Goal: Task Accomplishment & Management: Manage account settings

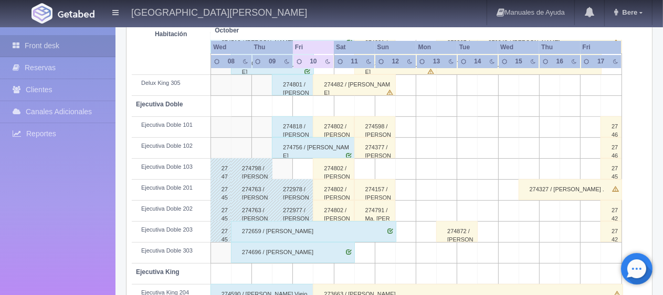
scroll to position [420, 0]
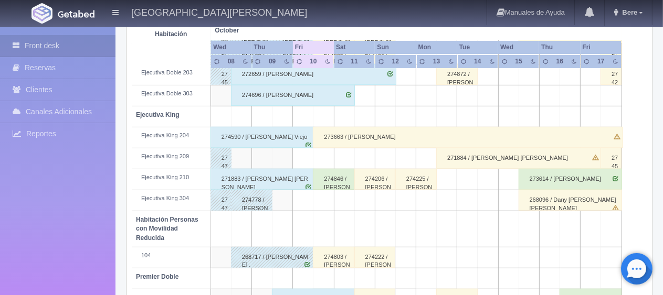
click at [268, 177] on div "271883 / Juan Manuel Jesus Aguilar" at bounding box center [262, 179] width 104 height 21
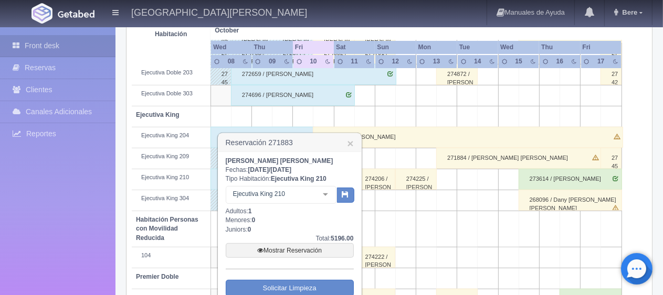
scroll to position [525, 0]
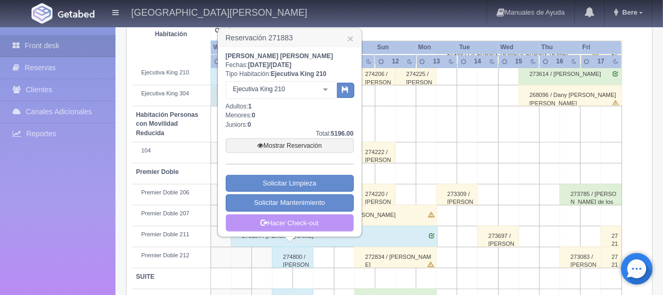
click at [278, 217] on link "Hacer Check-out" at bounding box center [290, 224] width 128 height 18
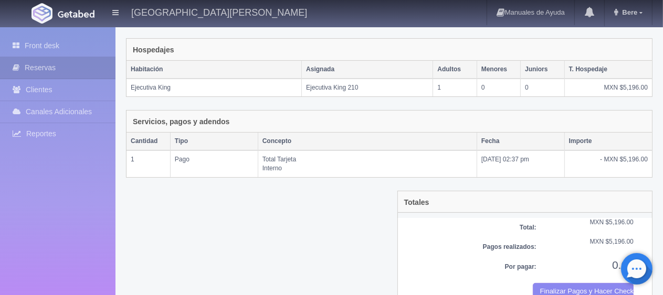
scroll to position [177, 0]
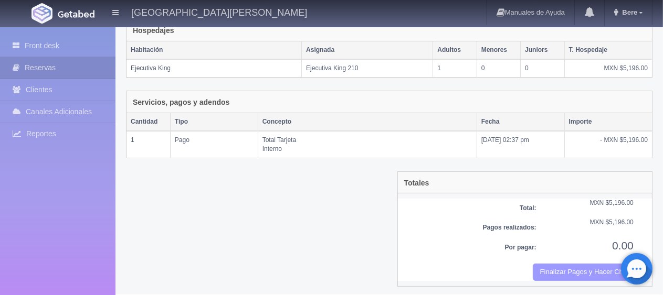
click at [567, 276] on button "Finalizar Pagos y Hacer Checkout" at bounding box center [583, 272] width 101 height 17
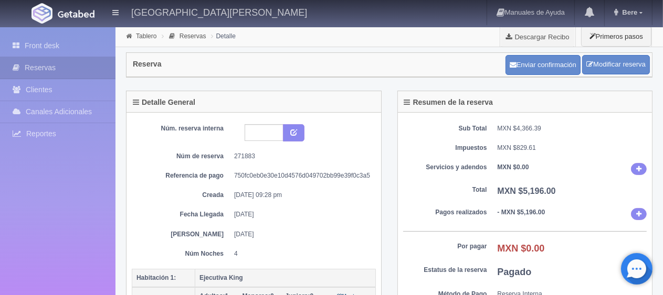
click at [56, 33] on div "Front desk Reservas Clientes [PERSON_NAME] Adicionales [GEOGRAPHIC_DATA] Report…" at bounding box center [57, 174] width 115 height 295
click at [57, 38] on link "Front desk" at bounding box center [57, 46] width 115 height 22
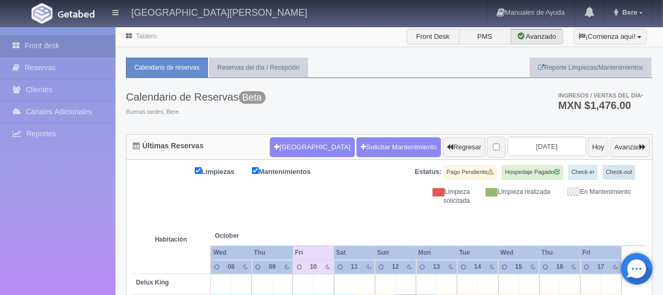
click at [426, 98] on div "Calendario de Reservas Beta Buenas tardes, Bere. Ingresos / Ventas del día * MX…" at bounding box center [389, 106] width 526 height 56
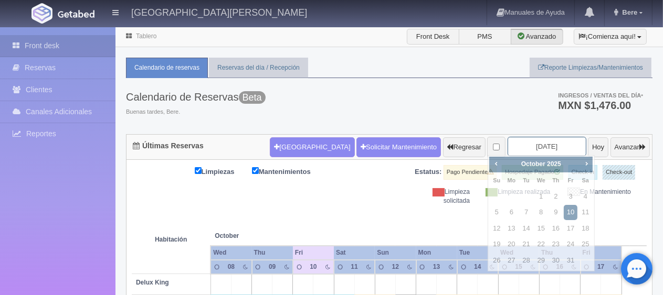
click at [533, 140] on input "2025-10-10" at bounding box center [547, 146] width 79 height 19
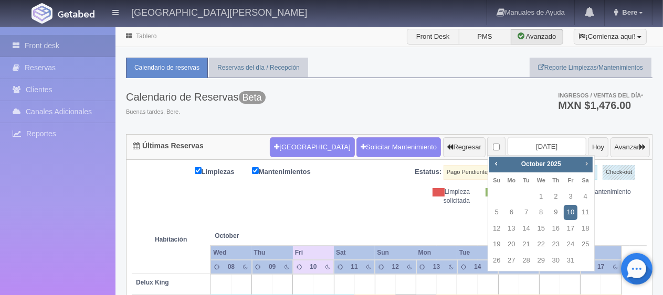
click at [582, 166] on span "Next" at bounding box center [586, 164] width 8 height 8
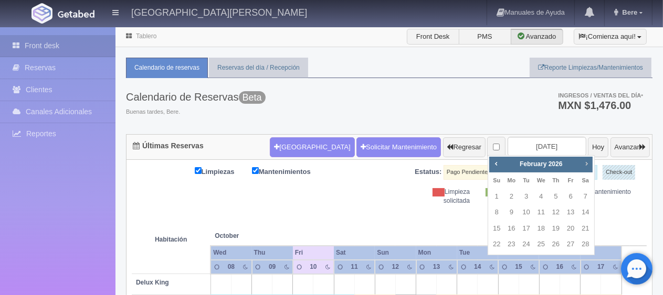
click at [582, 166] on span "Next" at bounding box center [586, 164] width 8 height 8
click at [565, 213] on link "10" at bounding box center [571, 212] width 14 height 15
type input "2026-04-10"
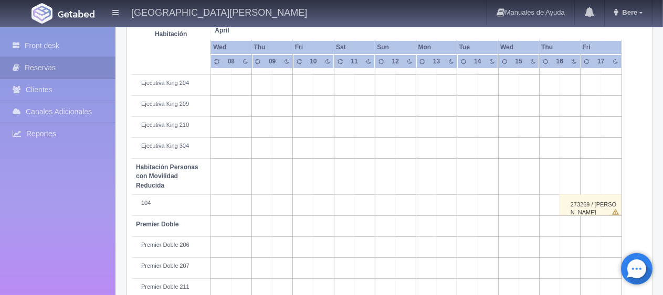
scroll to position [559, 0]
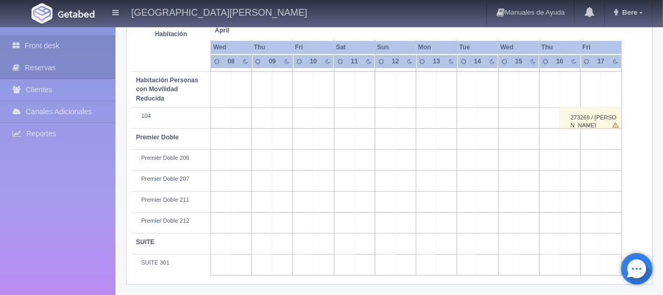
click at [39, 43] on link "Front desk" at bounding box center [57, 46] width 115 height 22
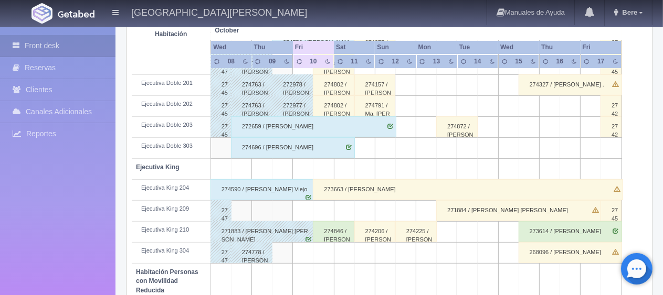
scroll to position [472, 0]
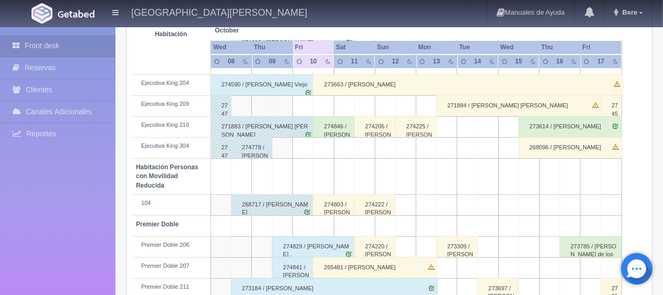
click at [330, 209] on div "274803 / Leyva Edgar . ." at bounding box center [333, 205] width 41 height 21
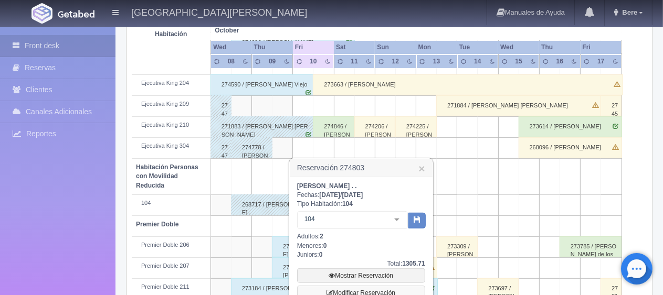
click at [374, 289] on link "Modificar Reservación" at bounding box center [361, 293] width 128 height 15
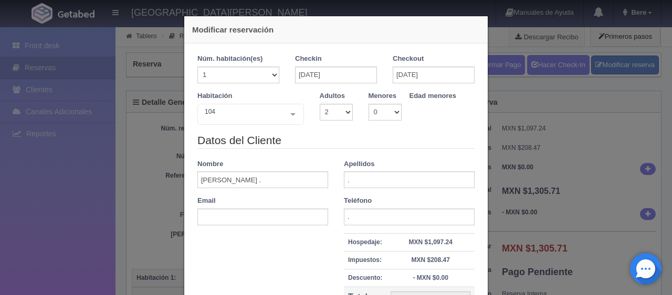
select select "2"
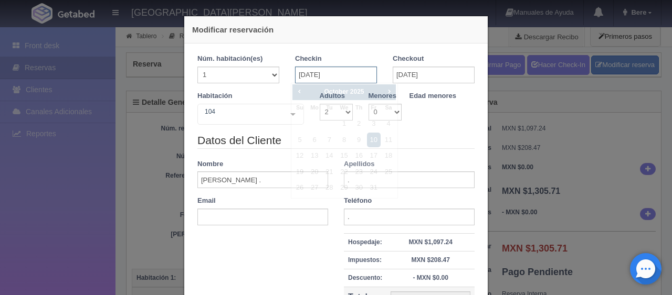
click at [337, 75] on input "[DATE]" at bounding box center [336, 75] width 82 height 17
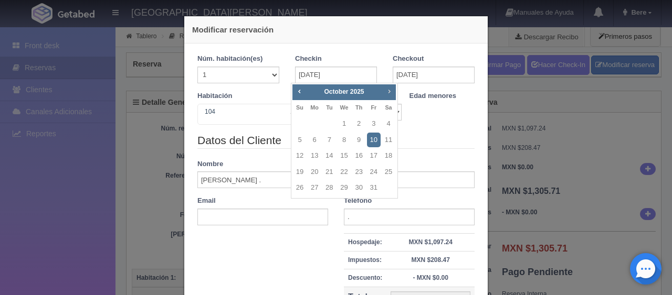
click at [386, 96] on link "Next" at bounding box center [390, 92] width 12 height 12
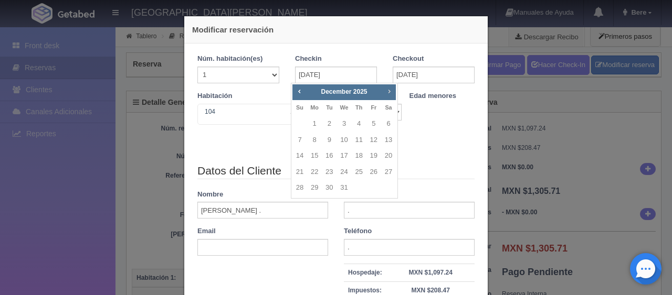
click at [386, 96] on link "Next" at bounding box center [390, 92] width 12 height 12
click at [385, 96] on link "Next" at bounding box center [390, 92] width 12 height 12
type input "1549.00"
click at [385, 96] on link "Next" at bounding box center [390, 92] width 12 height 12
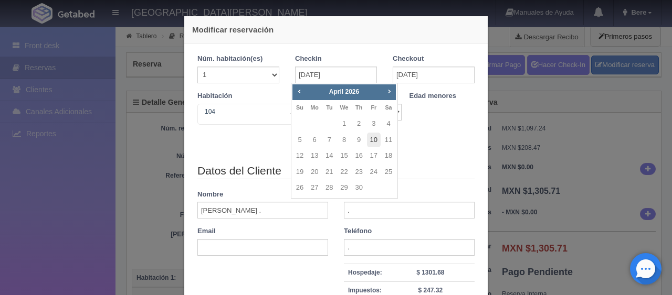
click at [373, 142] on link "10" at bounding box center [374, 140] width 14 height 15
type input "[DATE]"
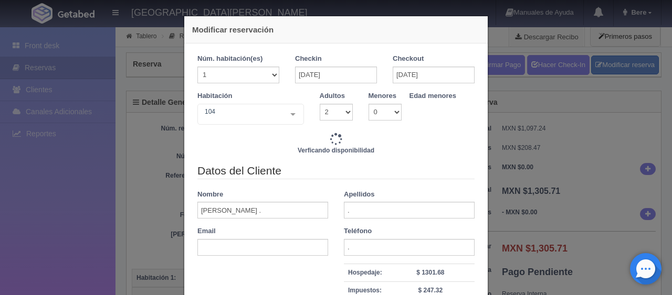
type input "1549.00"
click at [408, 78] on input "[DATE]" at bounding box center [434, 75] width 82 height 17
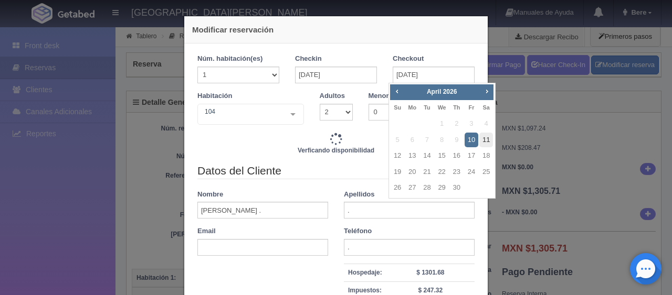
click at [481, 139] on link "11" at bounding box center [486, 140] width 14 height 15
type input "11-04-2026"
type input "1549.00"
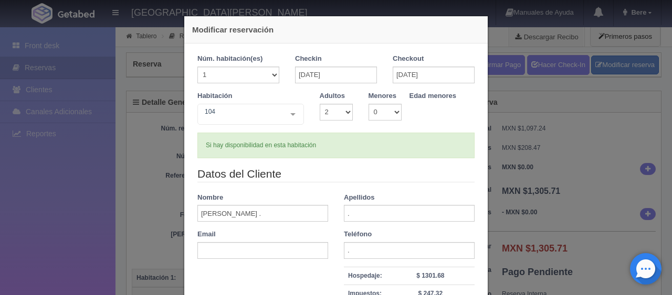
checkbox input "false"
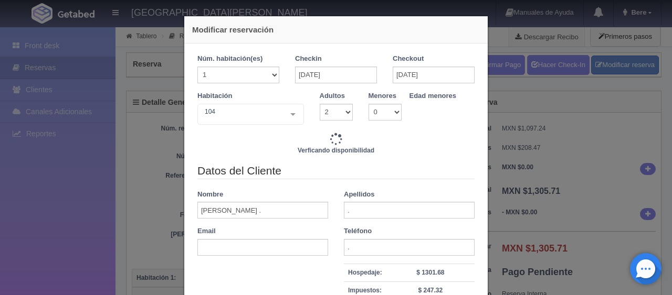
type input "1549.00"
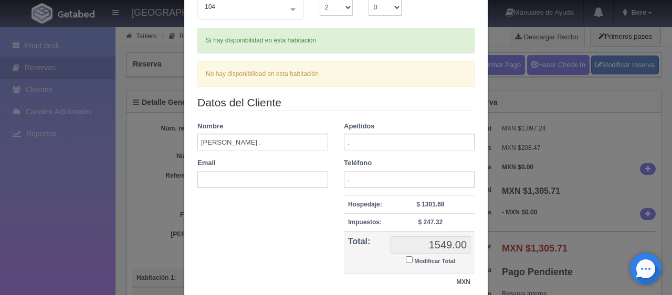
scroll to position [157, 0]
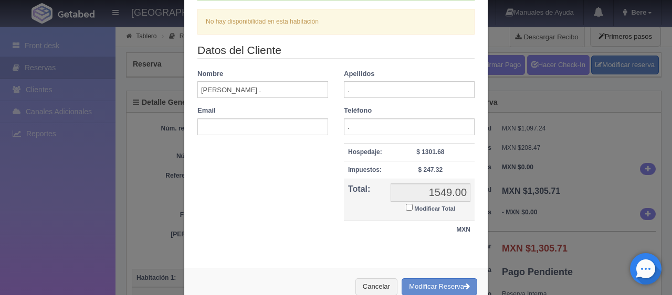
click at [406, 205] on input "Modificar Total" at bounding box center [409, 207] width 7 height 7
checkbox input "true"
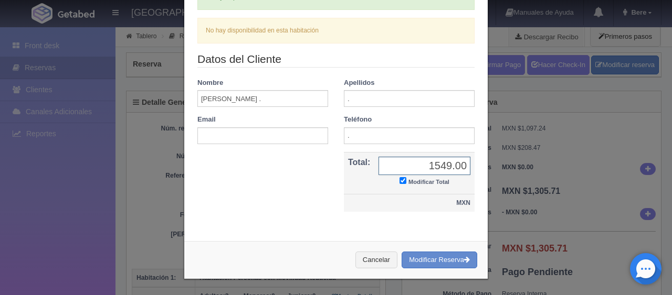
scroll to position [147, 0]
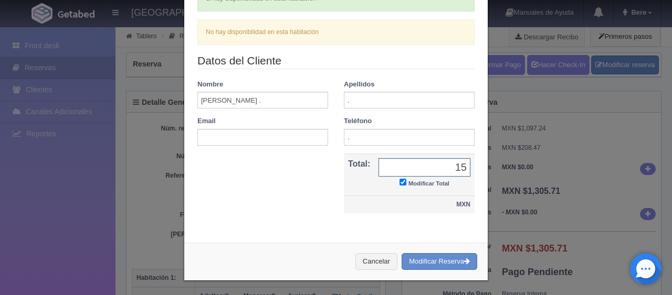
type input "1"
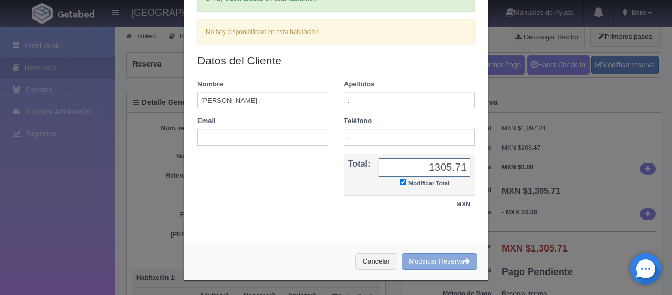
type input "1305.71"
click at [412, 258] on button "Modificar Reserva" at bounding box center [440, 262] width 76 height 17
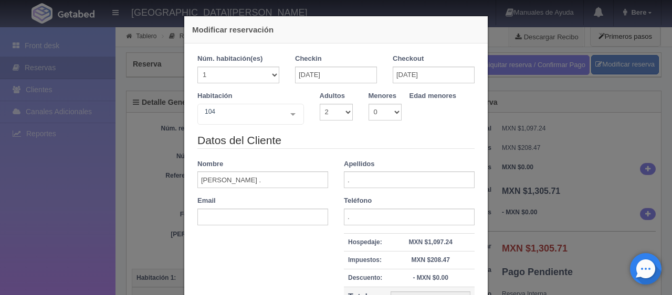
select select "2"
click at [62, 273] on div "Modificar reservación Núm. habitación(es) 1 2 3 4 5 6 7 8 9 10 11 12 13 14 15 1…" at bounding box center [336, 147] width 672 height 295
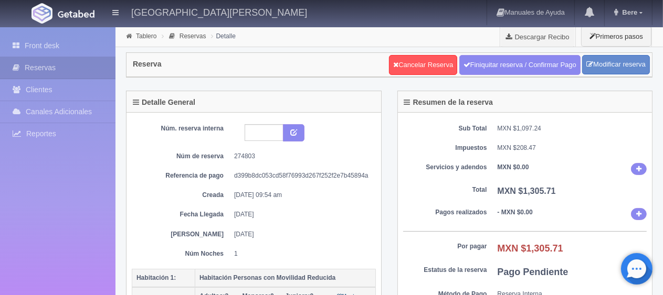
scroll to position [105, 0]
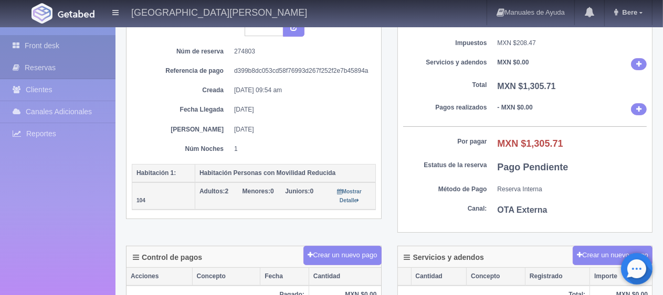
click at [51, 55] on link "Front desk" at bounding box center [57, 46] width 115 height 22
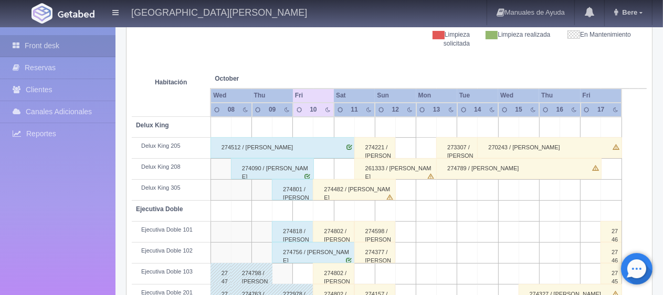
scroll to position [210, 0]
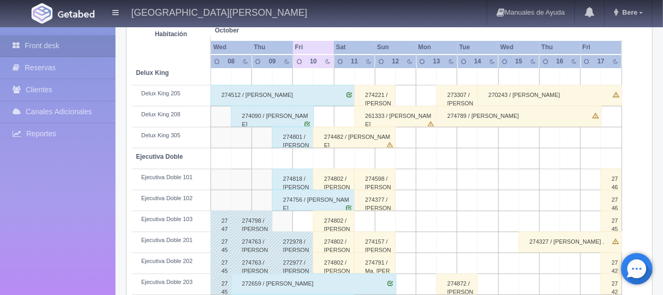
click at [332, 176] on div "274802 / [PERSON_NAME] ." at bounding box center [333, 179] width 41 height 21
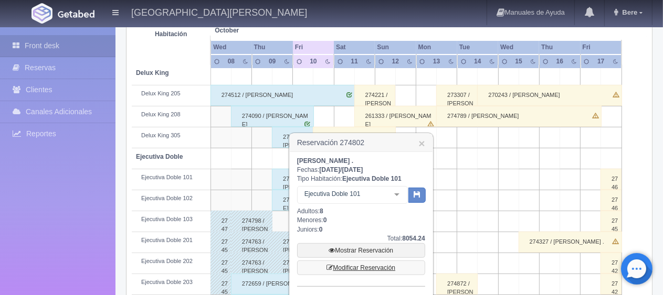
click at [358, 263] on link "Modificar Reservación" at bounding box center [361, 268] width 128 height 15
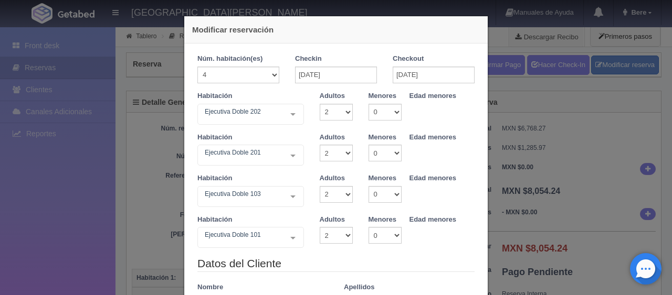
select select "2"
drag, startPoint x: 332, startPoint y: 75, endPoint x: 342, endPoint y: 77, distance: 9.8
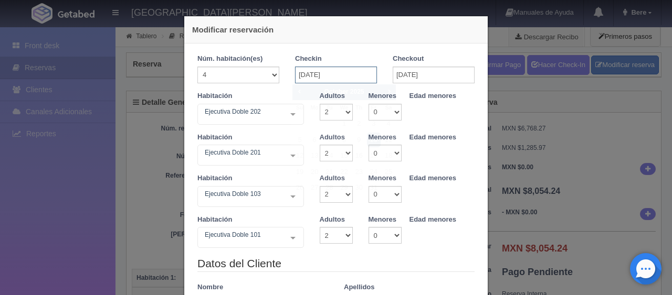
click at [336, 77] on input "[DATE]" at bounding box center [336, 75] width 82 height 17
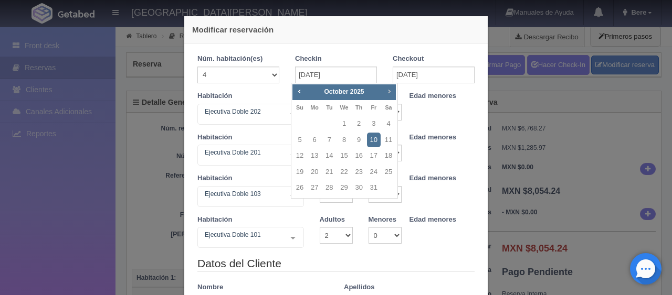
click at [390, 93] on span "Next" at bounding box center [389, 91] width 8 height 8
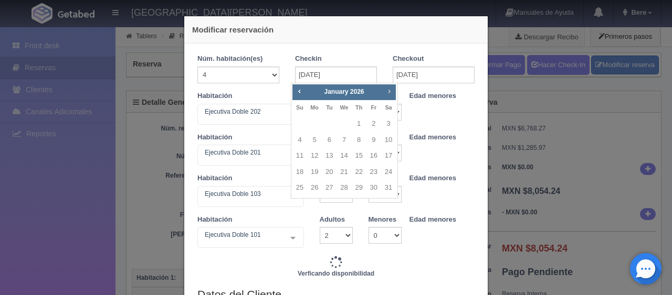
click at [390, 93] on span "Next" at bounding box center [389, 91] width 8 height 8
type input "6196.00"
click at [369, 141] on link "10" at bounding box center [374, 140] width 14 height 15
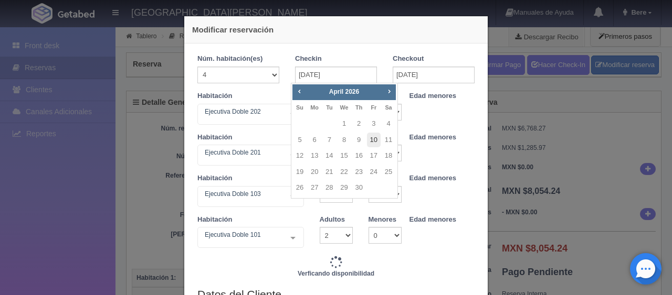
type input "[DATE]"
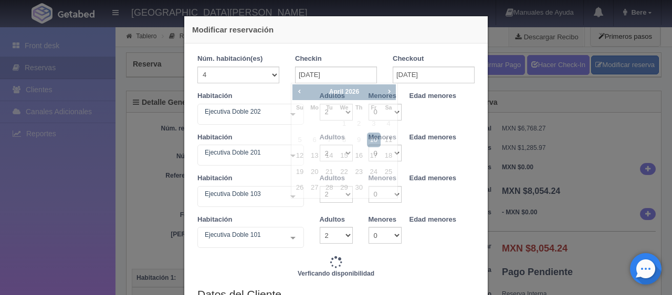
type input "6196.00"
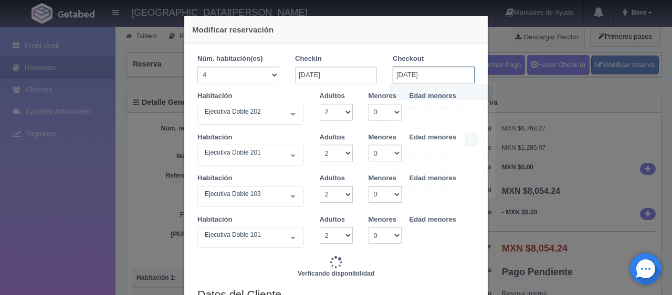
click at [399, 79] on input "[DATE]" at bounding box center [434, 75] width 82 height 17
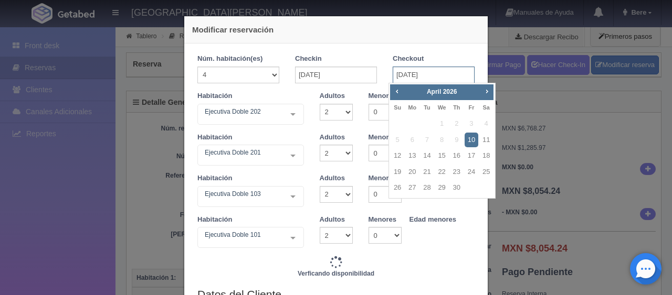
type input "6196.00"
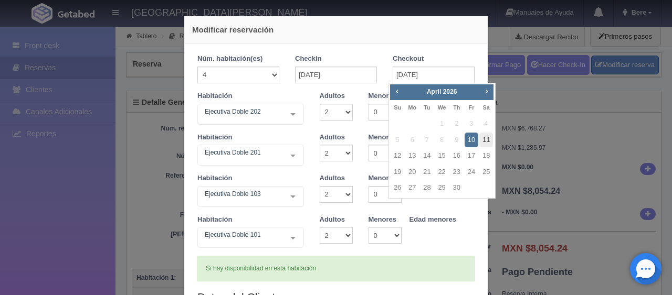
click at [483, 142] on link "11" at bounding box center [486, 140] width 14 height 15
type input "[DATE]"
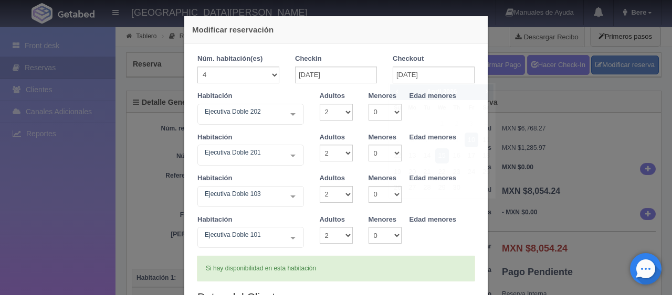
checkbox input "false"
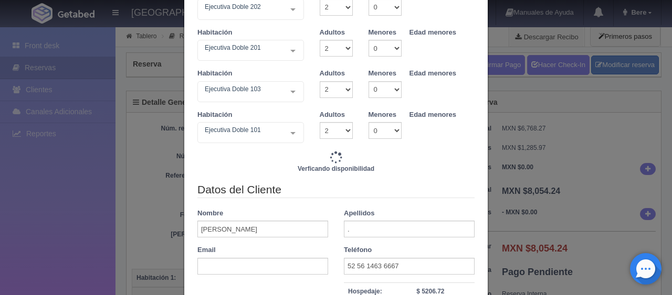
type input "6196.00"
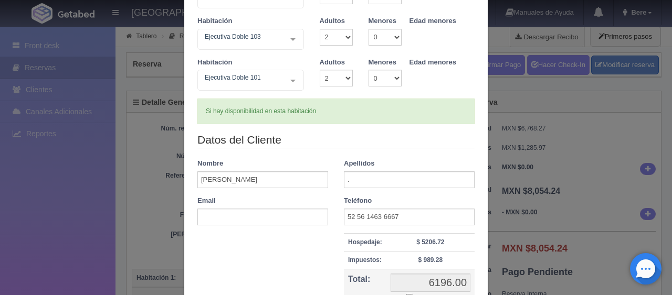
scroll to position [262, 0]
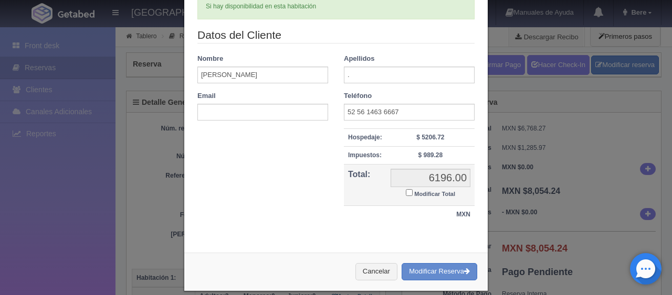
click at [402, 193] on tbody "Hospedaje: $ 5206.72 Impuestos: $ 989.28 Descuento: Total: 6196.00 6196.00 Modi…" at bounding box center [409, 176] width 131 height 95
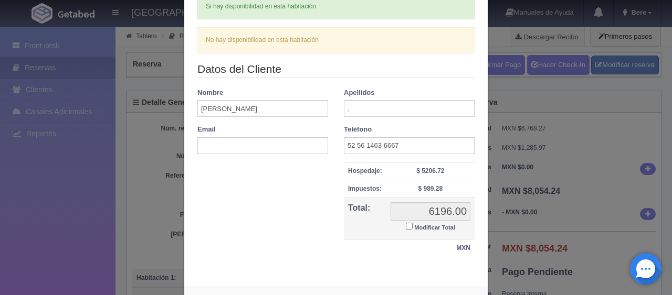
click at [406, 226] on input "Modificar Total" at bounding box center [409, 226] width 7 height 7
checkbox input "true"
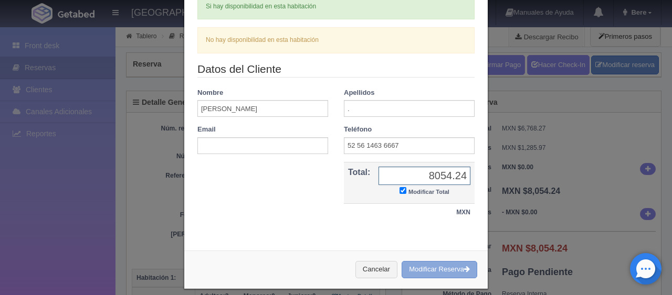
type input "8054.24"
click at [435, 267] on button "Modificar Reserva" at bounding box center [440, 269] width 76 height 17
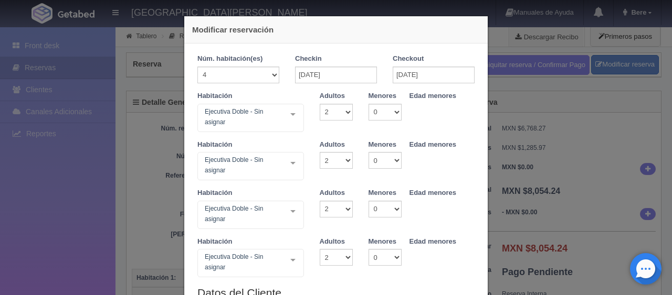
select select "2"
click at [50, 207] on div "Modificar reservación Núm. habitación(es) 1 2 3 4 5 6 7 8 9 10 11 12 13 14 15 1…" at bounding box center [336, 147] width 672 height 295
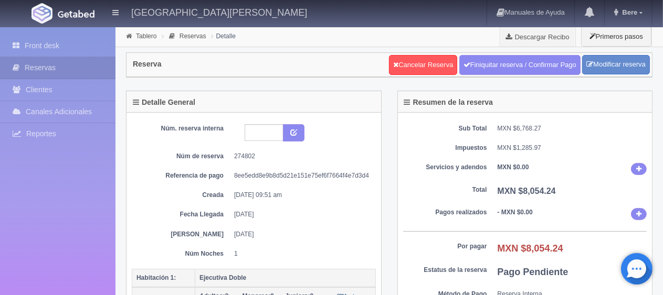
scroll to position [157, 0]
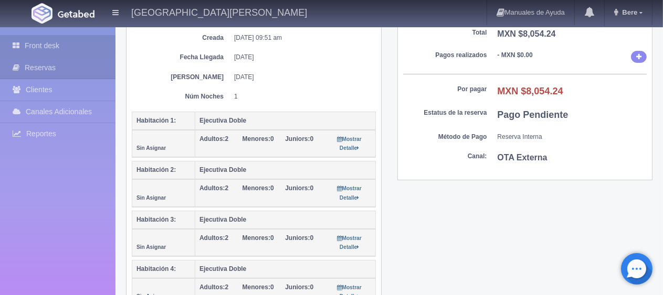
click at [46, 43] on link "Front desk" at bounding box center [57, 46] width 115 height 22
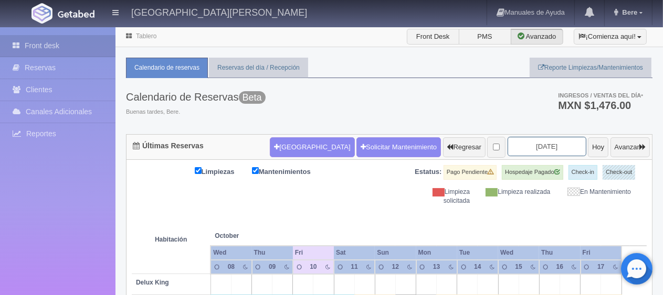
drag, startPoint x: 513, startPoint y: 145, endPoint x: 533, endPoint y: 152, distance: 21.7
click at [513, 145] on input "[DATE]" at bounding box center [547, 146] width 79 height 19
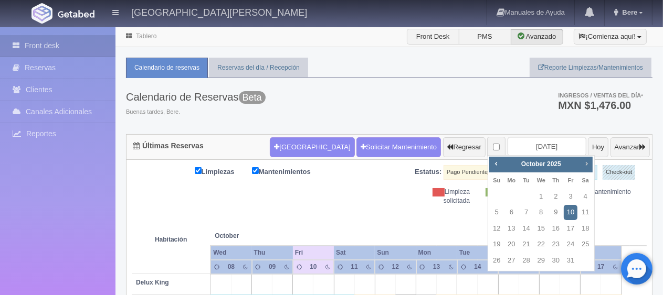
click at [584, 165] on span "Next" at bounding box center [586, 164] width 8 height 8
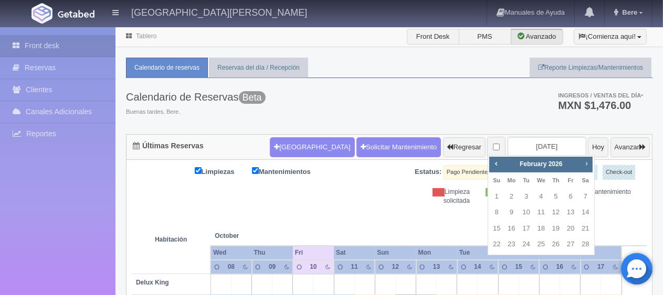
click at [584, 165] on span "Next" at bounding box center [586, 164] width 8 height 8
click at [571, 212] on link "10" at bounding box center [571, 212] width 14 height 15
type input "[DATE]"
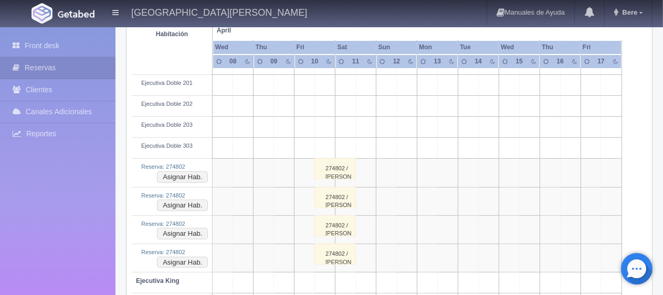
scroll to position [420, 0]
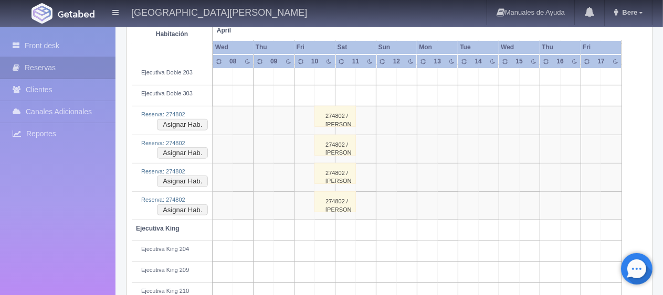
click at [340, 117] on div "274802 / Leyva Edgar ." at bounding box center [334, 116] width 41 height 21
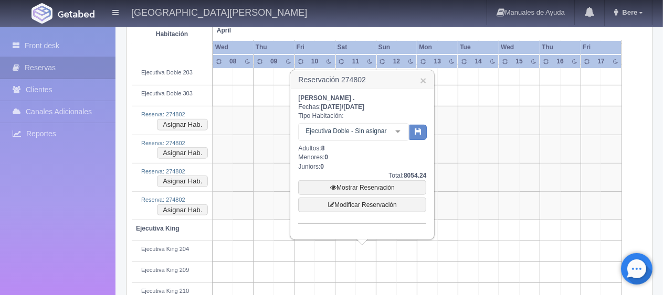
click at [367, 138] on div "Ejecutiva Doble - Sin asignar" at bounding box center [353, 132] width 111 height 18
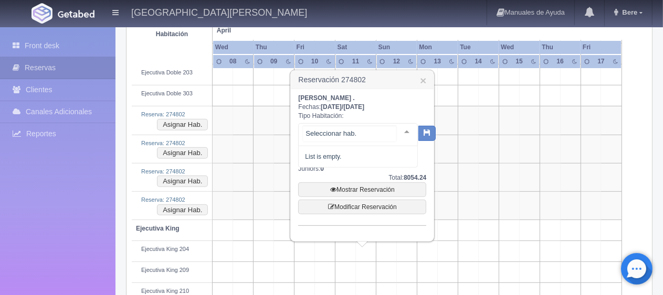
click at [371, 135] on input "text" at bounding box center [349, 134] width 93 height 16
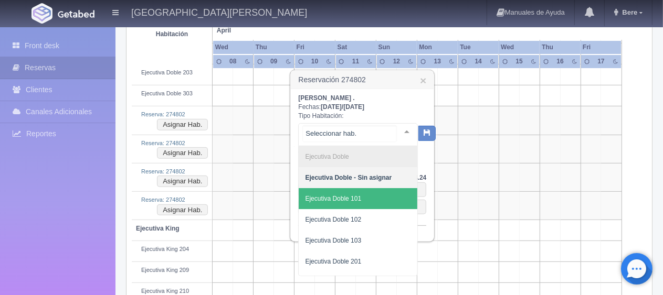
click at [374, 193] on span "Ejecutiva Doble 101" at bounding box center [358, 198] width 119 height 21
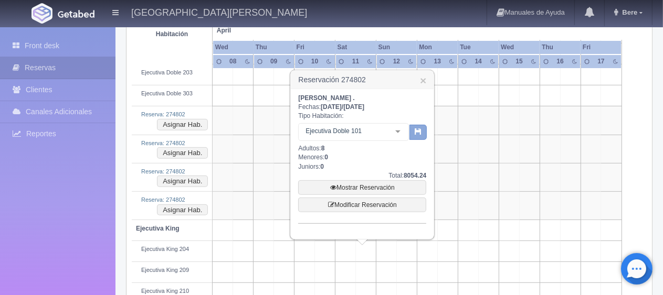
click at [418, 133] on icon "button" at bounding box center [418, 131] width 7 height 7
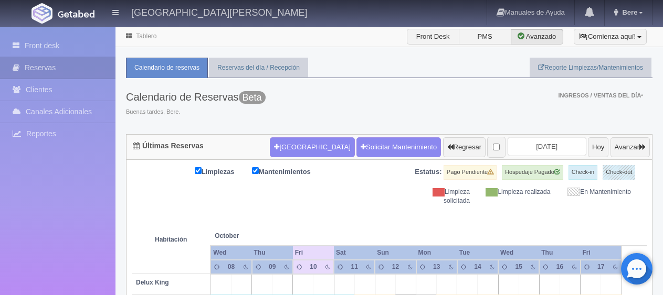
click at [547, 206] on th at bounding box center [569, 226] width 61 height 40
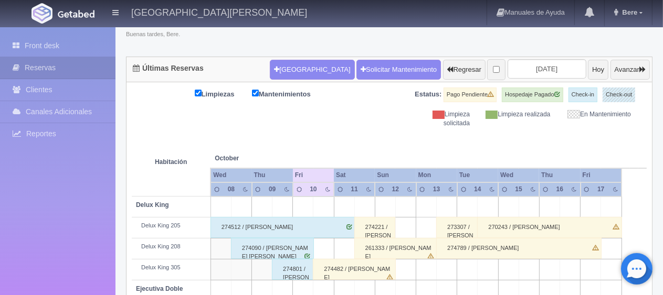
click at [541, 54] on div "Calendario de Reservas Beta Buenas tardes, [GEOGRAPHIC_DATA]. Ingresos / Ventas…" at bounding box center [389, 29] width 526 height 56
click at [541, 62] on input "[DATE]" at bounding box center [547, 68] width 79 height 19
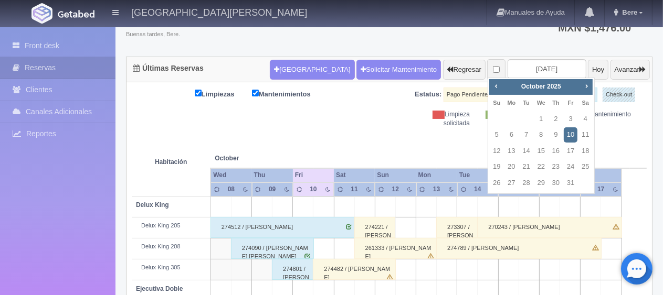
click at [583, 93] on div "Prev Next [DATE]" at bounding box center [540, 87] width 103 height 16
click at [585, 89] on span "Next" at bounding box center [586, 86] width 8 height 8
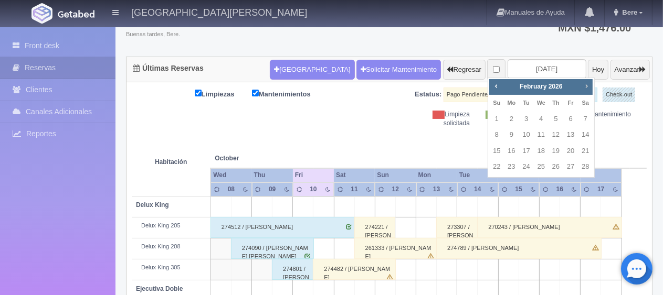
click at [585, 89] on span "Next" at bounding box center [586, 86] width 8 height 8
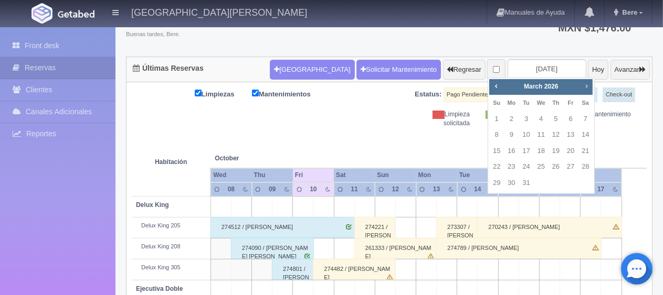
click at [586, 88] on span "Next" at bounding box center [586, 86] width 8 height 8
click at [571, 132] on link "10" at bounding box center [571, 135] width 14 height 15
type input "[DATE]"
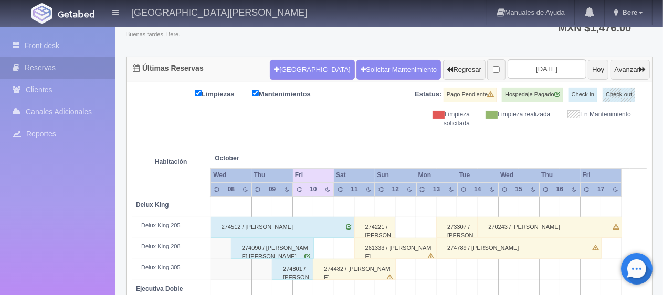
scroll to position [288, 0]
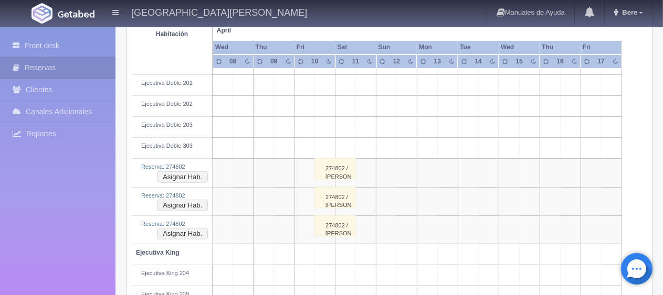
scroll to position [367, 0]
click at [341, 174] on div "274802 / [PERSON_NAME] ." at bounding box center [334, 169] width 41 height 21
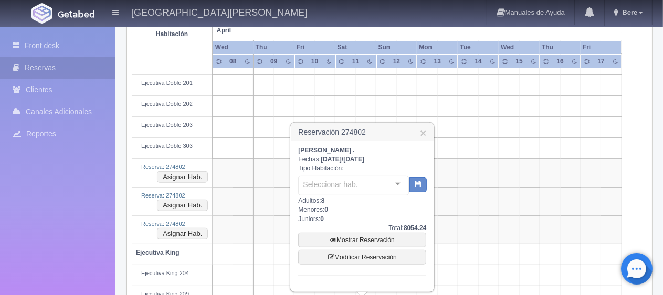
drag, startPoint x: 352, startPoint y: 185, endPoint x: 357, endPoint y: 186, distance: 5.4
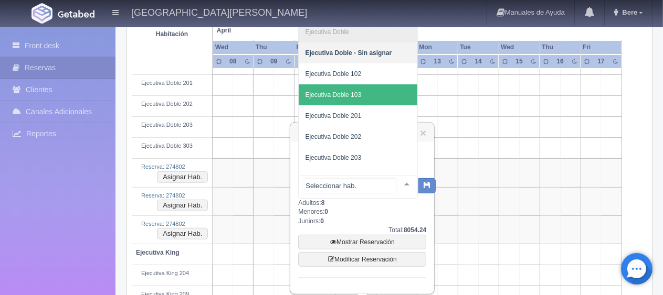
click at [366, 91] on span "Ejecutiva Doble 103" at bounding box center [358, 95] width 119 height 21
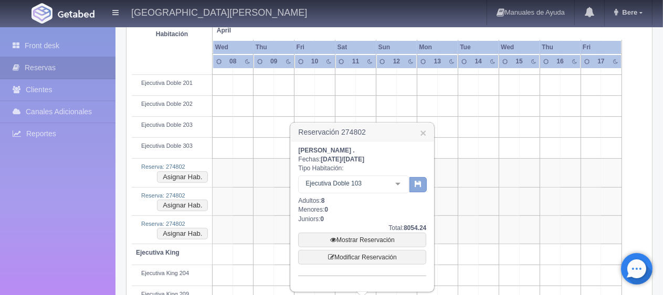
click at [417, 182] on icon "button" at bounding box center [418, 184] width 7 height 7
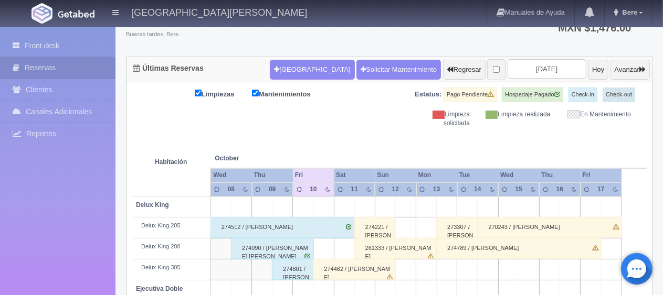
scroll to position [78, 0]
click at [544, 73] on input "[DATE]" at bounding box center [547, 68] width 79 height 19
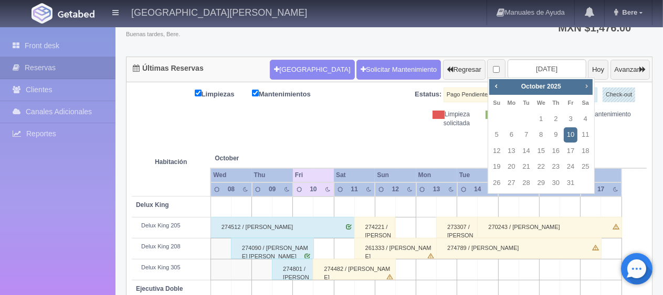
click at [582, 84] on span "Next" at bounding box center [586, 86] width 8 height 8
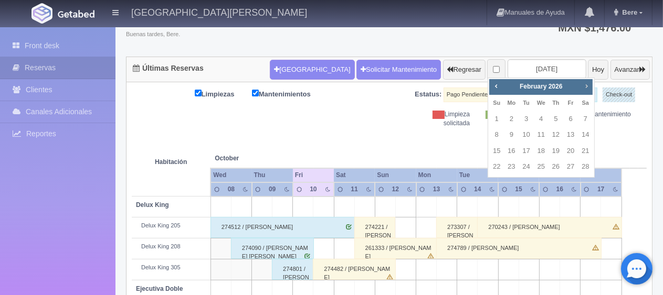
click at [582, 84] on span "Next" at bounding box center [586, 86] width 8 height 8
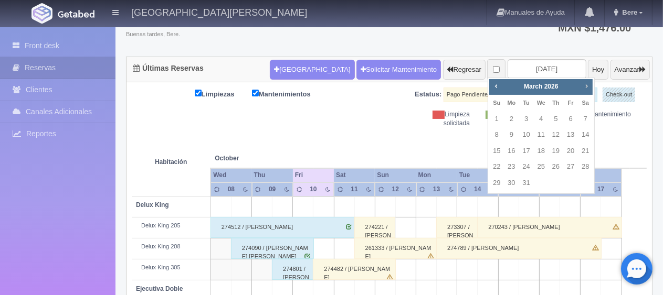
click at [582, 84] on span "Next" at bounding box center [586, 86] width 8 height 8
click at [572, 138] on link "10" at bounding box center [571, 135] width 14 height 15
type input "[DATE]"
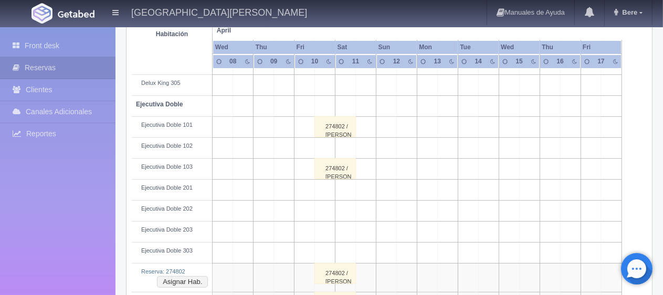
scroll to position [367, 0]
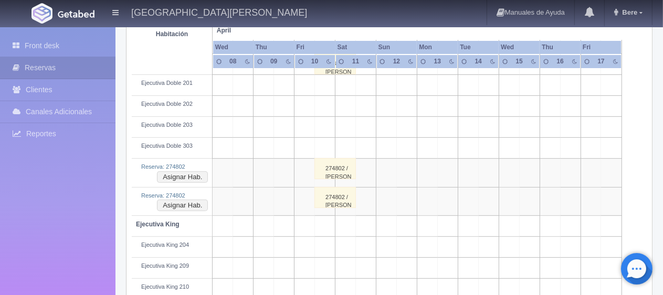
click at [331, 170] on div "274802 / Leyva Edgar ." at bounding box center [334, 169] width 41 height 21
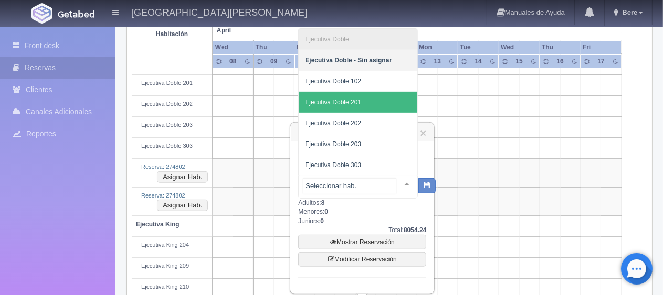
click at [375, 101] on span "Ejecutiva Doble 201" at bounding box center [358, 102] width 119 height 21
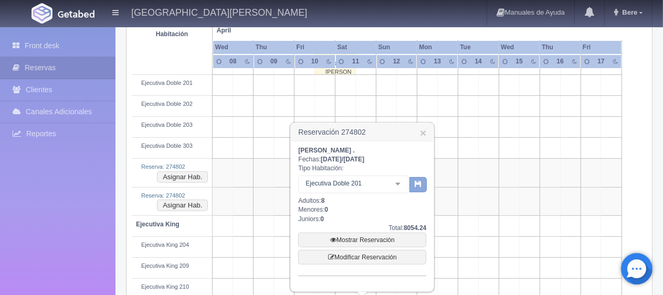
click at [412, 182] on button "button" at bounding box center [417, 185] width 17 height 16
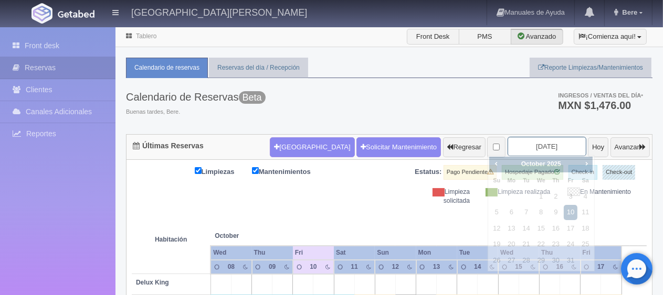
click at [551, 146] on input "[DATE]" at bounding box center [547, 146] width 79 height 19
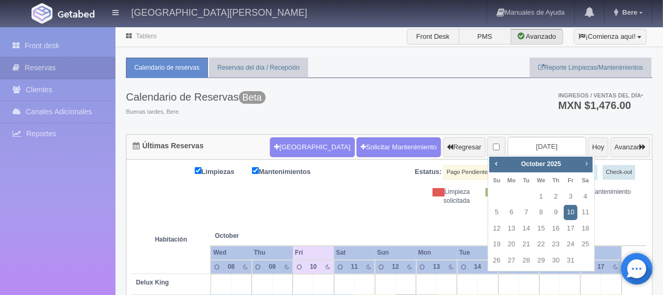
click at [580, 163] on link "Next" at bounding box center [586, 164] width 12 height 12
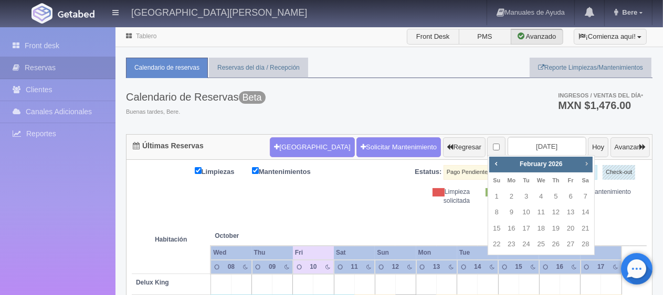
click at [580, 163] on link "Next" at bounding box center [586, 164] width 12 height 12
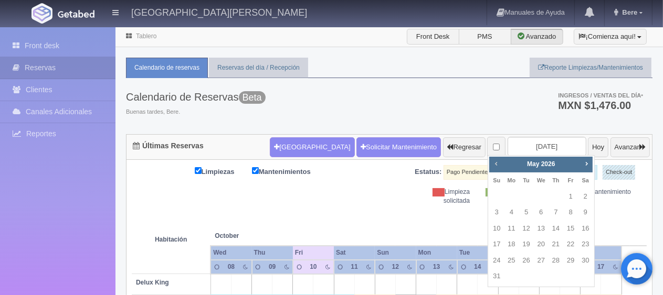
click at [500, 165] on link "Prev" at bounding box center [496, 164] width 12 height 12
click at [573, 216] on link "10" at bounding box center [571, 212] width 14 height 15
type input "2026-04-10"
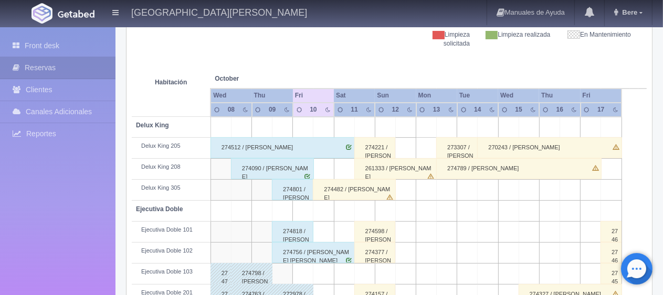
scroll to position [315, 0]
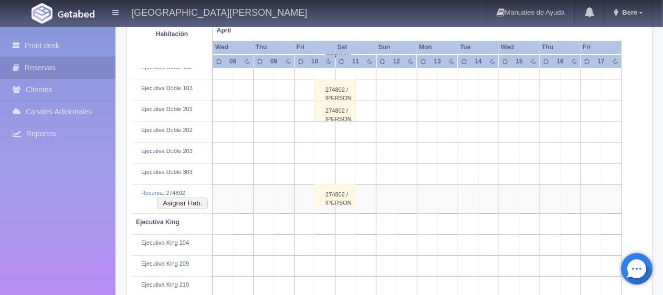
scroll to position [394, 0]
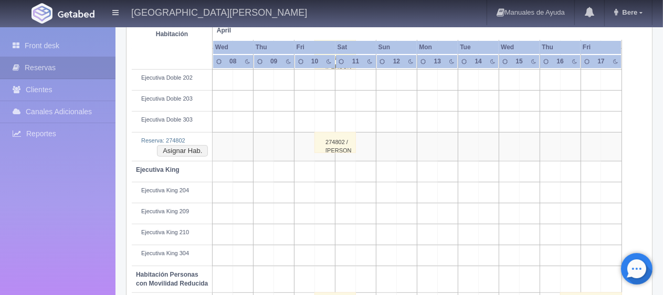
click at [338, 138] on div "274802 / Leyva Edgar ." at bounding box center [334, 142] width 41 height 21
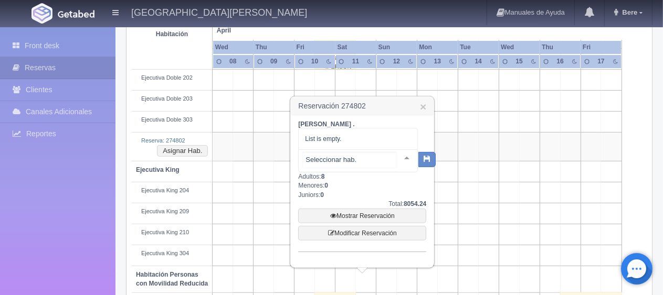
click at [367, 152] on div at bounding box center [358, 161] width 120 height 23
click at [366, 156] on input "text" at bounding box center [349, 160] width 93 height 16
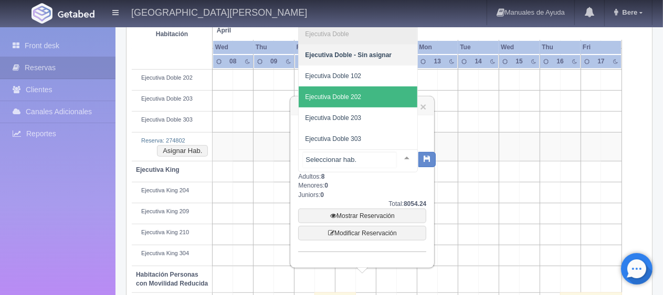
click at [365, 94] on span "Ejecutiva Doble 202" at bounding box center [358, 97] width 119 height 21
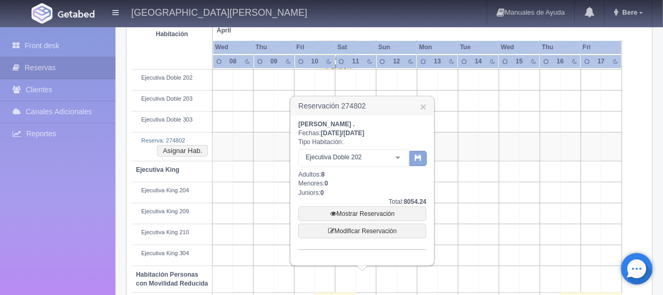
click at [417, 159] on icon "button" at bounding box center [418, 157] width 7 height 7
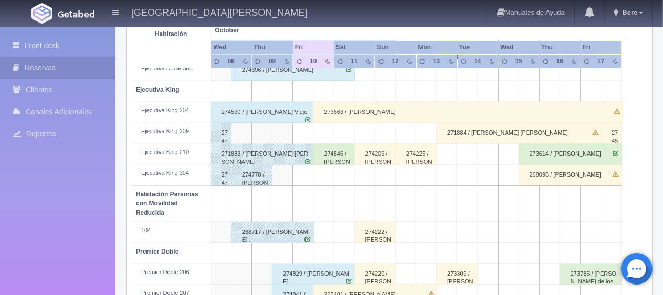
scroll to position [559, 0]
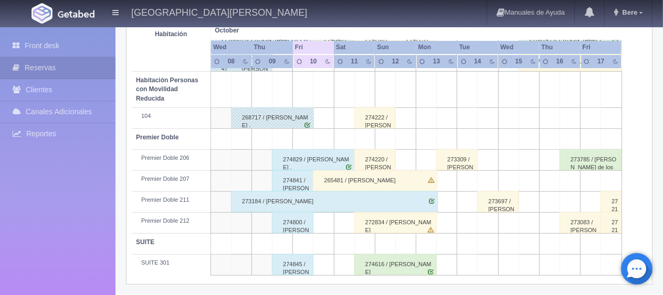
click at [338, 181] on div "265481 / Karime Espinoza" at bounding box center [375, 181] width 124 height 21
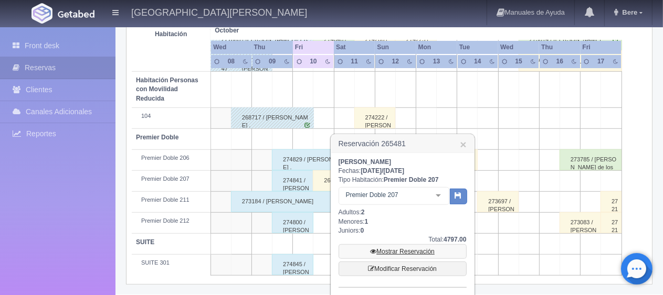
click at [383, 247] on link "Mostrar Reservación" at bounding box center [403, 252] width 128 height 15
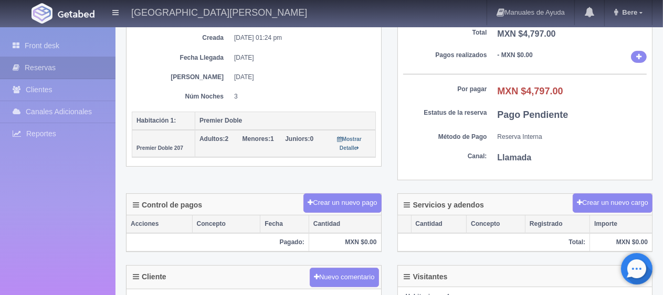
scroll to position [52, 0]
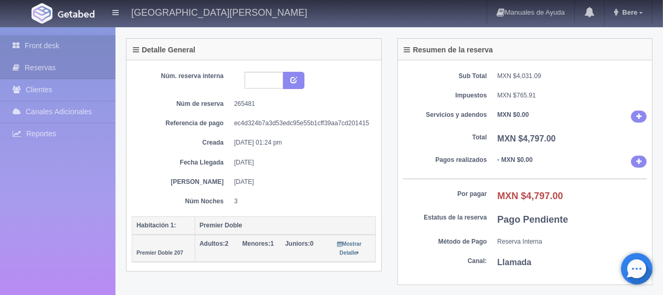
click at [21, 51] on link "Front desk" at bounding box center [57, 46] width 115 height 22
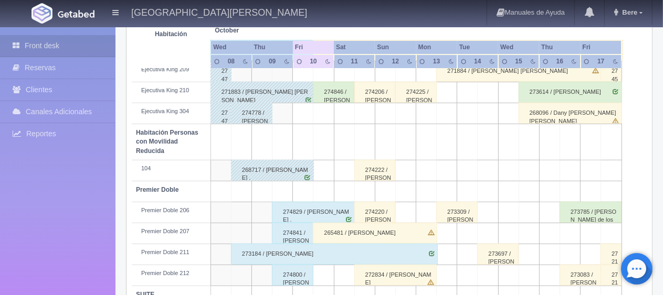
scroll to position [455, 0]
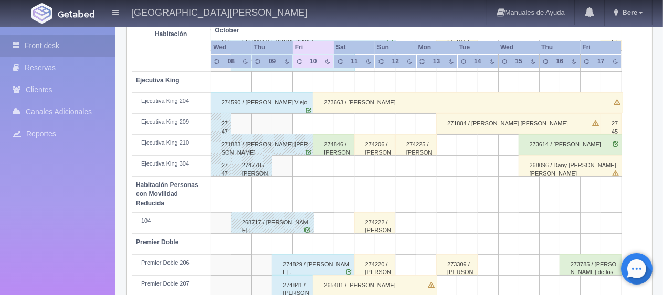
click at [330, 140] on div "274846 / Sergio Francisco Martínez" at bounding box center [333, 144] width 41 height 21
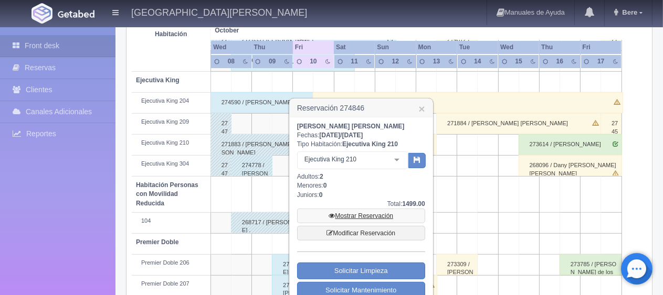
click at [368, 214] on link "Mostrar Reservación" at bounding box center [361, 216] width 128 height 15
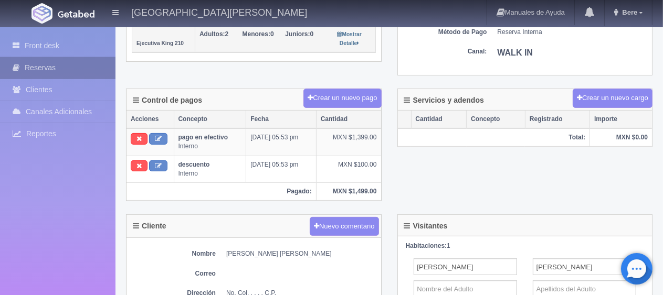
scroll to position [157, 0]
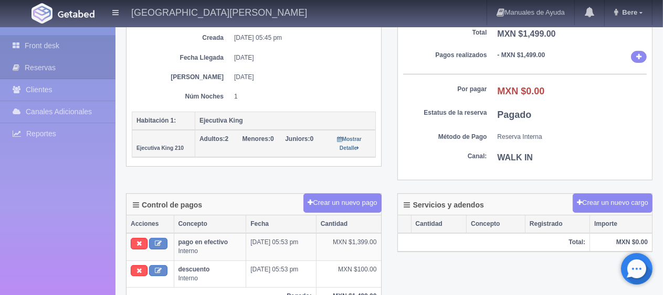
click at [65, 47] on link "Front desk" at bounding box center [57, 46] width 115 height 22
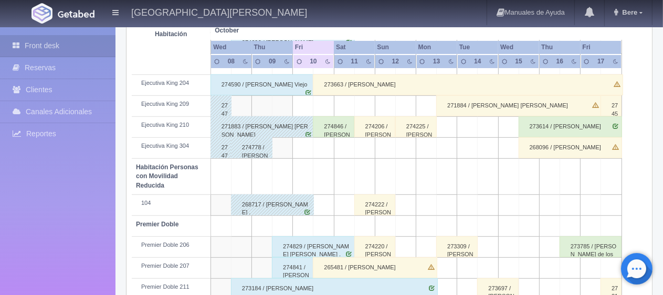
scroll to position [420, 0]
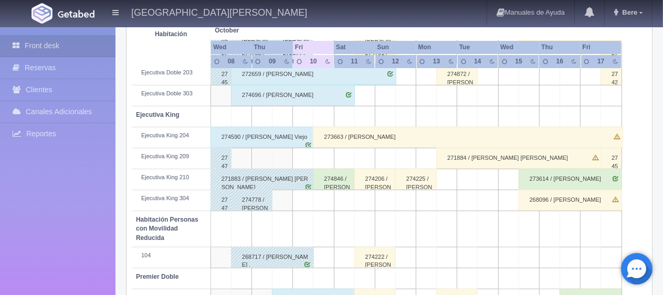
click at [338, 136] on div "273663 / [PERSON_NAME]" at bounding box center [468, 137] width 310 height 21
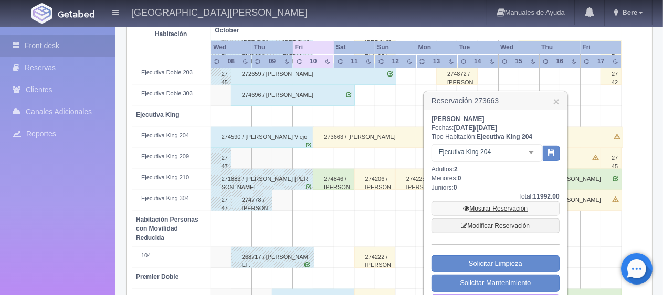
click at [492, 208] on link "Mostrar Reservación" at bounding box center [495, 209] width 128 height 15
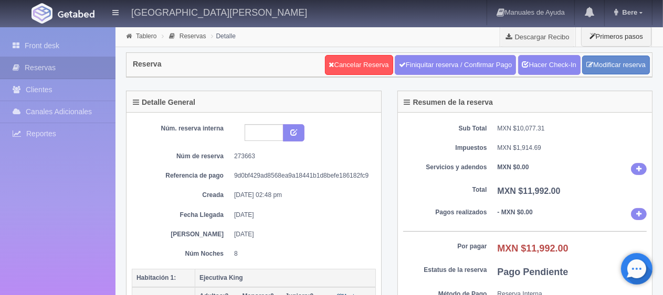
scroll to position [105, 0]
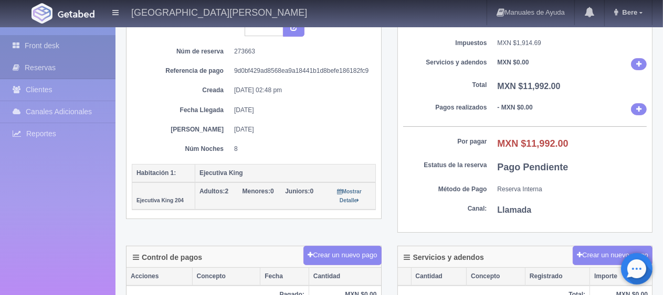
click at [53, 41] on link "Front desk" at bounding box center [57, 46] width 115 height 22
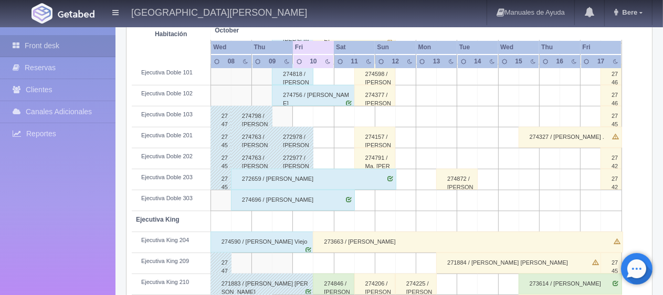
scroll to position [210, 0]
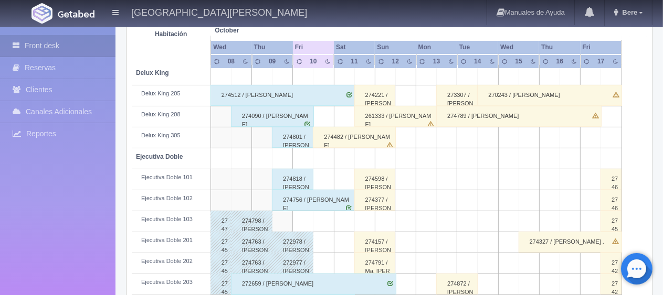
click at [328, 140] on div "274482 / Diana Muñoz Arroyo" at bounding box center [354, 137] width 83 height 21
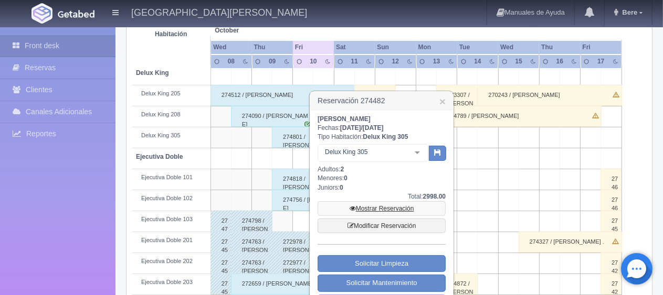
click at [383, 204] on link "Mostrar Reservación" at bounding box center [382, 209] width 128 height 15
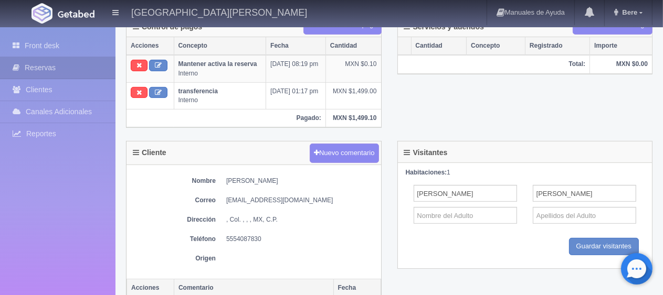
scroll to position [487, 0]
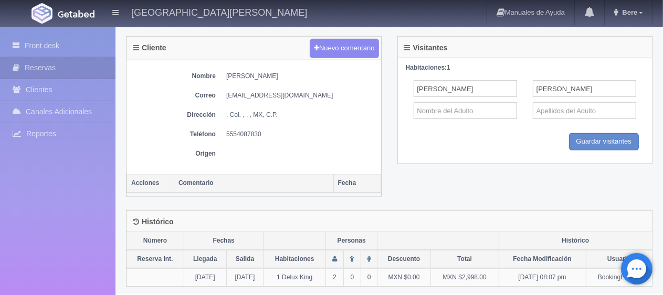
drag, startPoint x: 221, startPoint y: 72, endPoint x: 295, endPoint y: 75, distance: 74.6
click at [295, 75] on dl "Nombre [PERSON_NAME]" at bounding box center [254, 76] width 244 height 9
copy dd "[PERSON_NAME]"
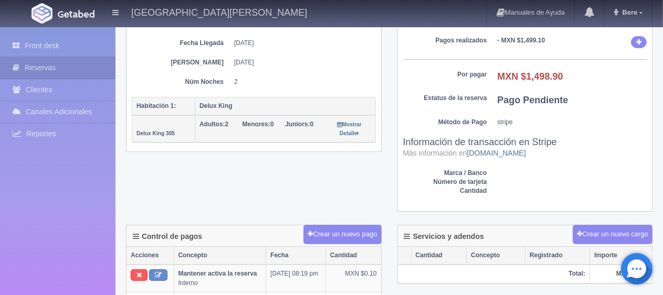
scroll to position [225, 0]
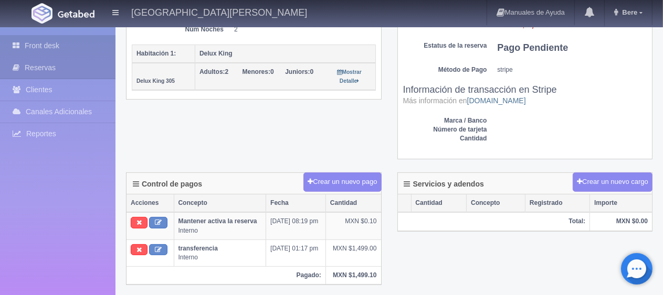
click at [72, 47] on link "Front desk" at bounding box center [57, 46] width 115 height 22
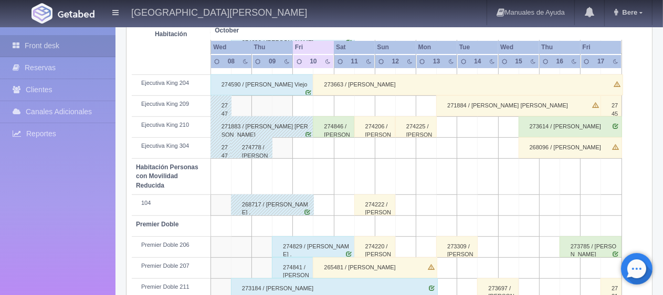
scroll to position [559, 0]
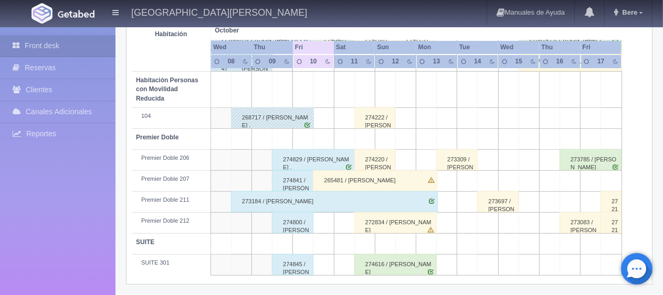
click at [390, 184] on div "265481 / Karime Espinoza" at bounding box center [375, 181] width 124 height 21
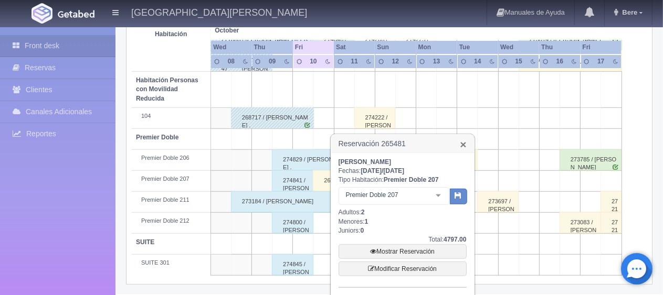
click at [462, 142] on link "×" at bounding box center [463, 144] width 6 height 11
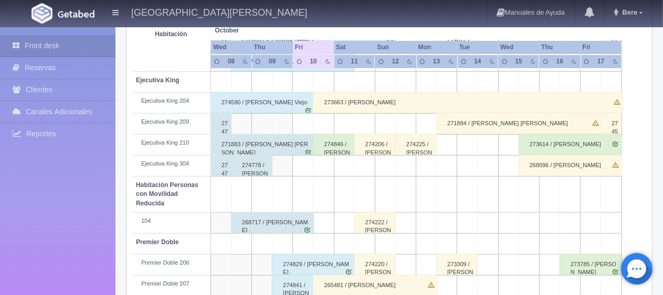
scroll to position [402, 0]
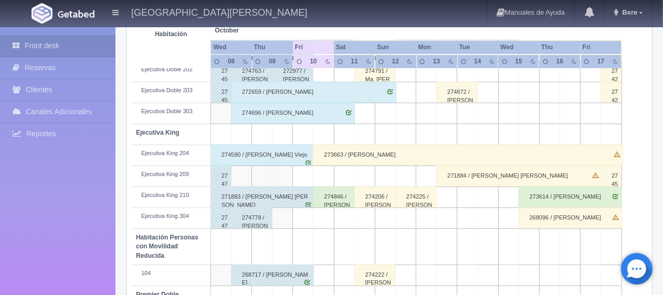
click at [277, 155] on div "274590 / Joaquin Fernandez Viejo" at bounding box center [262, 155] width 104 height 21
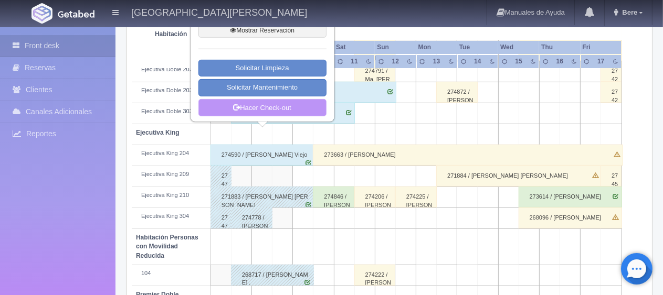
click at [272, 102] on link "Hacer Check-out" at bounding box center [262, 108] width 128 height 18
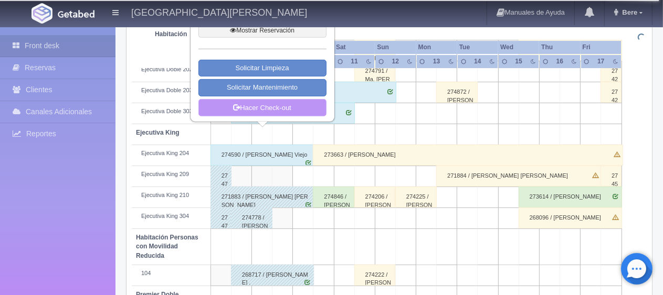
click at [281, 107] on link "Hacer Check-out" at bounding box center [262, 108] width 128 height 18
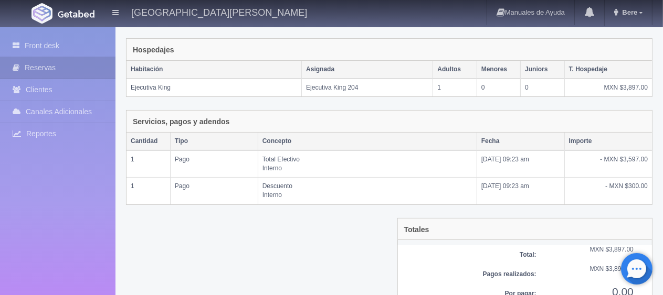
scroll to position [204, 0]
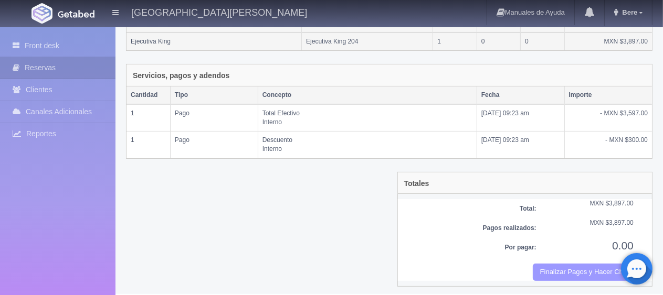
drag, startPoint x: 550, startPoint y: 268, endPoint x: 378, endPoint y: 33, distance: 291.1
click at [550, 268] on button "Finalizar Pagos y Hacer Checkout" at bounding box center [583, 272] width 101 height 17
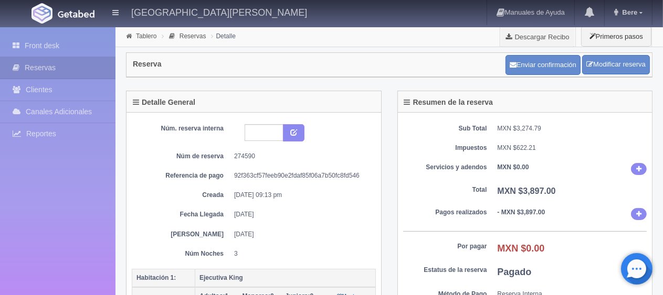
scroll to position [105, 0]
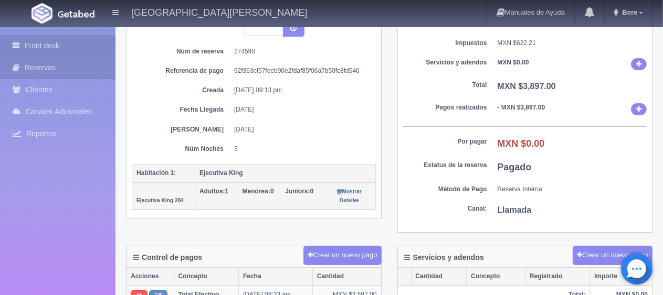
click at [85, 45] on link "Front desk" at bounding box center [57, 46] width 115 height 22
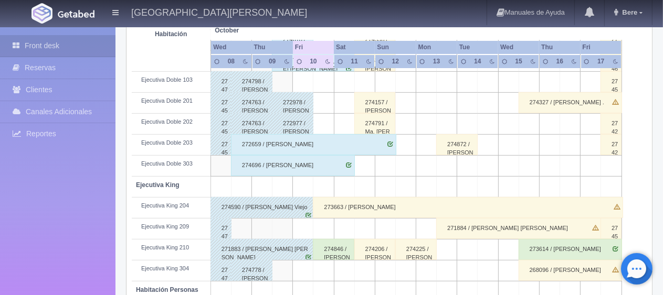
scroll to position [192, 0]
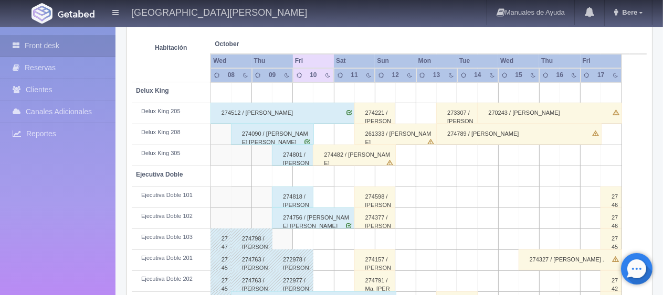
click at [288, 154] on div "274801 / [PERSON_NAME] ." at bounding box center [292, 155] width 41 height 21
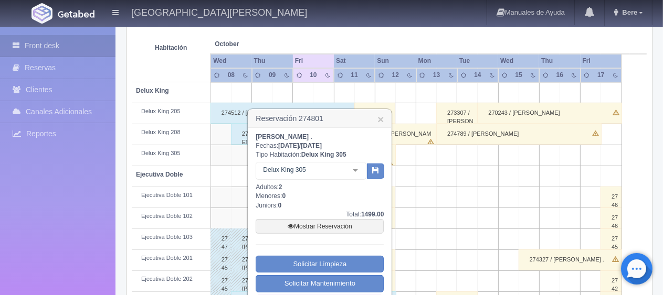
scroll to position [245, 0]
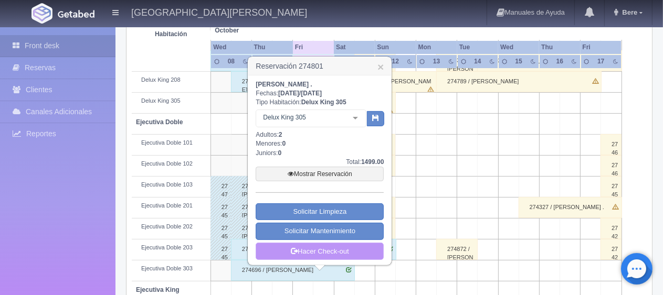
click at [331, 250] on link "Hacer Check-out" at bounding box center [320, 252] width 128 height 18
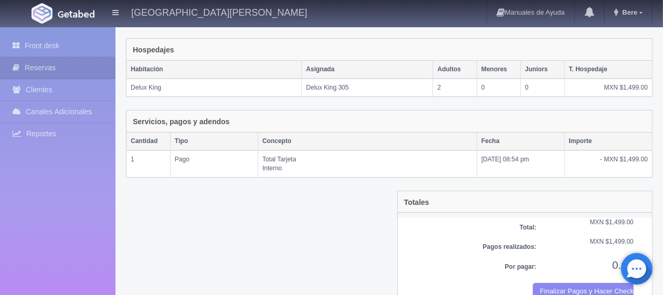
scroll to position [177, 0]
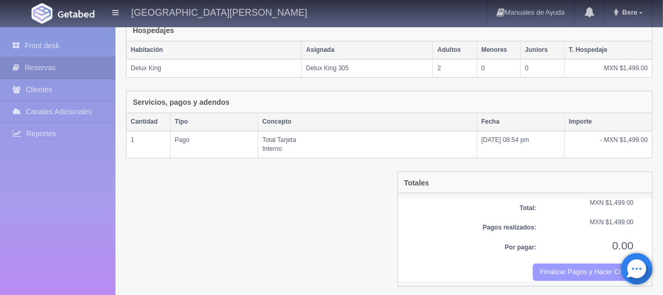
click at [579, 267] on button "Finalizar Pagos y Hacer Checkout" at bounding box center [583, 272] width 101 height 17
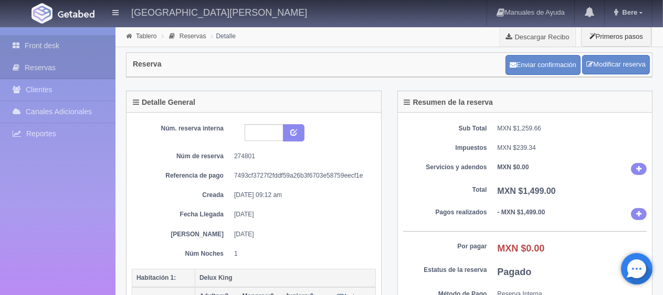
click at [55, 50] on link "Front desk" at bounding box center [57, 46] width 115 height 22
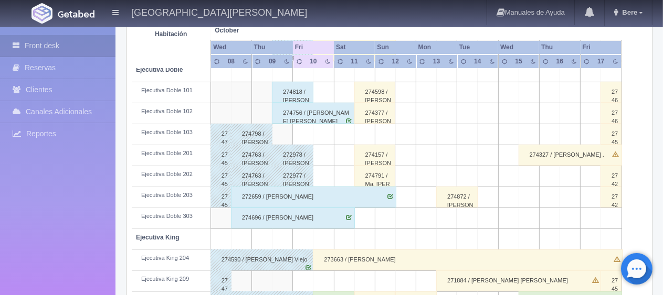
scroll to position [192, 0]
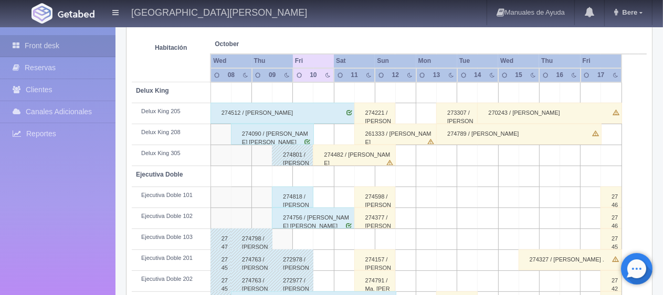
click at [333, 135] on td at bounding box center [323, 134] width 20 height 21
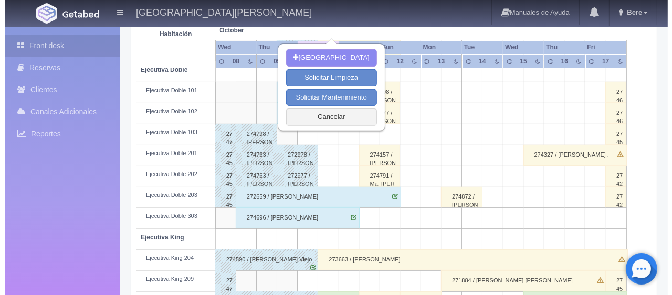
scroll to position [402, 0]
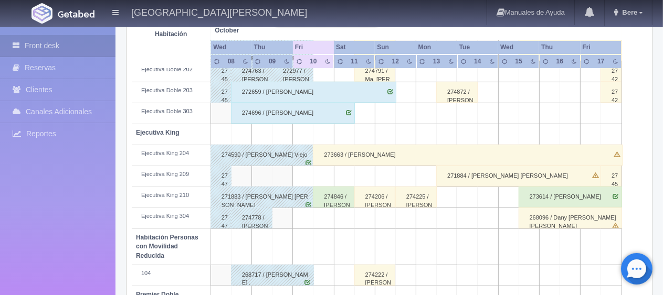
click at [332, 178] on td at bounding box center [323, 176] width 20 height 21
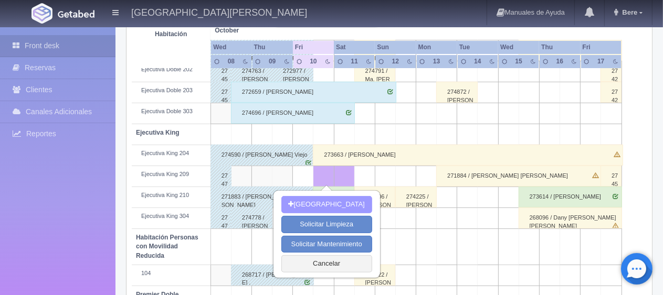
click at [309, 207] on button "Nueva Reserva" at bounding box center [326, 204] width 91 height 17
type input "[DATE]"
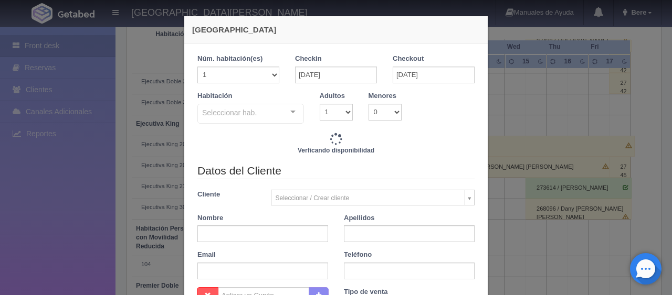
checkbox input "false"
click at [335, 115] on select "1 2 3 4 5 6 7 8 9 10" at bounding box center [336, 112] width 33 height 17
type input "1299.00"
checkbox input "false"
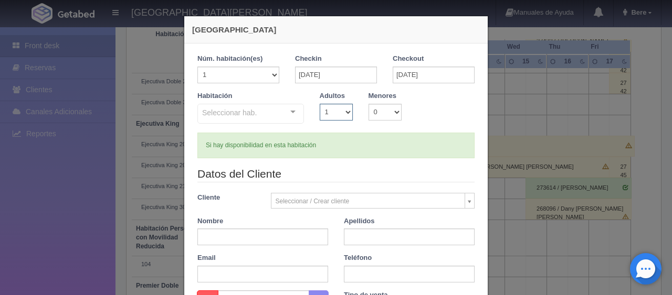
select select "2"
click at [320, 104] on select "1 2 3 4 5 6 7 8 9 10" at bounding box center [336, 112] width 33 height 17
checkbox input "false"
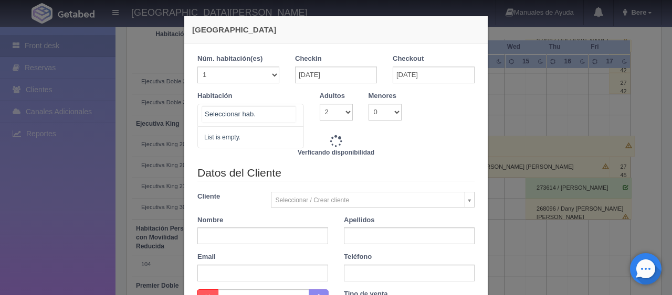
drag, startPoint x: 286, startPoint y: 113, endPoint x: 274, endPoint y: 133, distance: 23.5
click at [284, 114] on div "No elements found. Consider changing the search query. List is empty." at bounding box center [250, 115] width 107 height 23
type input "1299.00"
checkbox input "false"
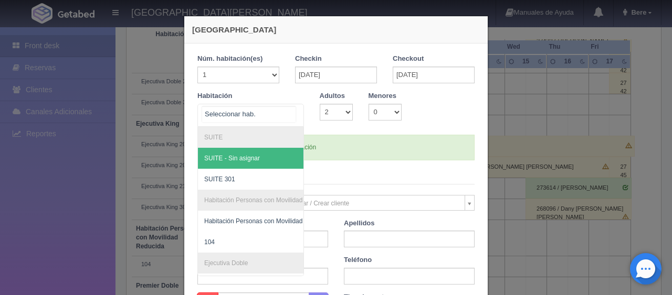
click at [286, 112] on input "text" at bounding box center [248, 115] width 93 height 16
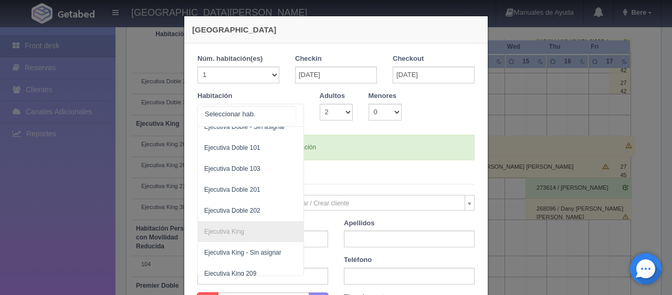
type input "1549.00"
checkbox input "false"
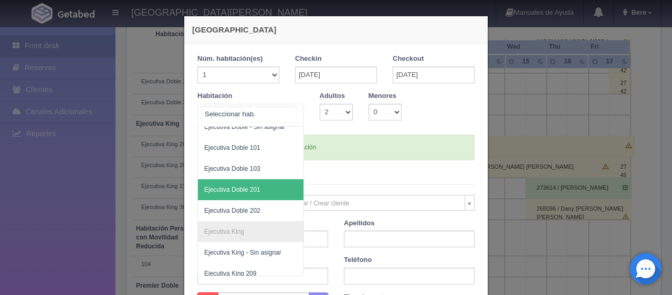
scroll to position [210, 0]
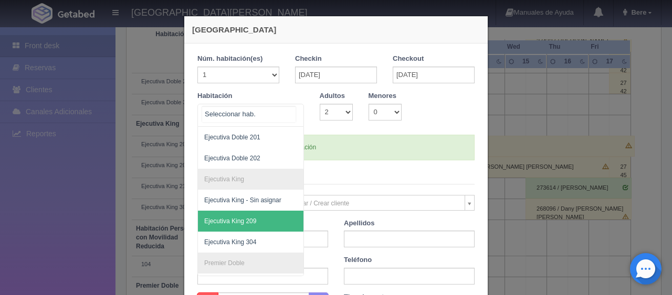
click at [262, 218] on span "Ejecutiva King 209" at bounding box center [286, 221] width 176 height 21
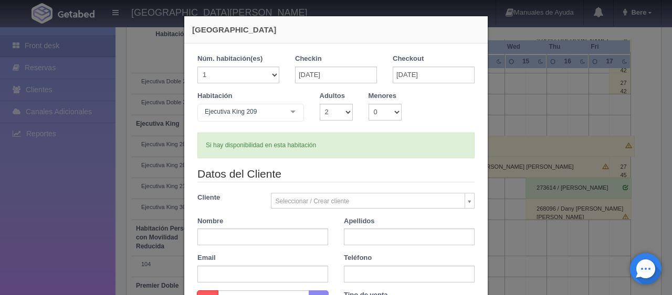
checkbox input "false"
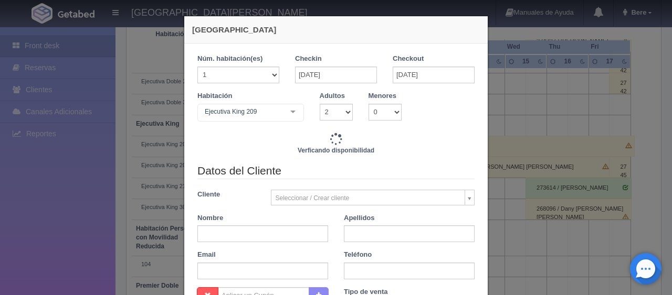
click at [399, 133] on div "Verficando disponibilidad" at bounding box center [335, 148] width 277 height 30
type input "1549.00"
checkbox input "false"
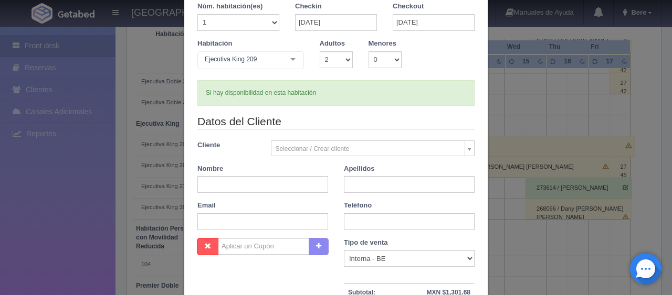
scroll to position [105, 0]
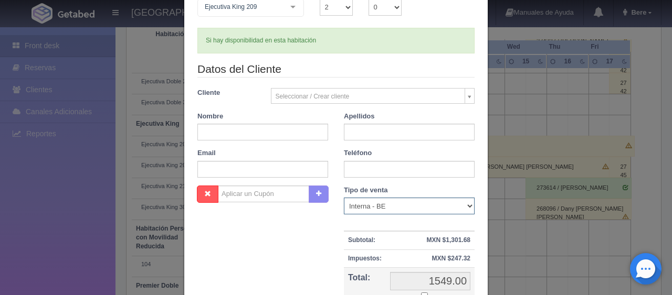
click at [397, 210] on select "Correo Electronico Interna - BE Llamada OTA Externa Otro WALK IN" at bounding box center [409, 206] width 131 height 17
select select "phone"
click at [344, 198] on select "Correo Electronico Interna - BE Llamada OTA Externa Otro WALK IN" at bounding box center [409, 206] width 131 height 17
click at [252, 140] on input "text" at bounding box center [262, 132] width 131 height 17
type input "Carlos"
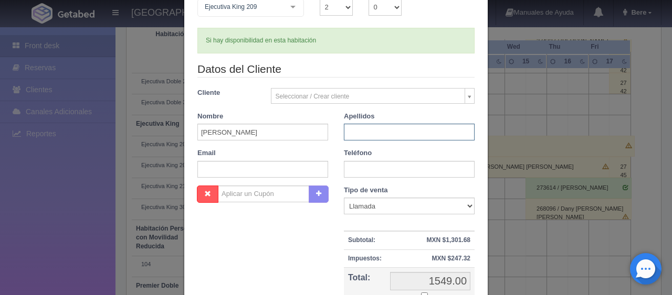
click at [351, 126] on input "text" at bounding box center [409, 132] width 131 height 17
type input "Portillo"
click at [379, 169] on input "text" at bounding box center [409, 169] width 131 height 17
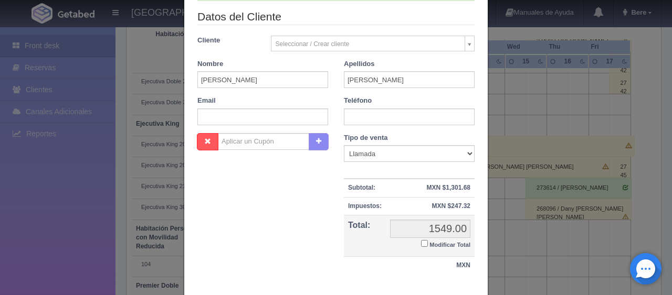
click at [421, 242] on input "Modificar Total" at bounding box center [424, 243] width 7 height 7
checkbox input "true"
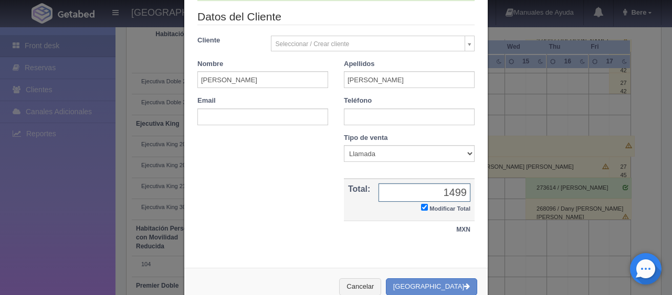
type input "1499"
click at [369, 119] on input "text" at bounding box center [409, 117] width 131 height 17
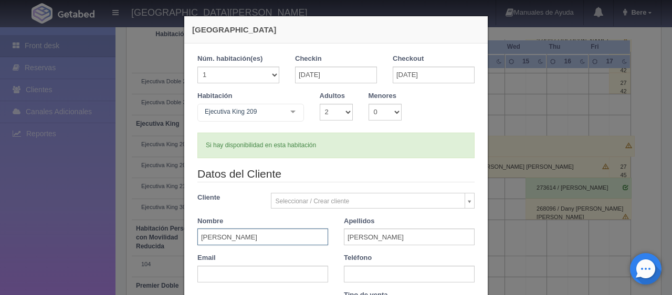
click at [300, 229] on input "Carlos" at bounding box center [262, 237] width 131 height 17
click at [374, 242] on input "Portillo" at bounding box center [409, 237] width 131 height 17
click at [381, 281] on input "text" at bounding box center [409, 274] width 131 height 17
paste input "1 81 2764 4950"
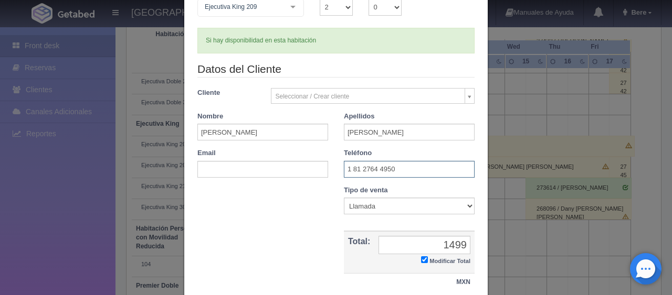
scroll to position [183, 0]
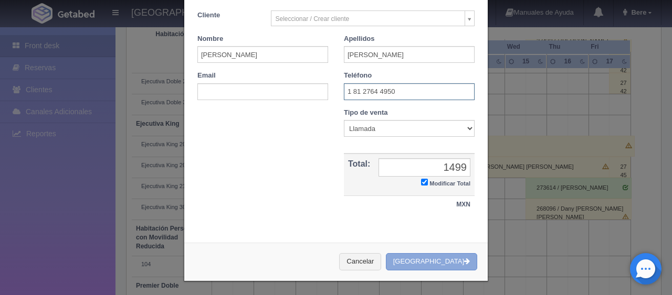
type input "1 81 2764 4950"
click at [437, 260] on button "Crear Reserva" at bounding box center [431, 262] width 91 height 17
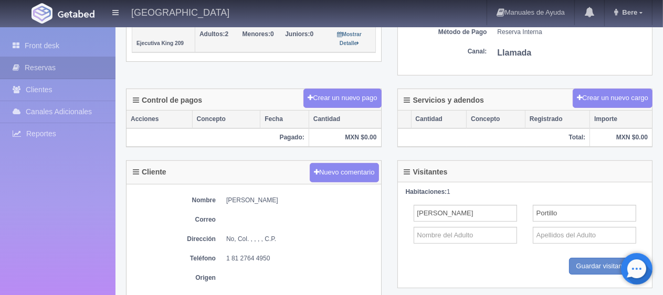
scroll to position [262, 0]
drag, startPoint x: 224, startPoint y: 198, endPoint x: 280, endPoint y: 200, distance: 56.2
click at [280, 200] on dl "Nombre Carlos Portillo" at bounding box center [254, 200] width 244 height 9
copy dd "[PERSON_NAME]"
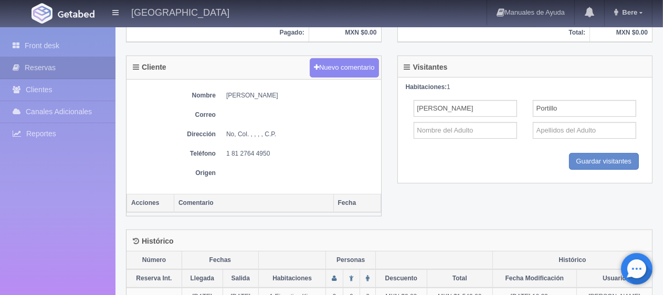
scroll to position [405, 0]
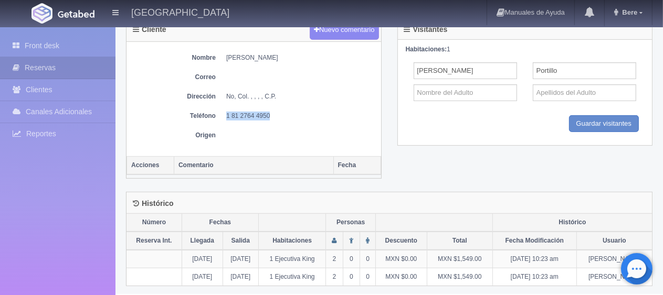
drag, startPoint x: 223, startPoint y: 112, endPoint x: 279, endPoint y: 114, distance: 56.7
click at [279, 114] on dl "Teléfono 1 81 2764 4950" at bounding box center [254, 116] width 244 height 9
copy dd "1 81 2764 4950"
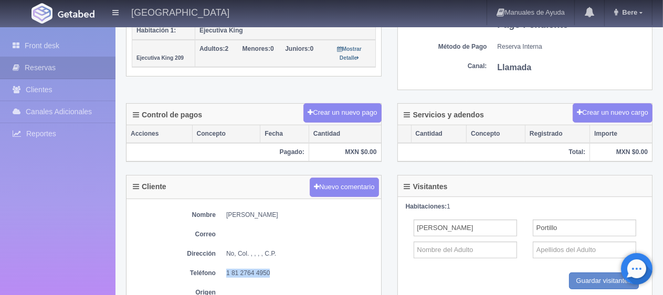
scroll to position [195, 0]
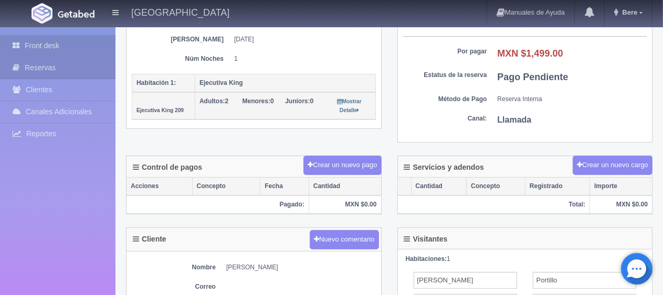
click at [69, 50] on link "Front desk" at bounding box center [57, 46] width 115 height 22
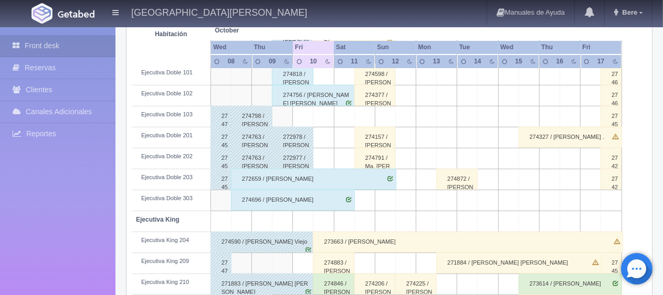
scroll to position [420, 0]
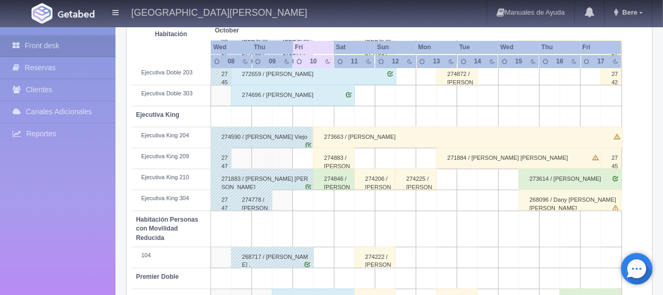
click at [339, 163] on div "274883 / [PERSON_NAME]" at bounding box center [333, 158] width 41 height 21
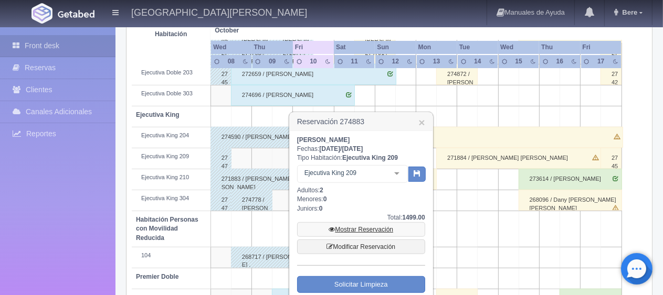
click at [363, 226] on link "Mostrar Reservación" at bounding box center [361, 230] width 128 height 15
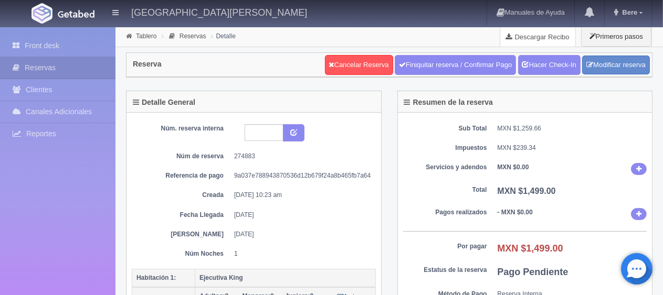
click at [519, 43] on link "Descargar Recibo" at bounding box center [537, 36] width 75 height 21
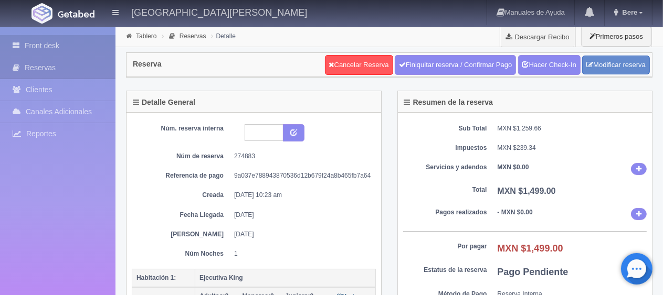
click at [67, 41] on link "Front desk" at bounding box center [57, 46] width 115 height 22
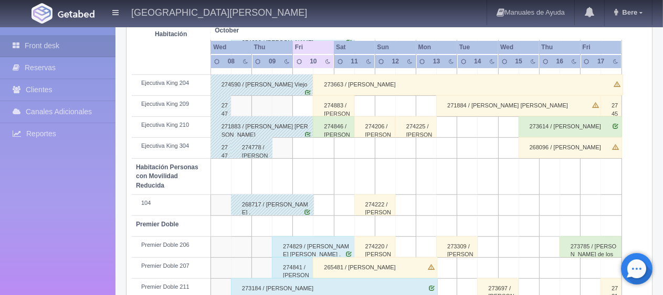
scroll to position [559, 0]
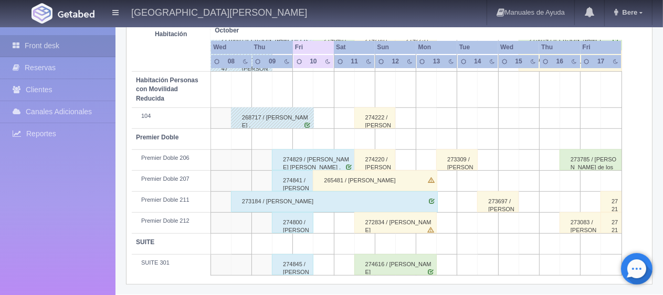
click at [300, 223] on div "274800 / Gerd Rieder ." at bounding box center [292, 223] width 41 height 21
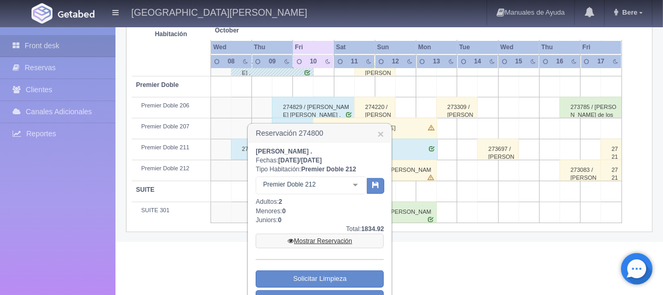
scroll to position [653, 0]
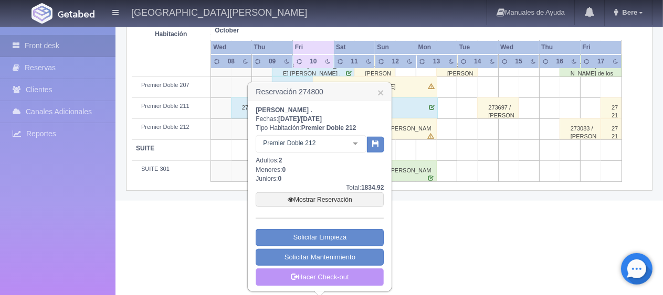
click at [344, 265] on link "Hacer Check-out" at bounding box center [320, 278] width 128 height 18
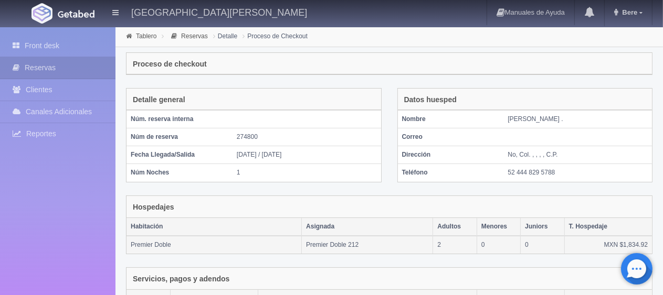
scroll to position [177, 0]
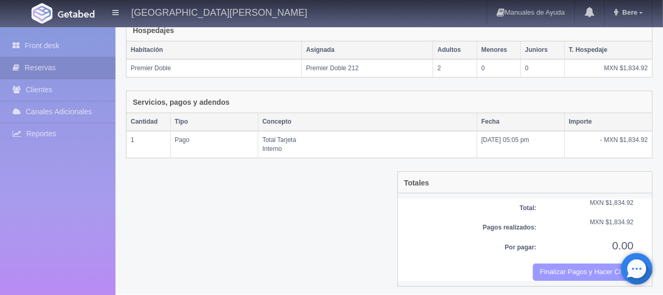
click at [563, 270] on button "Finalizar Pagos y Hacer Checkout" at bounding box center [583, 272] width 101 height 17
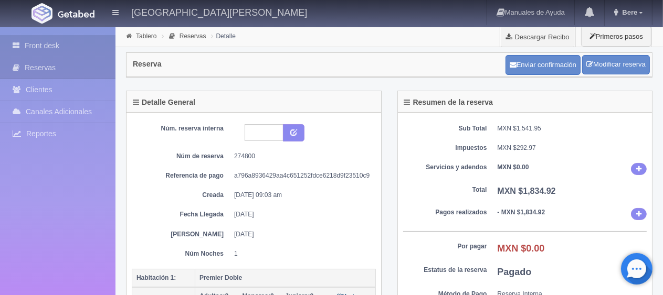
click at [28, 41] on link "Front desk" at bounding box center [57, 46] width 115 height 22
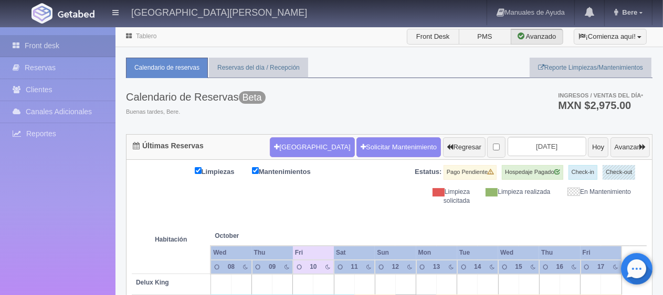
click at [352, 188] on div "Limpiezas Mantenimientos Estatus: Pago Pendiente Hospedaje Pagado Check-in Chec…" at bounding box center [389, 185] width 515 height 40
click at [285, 154] on button "Nueva Reserva" at bounding box center [312, 148] width 85 height 20
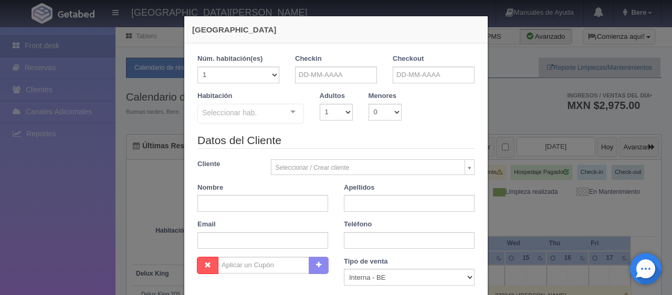
checkbox input "false"
click at [344, 74] on input "text" at bounding box center [336, 75] width 82 height 17
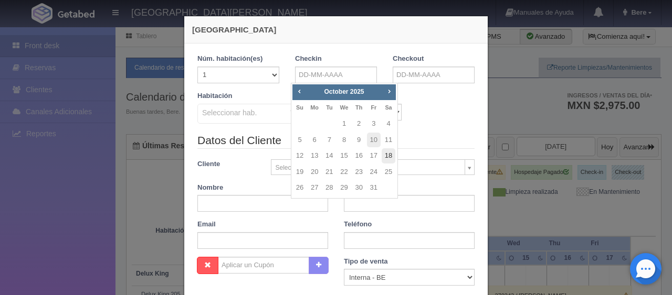
click at [384, 158] on link "18" at bounding box center [389, 156] width 14 height 15
type input "18-10-2025"
checkbox input "false"
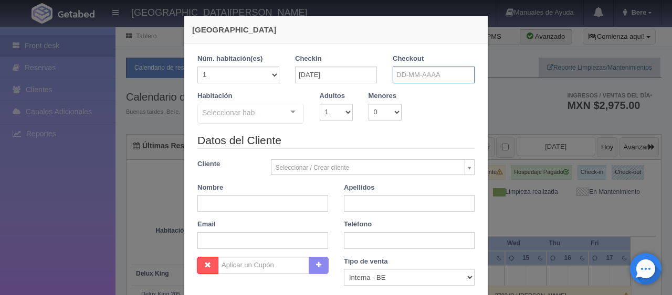
click at [415, 80] on input "text" at bounding box center [434, 75] width 82 height 17
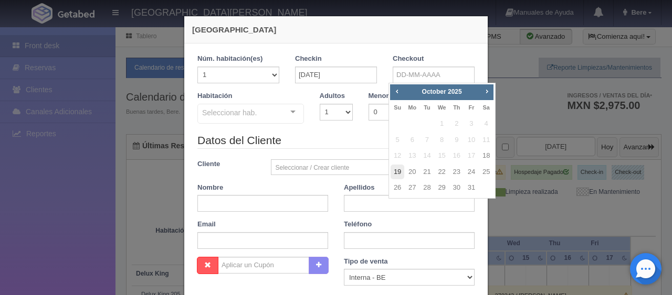
click at [397, 173] on link "19" at bounding box center [397, 172] width 14 height 15
type input "19-10-2025"
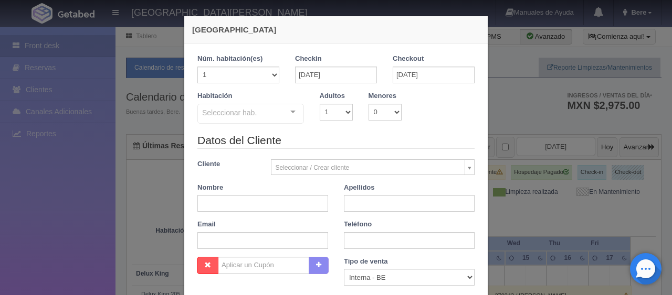
checkbox input "false"
click at [282, 120] on div "Seleccionar hab." at bounding box center [250, 114] width 107 height 20
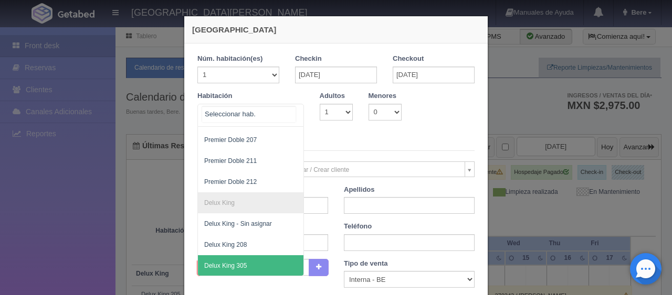
click at [262, 114] on div at bounding box center [250, 115] width 107 height 23
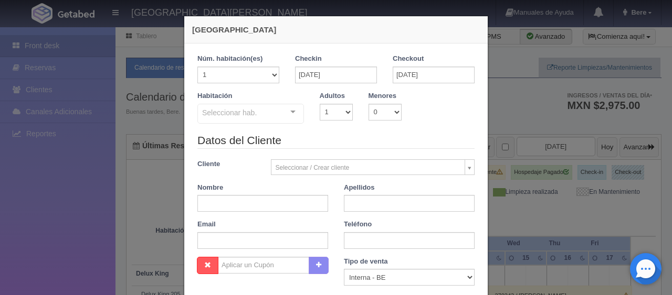
click at [262, 113] on div "Seleccionar hab." at bounding box center [250, 114] width 107 height 20
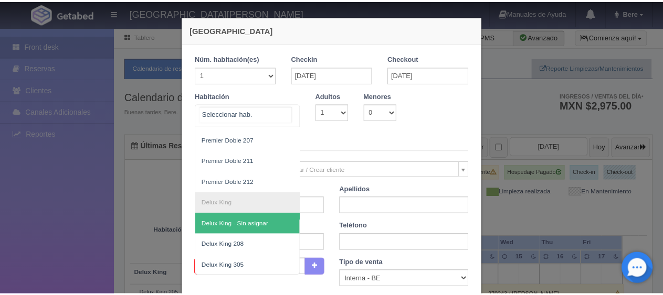
scroll to position [105, 0]
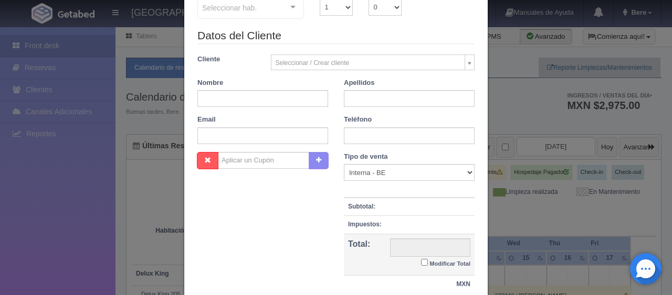
click at [11, 257] on div "Nueva Reserva 1 Núm. habitación(es) 1 2 3 4 5 6 7 8 9 10 11 12 13 14 15 16 17 1…" at bounding box center [336, 147] width 672 height 295
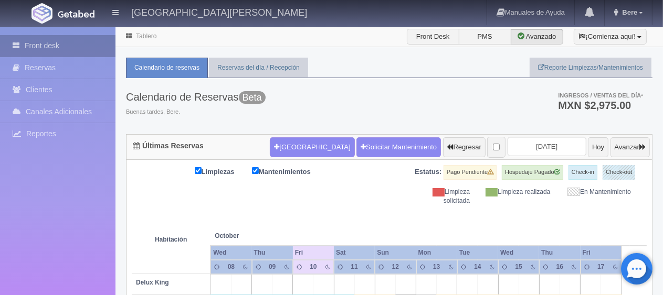
click at [51, 50] on link "Front desk" at bounding box center [57, 46] width 115 height 22
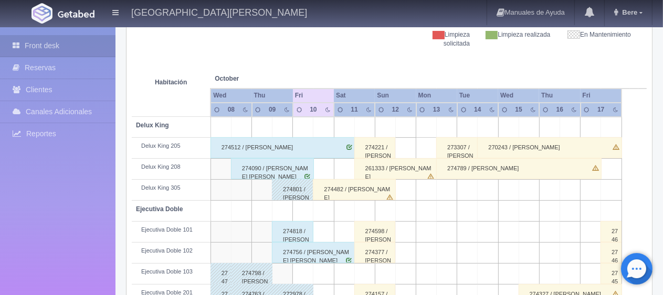
scroll to position [262, 0]
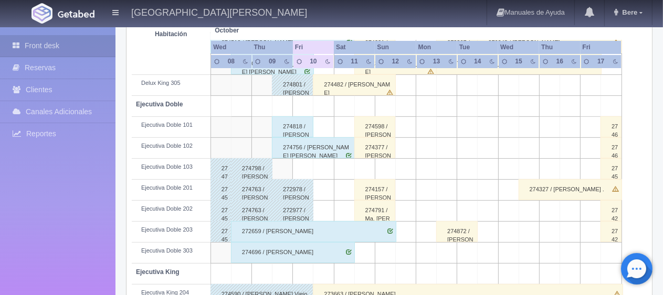
click at [252, 171] on div "274798 / Alma Alvarado" at bounding box center [251, 169] width 41 height 21
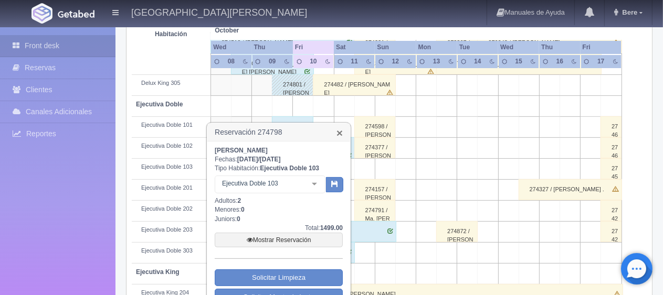
click at [337, 133] on link "×" at bounding box center [339, 133] width 6 height 11
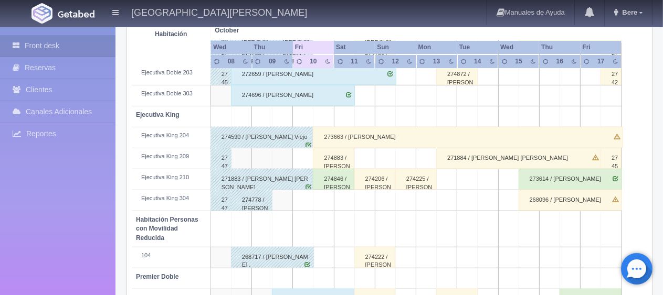
scroll to position [525, 0]
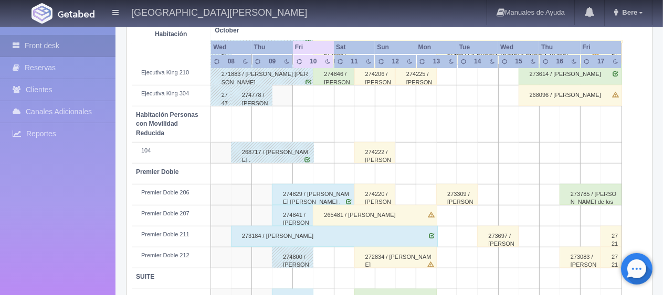
click at [252, 98] on div "274778 / Gustavo Montes" at bounding box center [251, 95] width 41 height 21
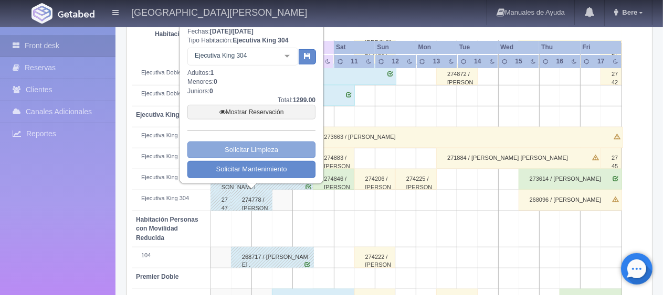
scroll to position [367, 0]
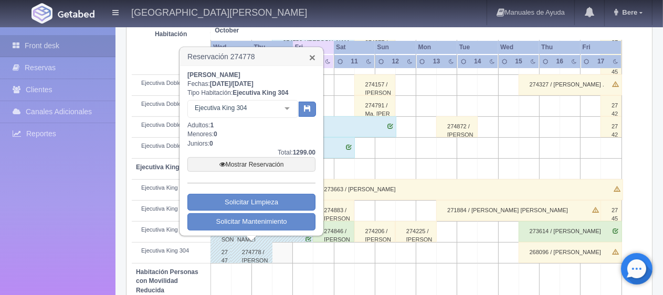
click at [311, 57] on link "×" at bounding box center [312, 57] width 6 height 11
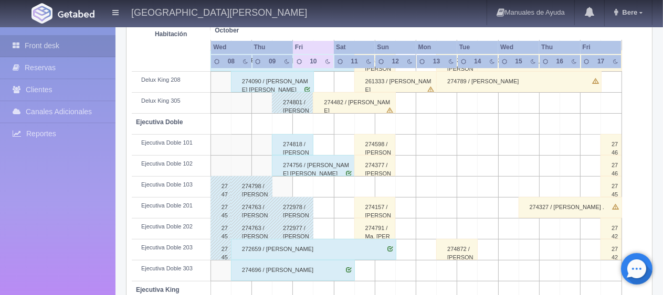
scroll to position [140, 0]
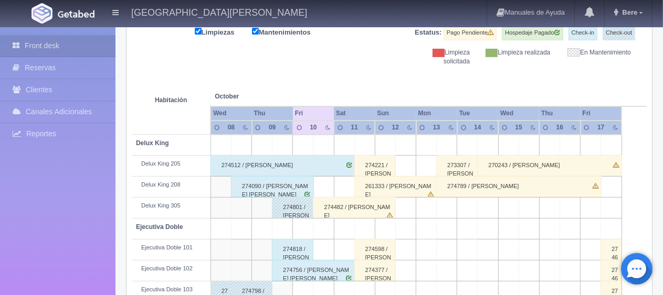
click at [294, 219] on td at bounding box center [303, 229] width 20 height 21
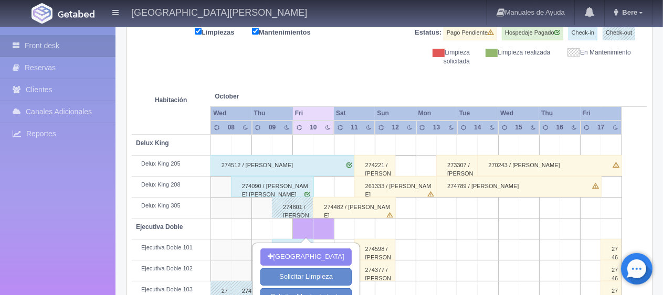
click at [294, 208] on div "274801 / Valerio Manta ." at bounding box center [292, 207] width 41 height 21
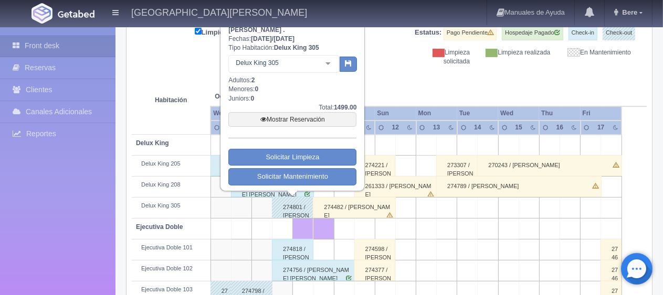
scroll to position [87, 0]
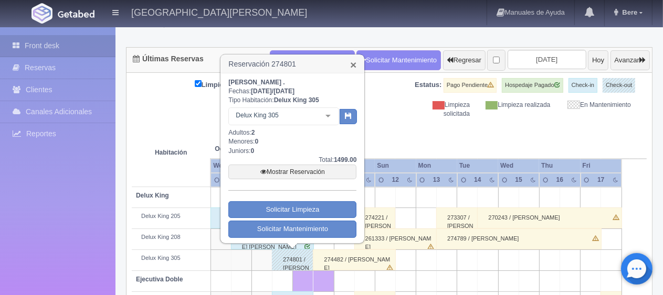
click at [353, 64] on link "×" at bounding box center [353, 64] width 6 height 11
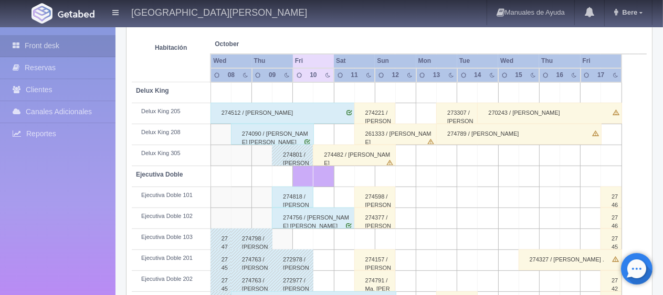
scroll to position [245, 0]
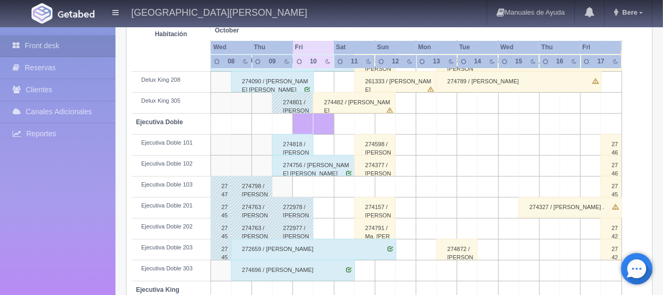
click at [313, 120] on td at bounding box center [303, 124] width 20 height 21
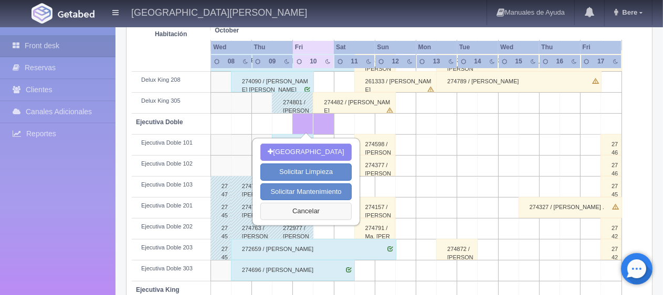
click at [320, 205] on button "Cancelar" at bounding box center [305, 211] width 91 height 17
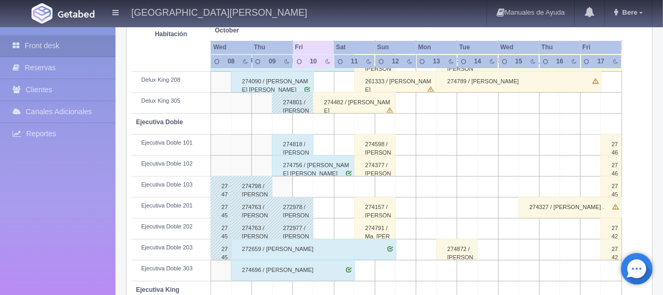
click at [290, 146] on div "274818 / [PERSON_NAME] ." at bounding box center [292, 144] width 41 height 21
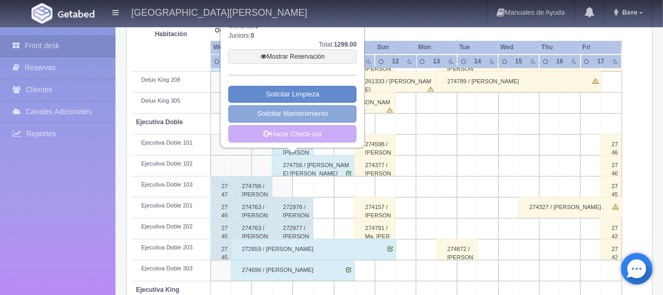
scroll to position [140, 0]
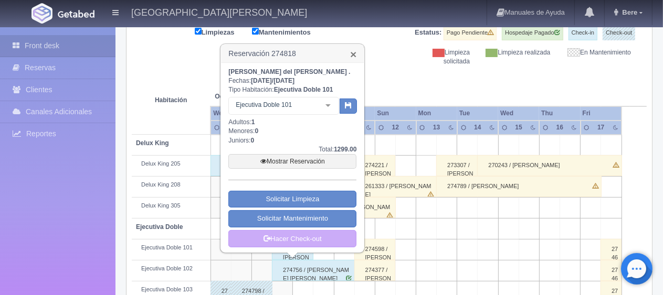
click at [351, 55] on link "×" at bounding box center [353, 54] width 6 height 11
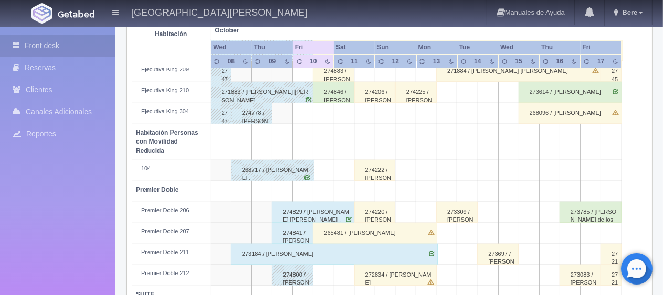
scroll to position [559, 0]
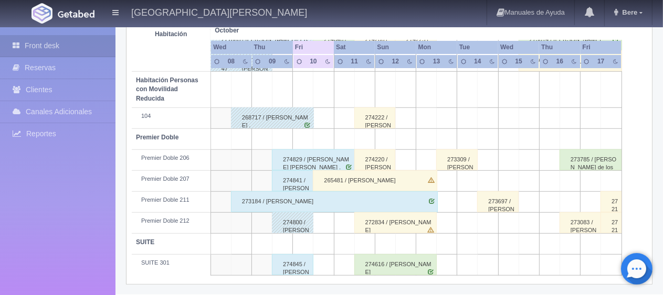
click at [315, 161] on div "274829 / [PERSON_NAME] [PERSON_NAME] ." at bounding box center [313, 160] width 83 height 21
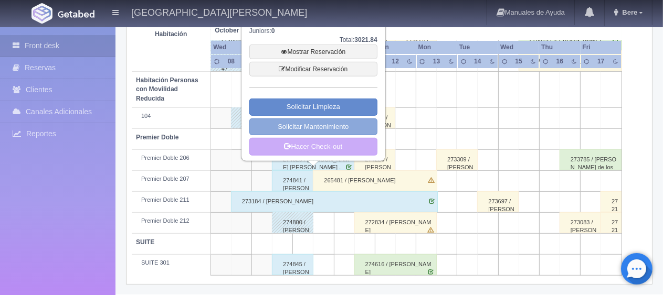
scroll to position [455, 0]
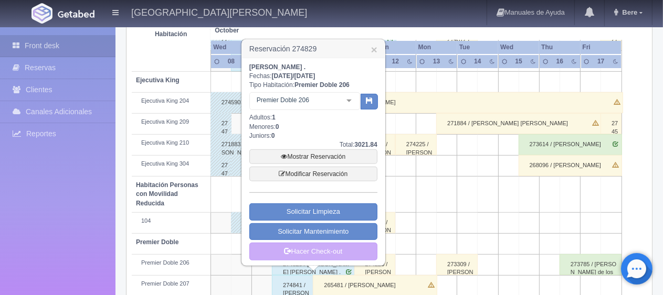
click at [370, 49] on h3 "Reservación 274829 ×" at bounding box center [313, 49] width 143 height 18
click at [373, 51] on link "×" at bounding box center [374, 49] width 6 height 11
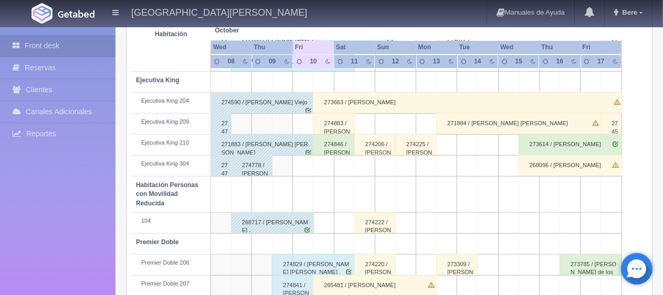
scroll to position [559, 0]
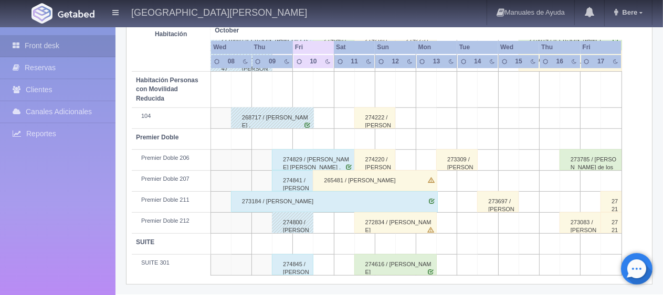
click at [300, 182] on div "274841 / [PERSON_NAME]" at bounding box center [292, 181] width 41 height 21
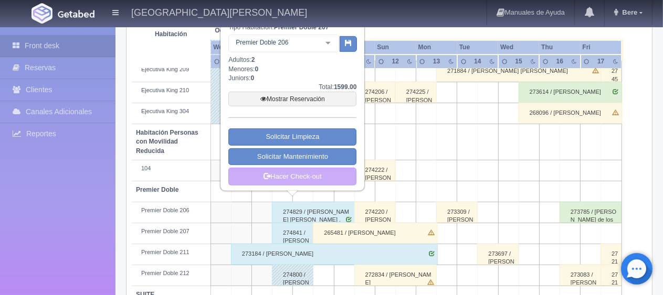
scroll to position [455, 0]
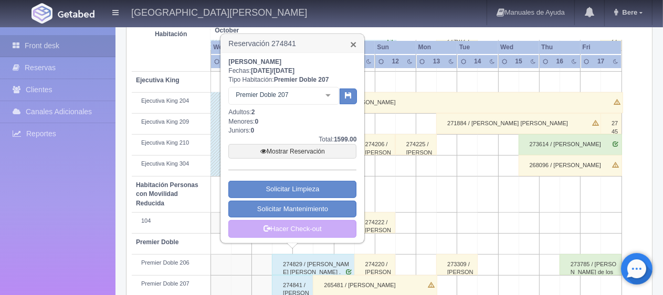
click at [352, 45] on link "×" at bounding box center [353, 44] width 6 height 11
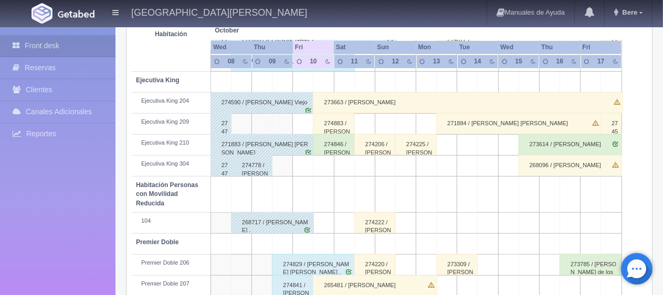
scroll to position [559, 0]
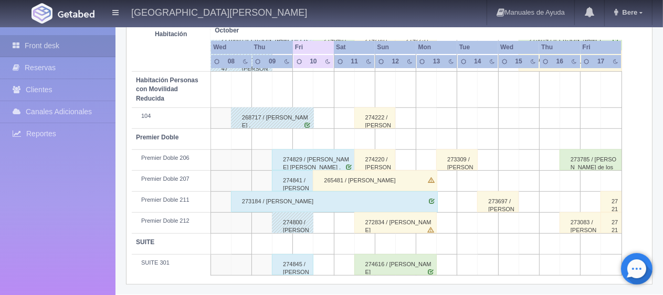
click at [296, 225] on div "274800 / [PERSON_NAME] ." at bounding box center [292, 223] width 41 height 21
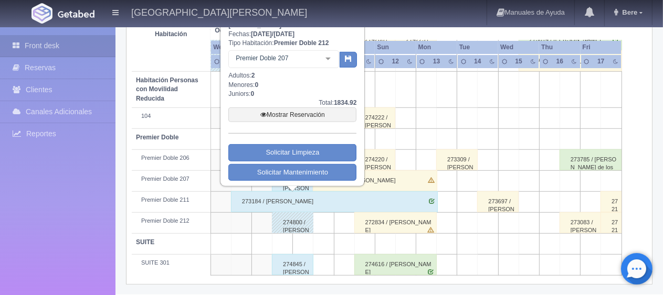
scroll to position [455, 0]
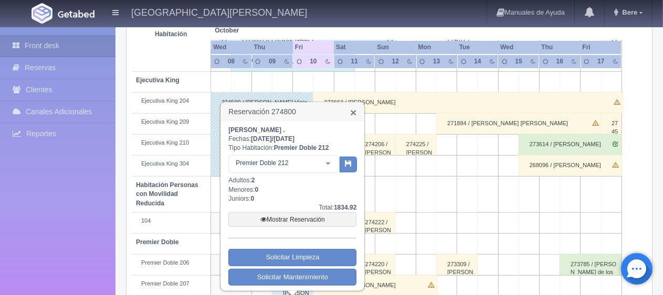
click at [355, 114] on link "×" at bounding box center [353, 112] width 6 height 11
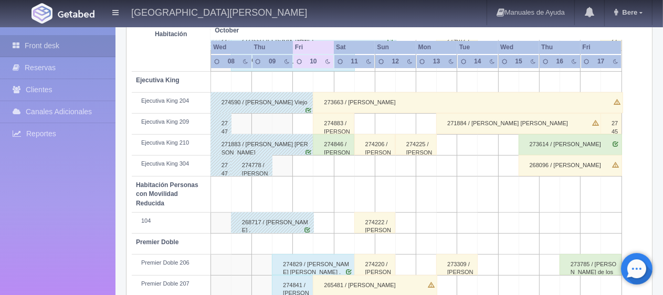
scroll to position [559, 0]
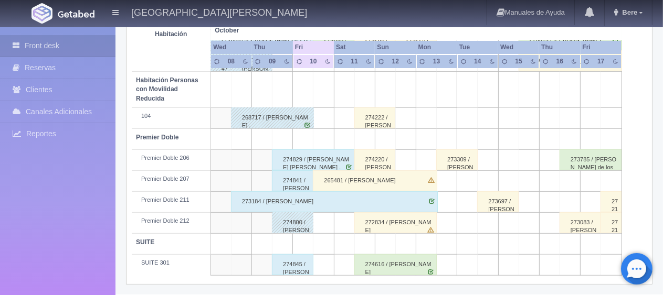
click at [298, 262] on div "274845 / [PERSON_NAME]" at bounding box center [292, 265] width 41 height 21
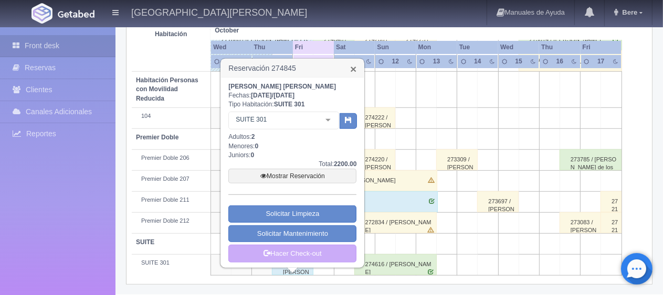
click at [354, 70] on link "×" at bounding box center [353, 69] width 6 height 11
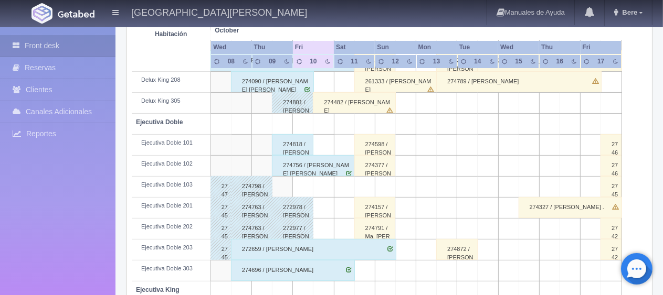
scroll to position [350, 0]
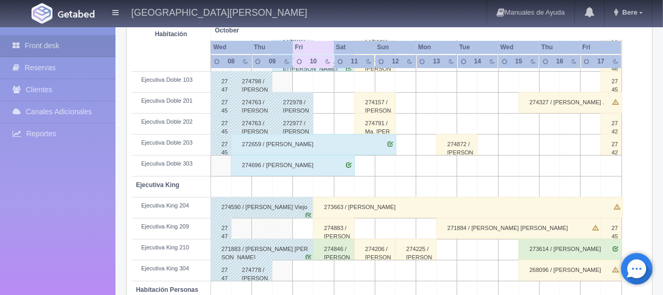
click at [508, 206] on div "273663 / [PERSON_NAME]" at bounding box center [468, 207] width 310 height 21
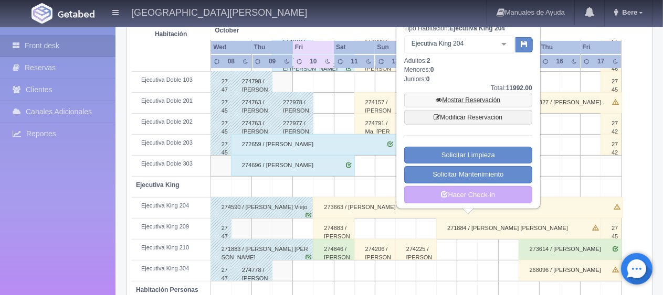
scroll to position [245, 0]
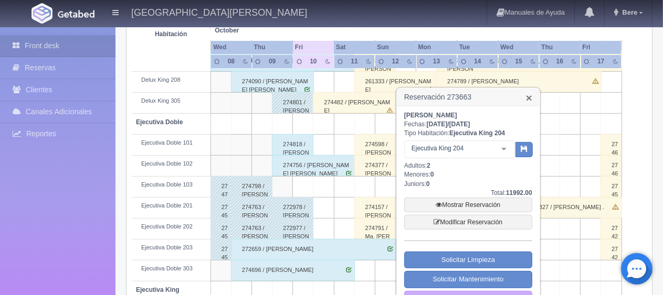
click at [530, 96] on link "×" at bounding box center [529, 97] width 6 height 11
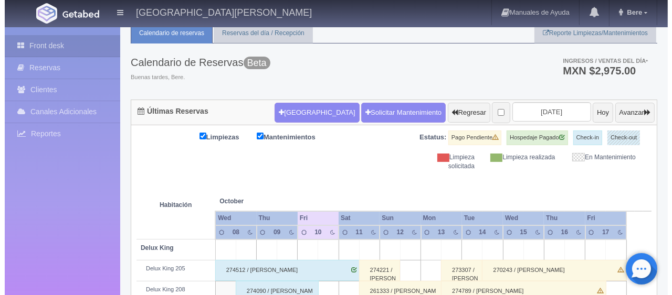
scroll to position [0, 0]
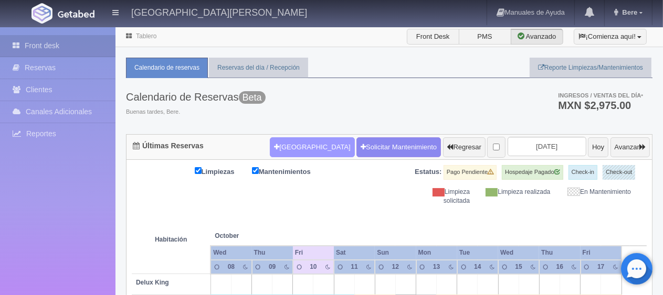
click at [276, 148] on button "[GEOGRAPHIC_DATA]" at bounding box center [312, 148] width 85 height 20
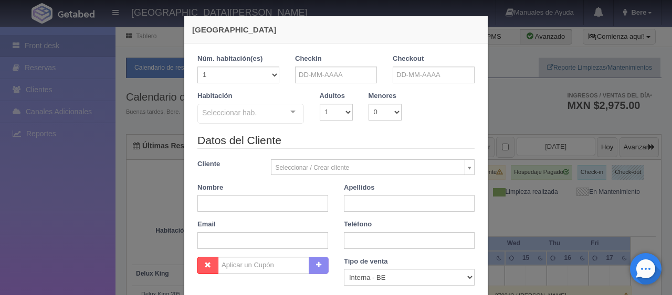
checkbox input "false"
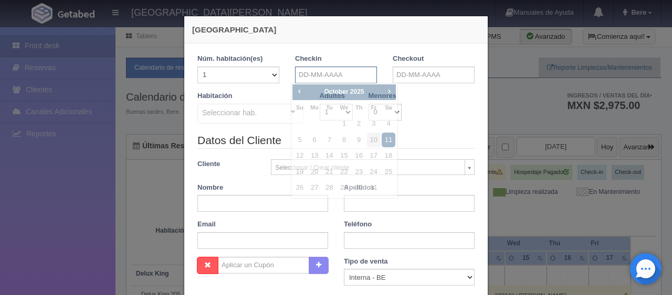
click at [295, 75] on input "text" at bounding box center [336, 75] width 82 height 17
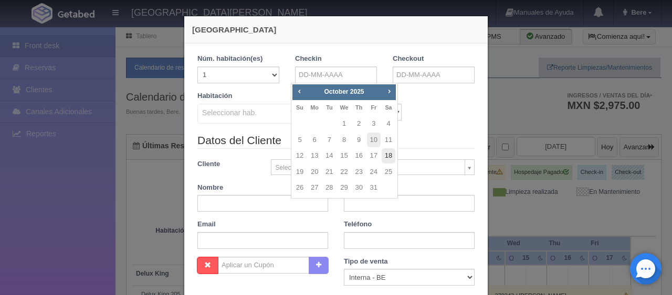
click at [388, 157] on link "18" at bounding box center [389, 156] width 14 height 15
type input "18-10-2025"
checkbox input "false"
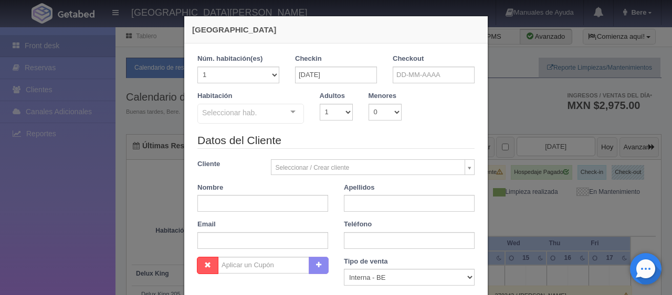
click at [256, 123] on div "Seleccionar hab." at bounding box center [250, 114] width 107 height 20
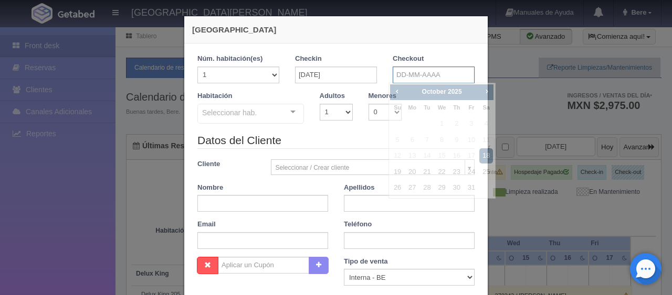
click at [436, 67] on input "text" at bounding box center [434, 75] width 82 height 17
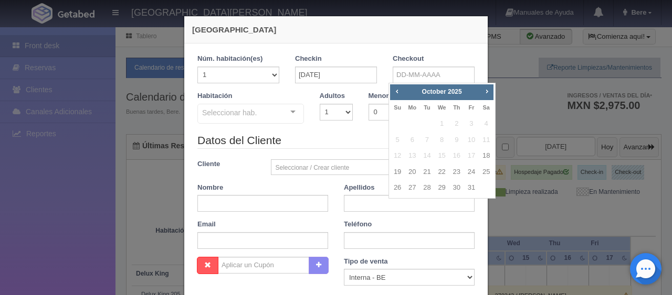
click at [405, 172] on td "20" at bounding box center [412, 172] width 15 height 16
type input "20-10-2025"
checkbox input "false"
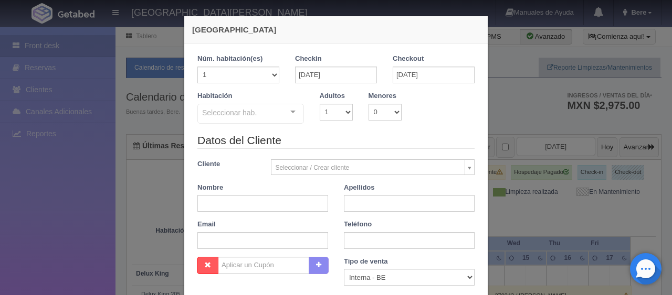
click at [403, 67] on input "20-10-2025" at bounding box center [434, 75] width 82 height 17
click at [397, 76] on input "20-10-2025" at bounding box center [434, 75] width 82 height 17
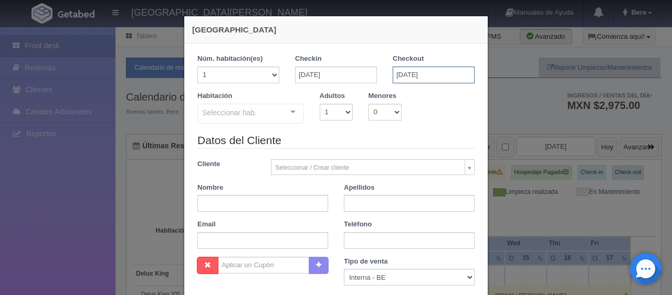
click at [397, 76] on input "20-10-2025" at bounding box center [434, 75] width 82 height 17
select select "67940"
checkbox input "false"
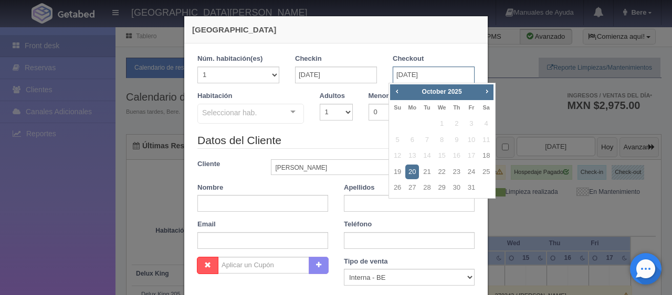
type input "Adriana"
type input "Navarro Hernandez"
click at [395, 175] on link "19" at bounding box center [397, 172] width 14 height 15
type input "19-10-2025"
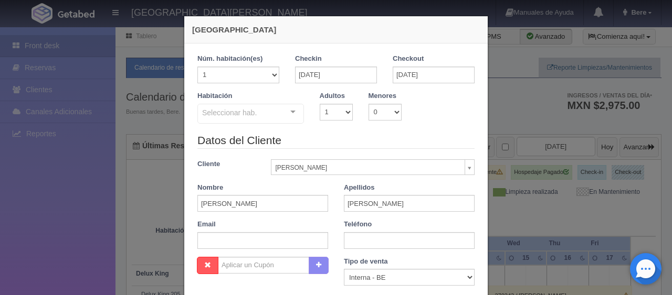
checkbox input "false"
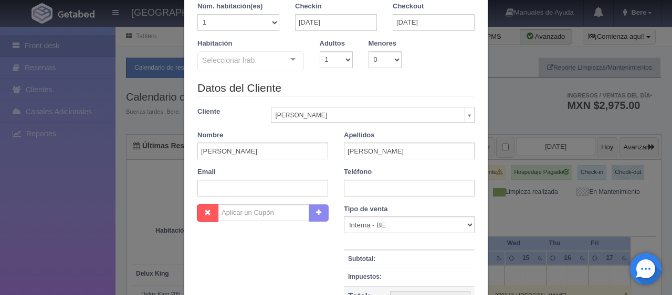
scroll to position [313, 0]
click at [256, 68] on div "Seleccionar hab." at bounding box center [250, 61] width 107 height 20
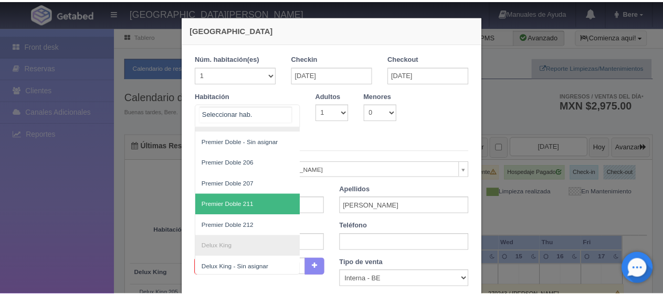
scroll to position [164, 0]
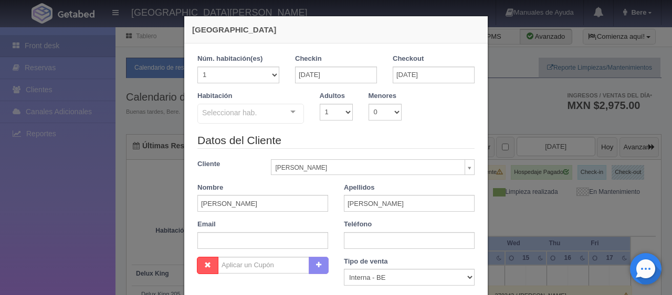
click at [25, 219] on div "Nueva Reserva 1 Núm. habitación(es) 1 2 3 4 5 6 7 8 9 10 11 12 13 14 15 16 17 1…" at bounding box center [336, 147] width 672 height 295
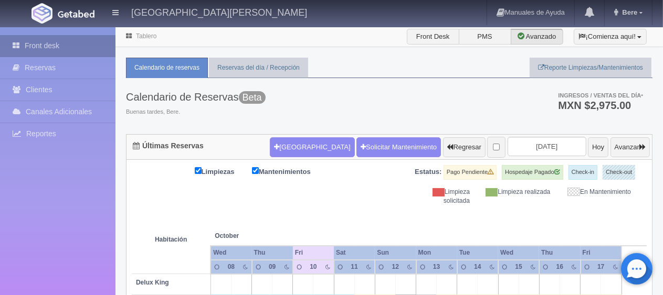
click at [49, 54] on link "Front desk" at bounding box center [57, 46] width 115 height 22
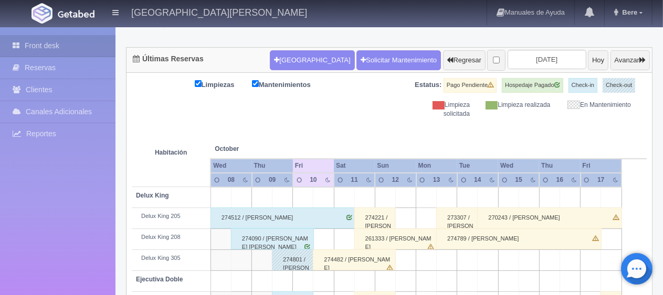
scroll to position [192, 0]
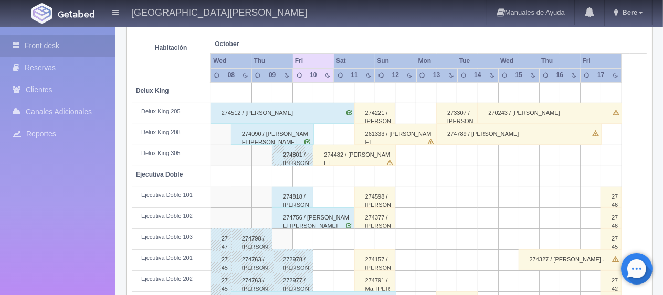
click at [289, 200] on div "274818 / [PERSON_NAME] del [PERSON_NAME] ." at bounding box center [292, 197] width 41 height 21
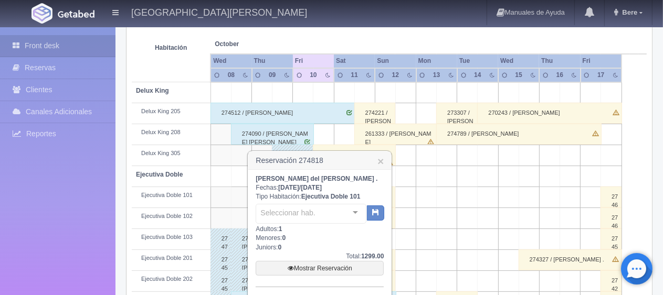
scroll to position [297, 0]
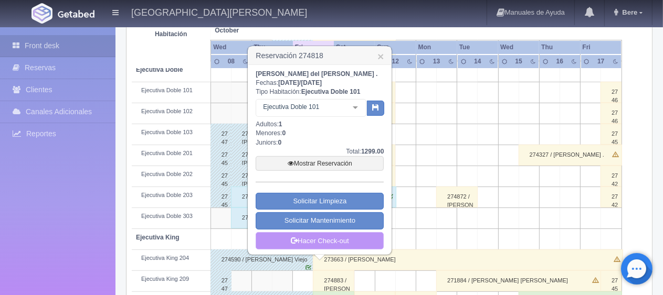
click at [290, 245] on link "Hacer Check-out" at bounding box center [320, 242] width 128 height 18
click at [341, 247] on link "Hacer Check-out" at bounding box center [320, 242] width 128 height 18
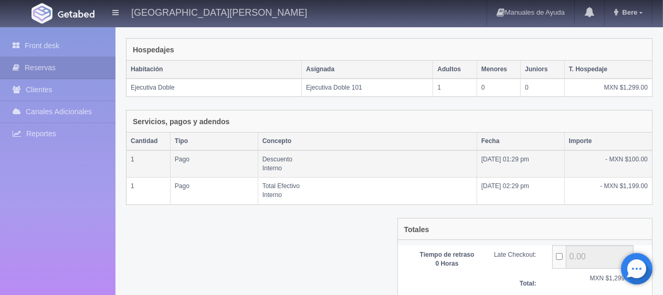
scroll to position [233, 0]
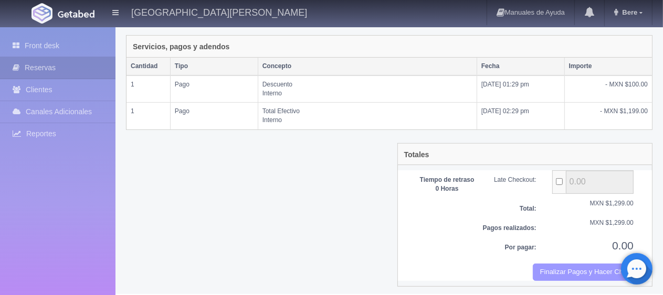
click at [559, 266] on button "Finalizar Pagos y Hacer Checkout" at bounding box center [583, 272] width 101 height 17
click at [553, 267] on button "Finalizar Pagos y Hacer Checkout" at bounding box center [583, 272] width 101 height 17
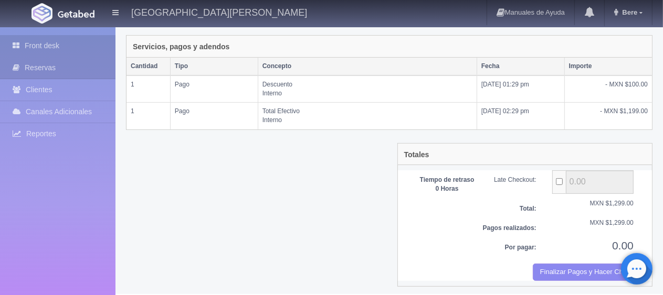
click at [67, 36] on link "Front desk" at bounding box center [57, 46] width 115 height 22
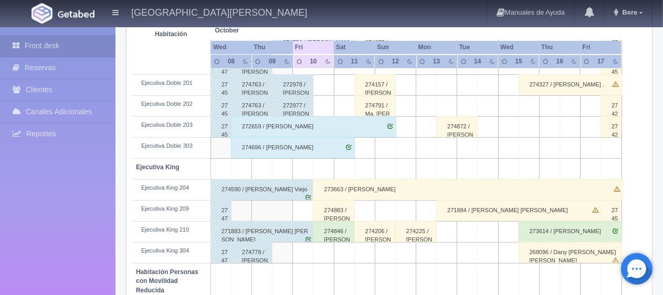
scroll to position [559, 0]
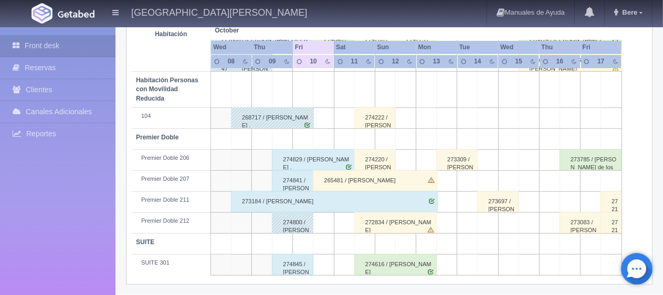
click at [290, 271] on div "274845 / [PERSON_NAME]" at bounding box center [292, 265] width 41 height 21
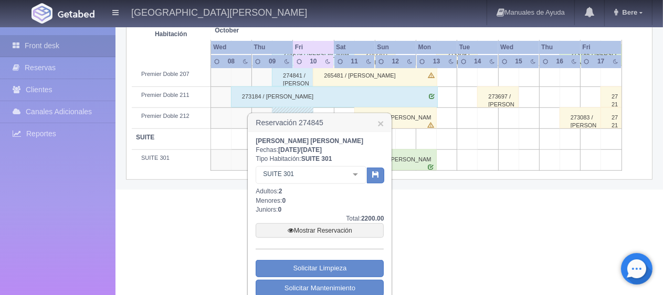
scroll to position [695, 0]
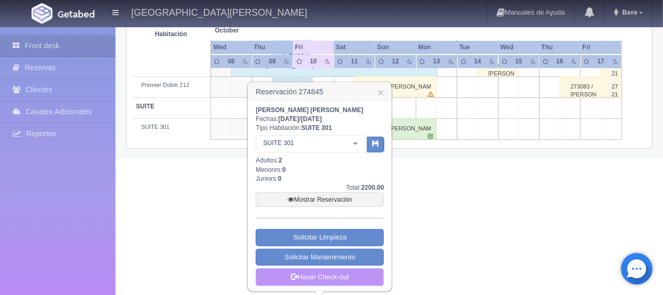
click at [316, 272] on link "Hacer Check-out" at bounding box center [320, 278] width 128 height 18
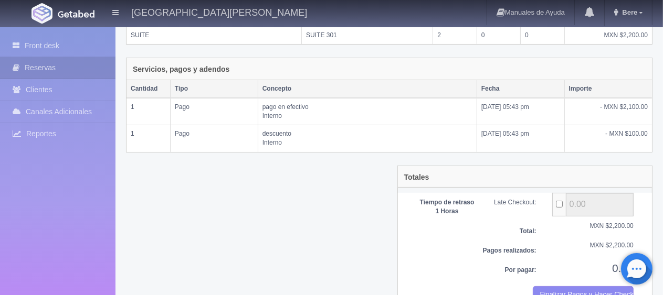
scroll to position [233, 0]
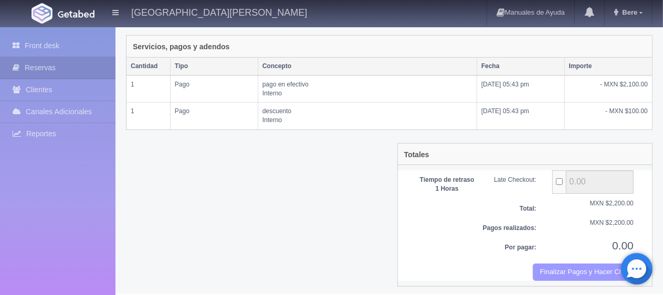
drag, startPoint x: 597, startPoint y: 266, endPoint x: 386, endPoint y: 30, distance: 315.9
click at [596, 266] on button "Finalizar Pagos y Hacer Checkout" at bounding box center [583, 272] width 101 height 17
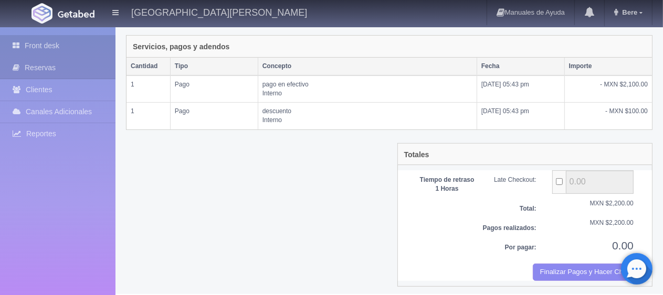
click at [58, 43] on link "Front desk" at bounding box center [57, 46] width 115 height 22
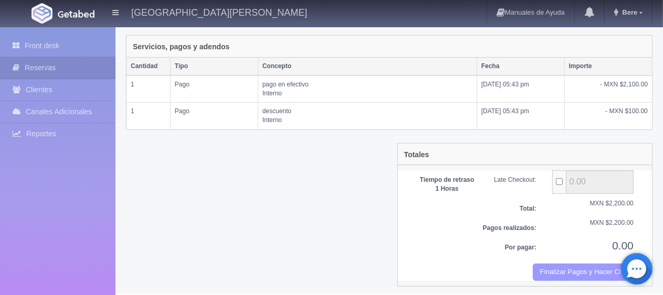
click at [568, 268] on button "Finalizar Pagos y Hacer Checkout" at bounding box center [583, 272] width 101 height 17
click at [373, 36] on div "Servicios, pagos y adendos" at bounding box center [388, 47] width 525 height 22
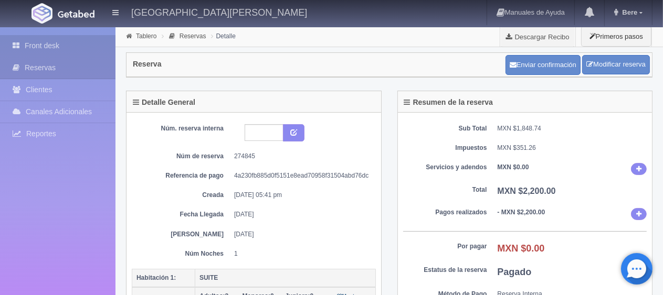
click at [90, 50] on link "Front desk" at bounding box center [57, 46] width 115 height 22
click at [46, 44] on link "Front desk" at bounding box center [57, 46] width 115 height 22
click at [65, 55] on link "Front desk" at bounding box center [57, 46] width 115 height 22
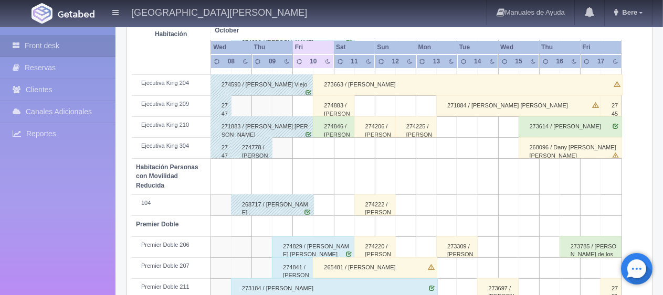
scroll to position [559, 0]
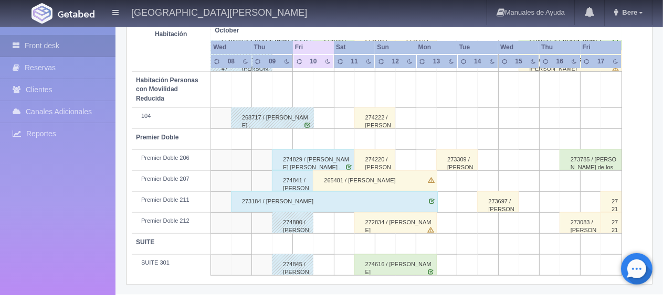
click at [298, 186] on div "274841 / [PERSON_NAME]" at bounding box center [292, 181] width 41 height 21
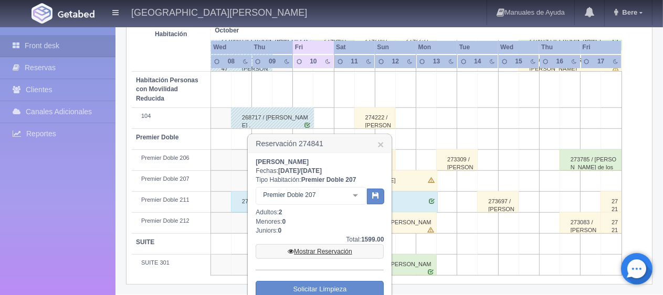
scroll to position [611, 0]
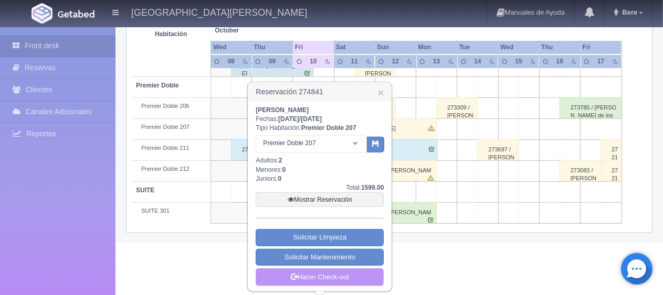
click at [331, 273] on link "Hacer Check-out" at bounding box center [320, 278] width 128 height 18
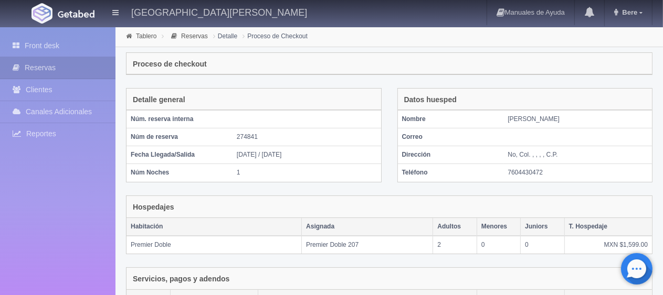
scroll to position [206, 0]
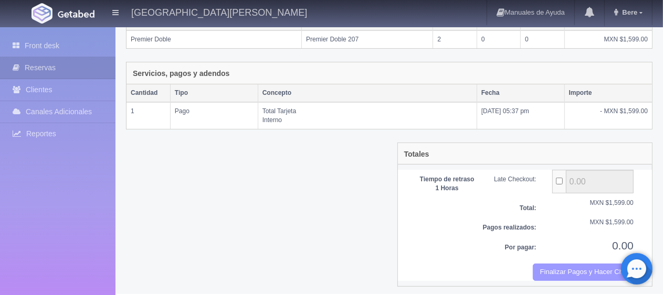
drag, startPoint x: 596, startPoint y: 276, endPoint x: 375, endPoint y: 28, distance: 332.3
click at [595, 276] on button "Finalizar Pagos y Hacer Checkout" at bounding box center [583, 272] width 101 height 17
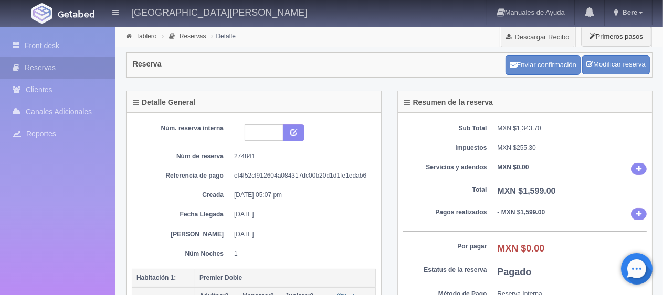
scroll to position [52, 0]
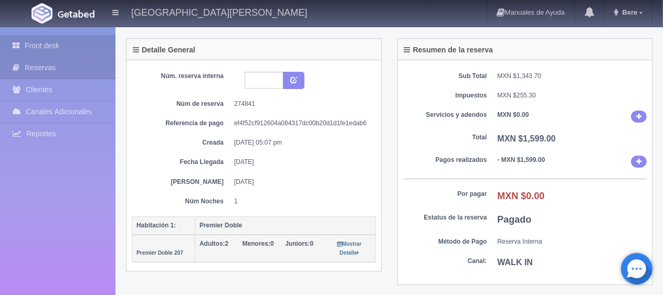
click at [33, 40] on link "Front desk" at bounding box center [57, 46] width 115 height 22
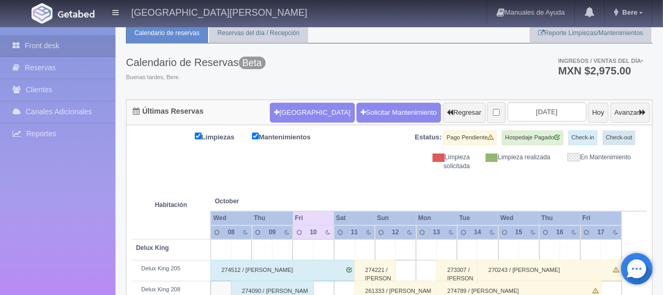
scroll to position [140, 0]
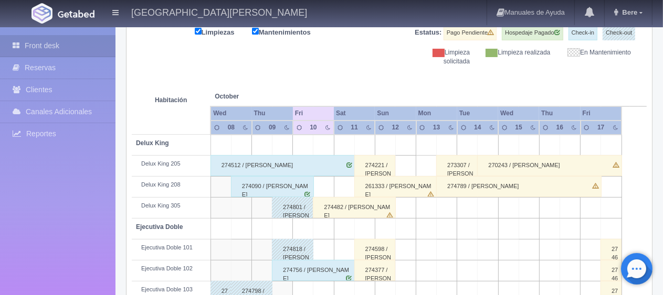
click at [273, 186] on div "274090 / Valeria Zavala Lira" at bounding box center [272, 186] width 83 height 21
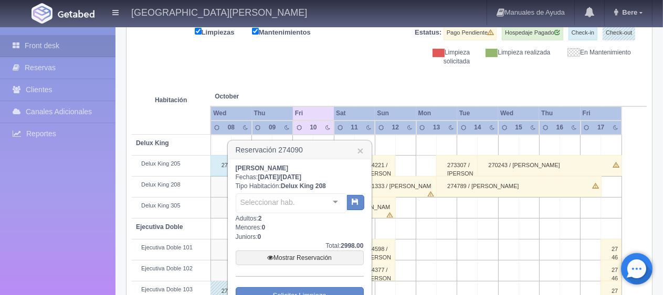
scroll to position [297, 0]
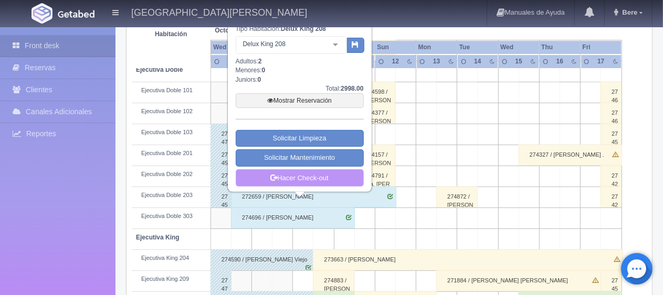
click at [325, 176] on link "Hacer Check-out" at bounding box center [300, 179] width 128 height 18
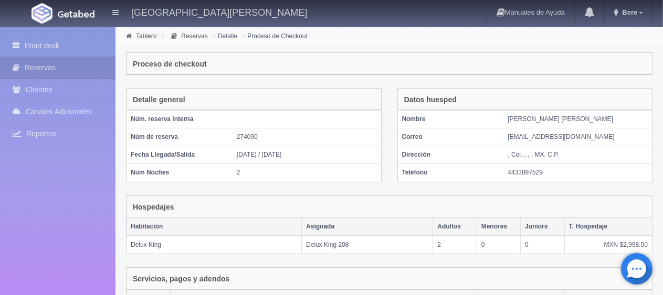
scroll to position [206, 0]
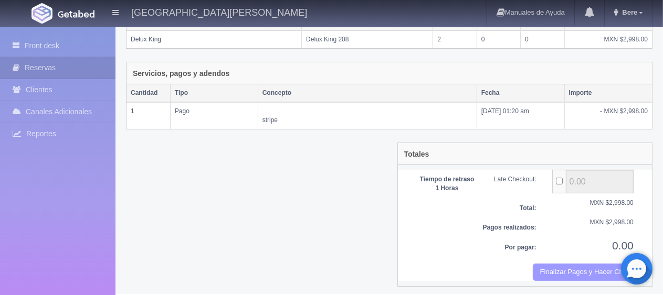
click at [574, 267] on button "Finalizar Pagos y Hacer Checkout" at bounding box center [583, 272] width 101 height 17
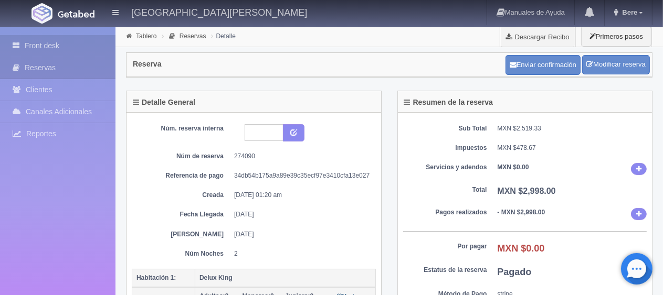
click at [72, 49] on link "Front desk" at bounding box center [57, 46] width 115 height 22
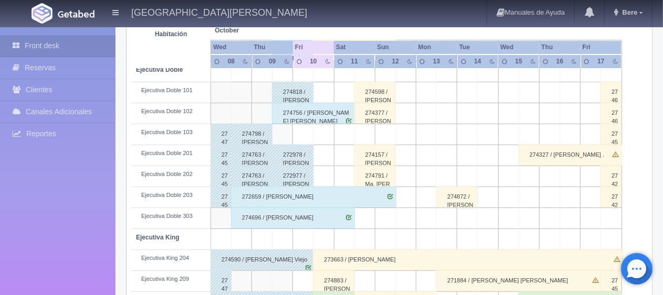
scroll to position [35, 0]
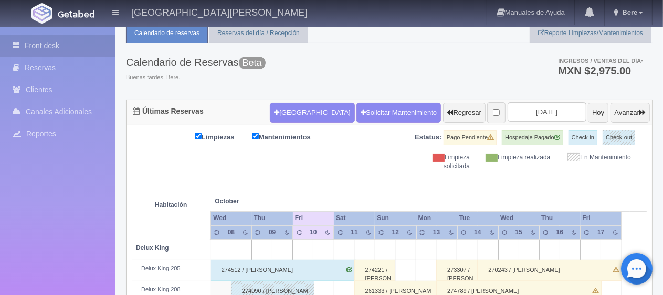
click at [373, 182] on th at bounding box center [384, 191] width 61 height 40
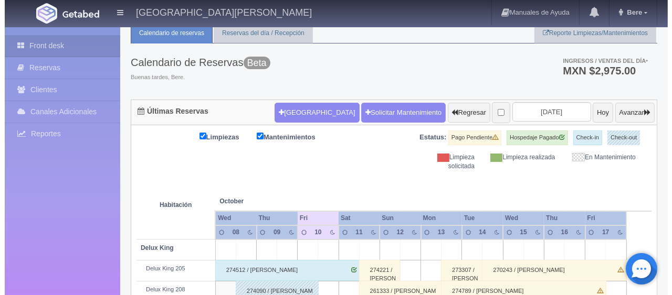
scroll to position [0, 0]
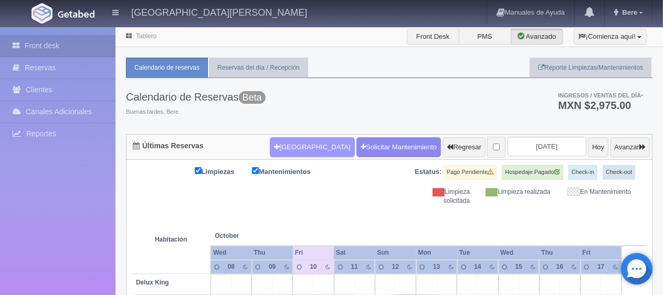
click at [272, 146] on button "Nueva Reserva" at bounding box center [312, 148] width 85 height 20
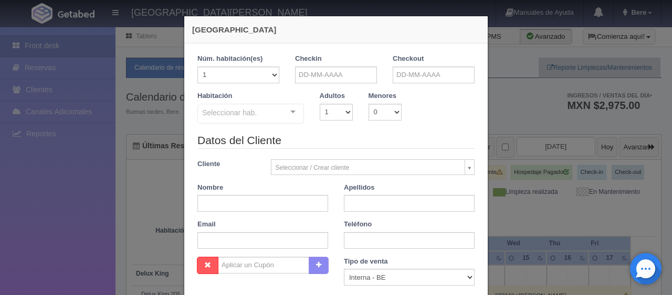
checkbox input "false"
click at [331, 72] on input "text" at bounding box center [336, 75] width 82 height 17
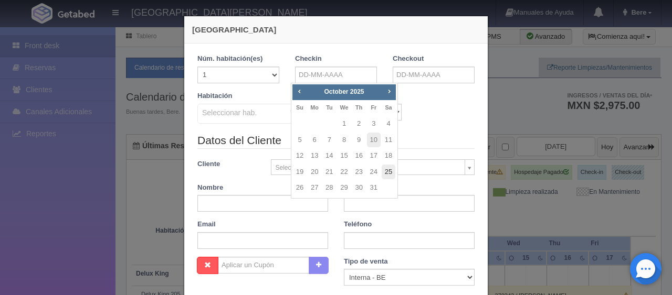
click at [385, 173] on link "25" at bounding box center [389, 172] width 14 height 15
type input "[DATE]"
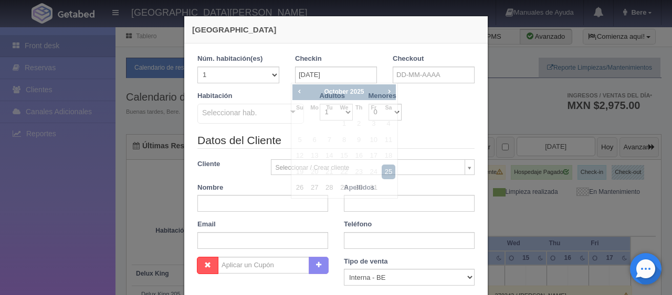
checkbox input "false"
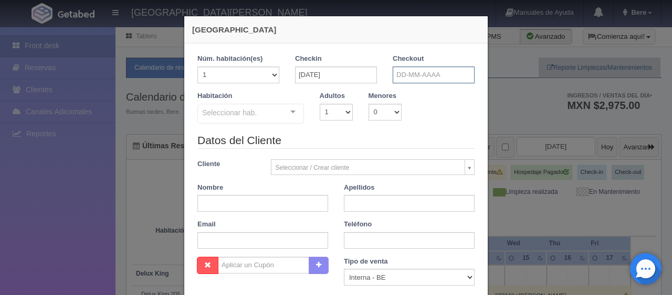
click at [437, 72] on input "text" at bounding box center [434, 75] width 82 height 17
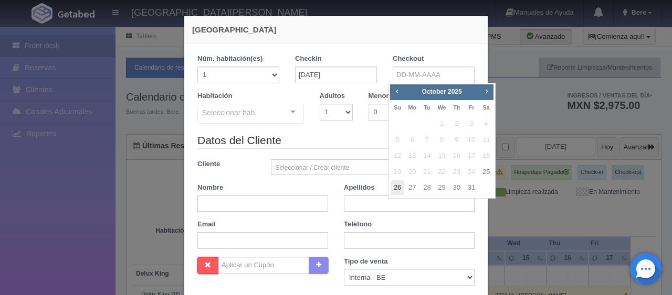
drag, startPoint x: 389, startPoint y: 192, endPoint x: 398, endPoint y: 189, distance: 9.0
click at [390, 192] on td "26" at bounding box center [397, 188] width 15 height 16
type input "[DATE]"
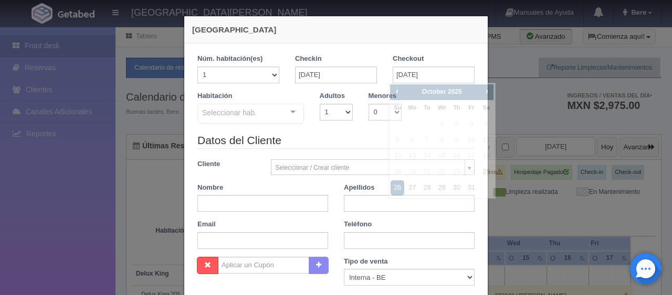
click at [398, 188] on div "Apellidos" at bounding box center [409, 197] width 146 height 29
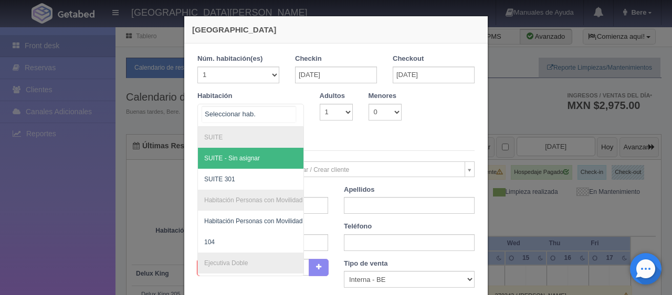
click at [254, 104] on div at bounding box center [250, 115] width 107 height 23
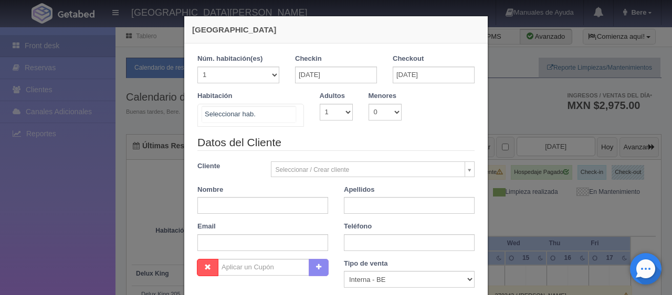
click at [263, 123] on div at bounding box center [250, 115] width 107 height 23
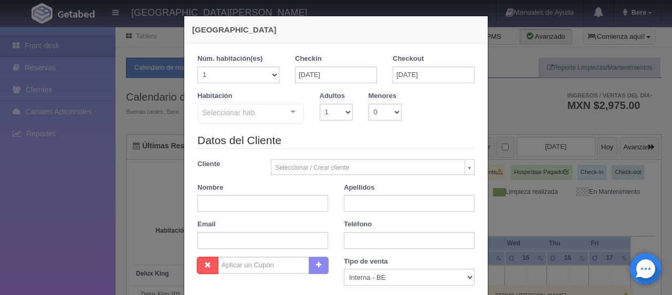
click at [286, 119] on div at bounding box center [292, 112] width 21 height 16
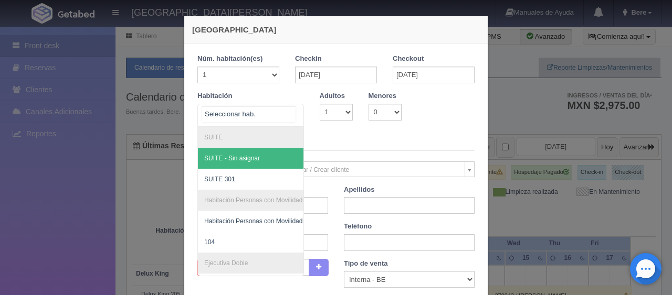
click at [287, 118] on div at bounding box center [292, 112] width 21 height 16
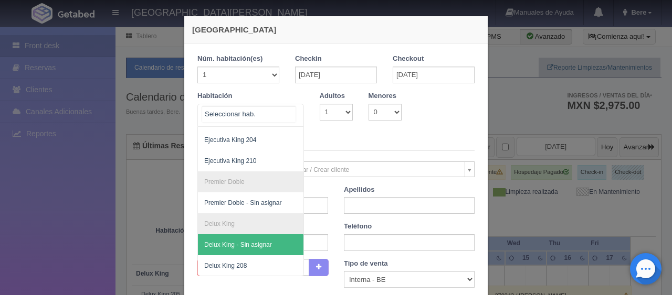
scroll to position [111, 0]
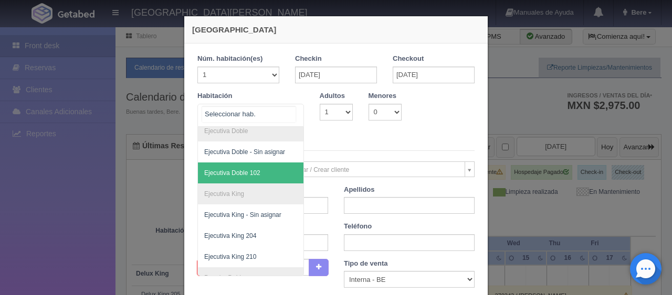
click at [258, 175] on span "Ejecutiva Doble 102" at bounding box center [286, 173] width 176 height 21
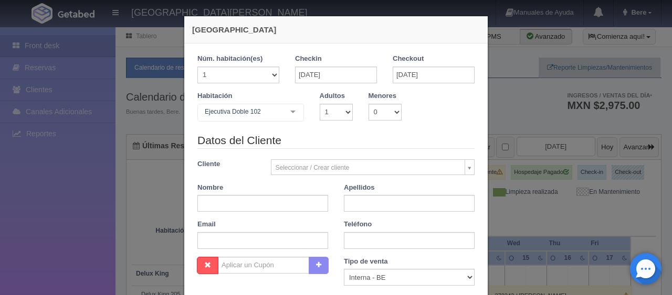
checkbox input "false"
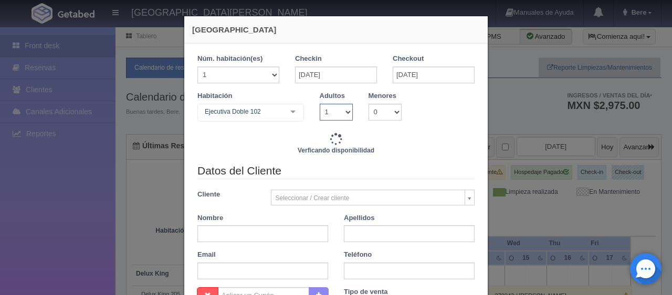
click at [325, 111] on select "1 2 3 4 5 6 7 8 9 10" at bounding box center [336, 112] width 33 height 17
select select "3"
click at [320, 104] on select "1 2 3 4 5 6 7 8 9 10" at bounding box center [336, 112] width 33 height 17
checkbox input "false"
click at [347, 149] on b "Verficando disponibilidad" at bounding box center [336, 150] width 77 height 7
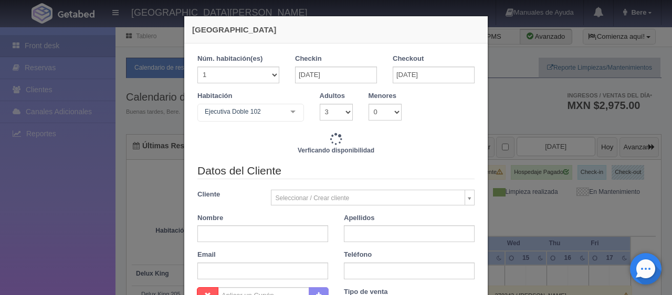
type input "1299.00"
checkbox input "false"
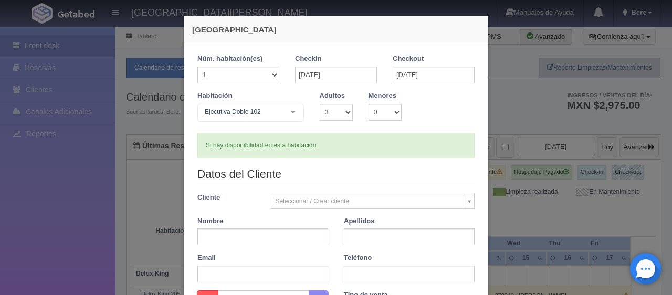
click at [365, 163] on form "1 Núm. habitación(es) 1 2 3 4 5 6 7 8 9 10 11 12 13 14 15 16 17 18 19 20 Checki…" at bounding box center [335, 248] width 277 height 389
type input "1759.00"
checkbox input "false"
click at [335, 147] on div "Si hay disponibilidad en esta habitación" at bounding box center [335, 146] width 277 height 26
click at [322, 159] on form "1 Núm. habitación(es) 1 2 3 4 5 6 7 8 9 10 11 12 13 14 15 16 17 18 19 20 Checki…" at bounding box center [335, 248] width 277 height 389
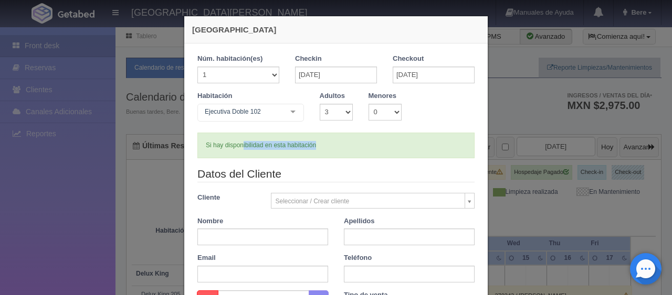
drag, startPoint x: 326, startPoint y: 146, endPoint x: 237, endPoint y: 147, distance: 89.2
click at [237, 147] on div "Si hay disponibilidad en esta habitación" at bounding box center [335, 146] width 277 height 26
click at [273, 157] on form "1 Núm. habitación(es) 1 2 3 4 5 6 7 8 9 10 11 12 13 14 15 16 17 18 19 20 Checki…" at bounding box center [335, 248] width 277 height 389
click at [329, 154] on div "Si hay disponibilidad en esta habitación" at bounding box center [335, 146] width 277 height 26
drag, startPoint x: 321, startPoint y: 140, endPoint x: 250, endPoint y: 151, distance: 71.7
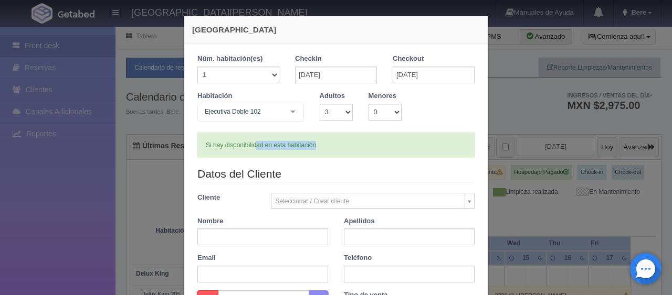
click at [250, 151] on div "Si hay disponibilidad en esta habitación" at bounding box center [335, 146] width 277 height 26
click at [324, 152] on div "Si hay disponibilidad en esta habitación" at bounding box center [335, 146] width 277 height 26
drag, startPoint x: 328, startPoint y: 147, endPoint x: 260, endPoint y: 152, distance: 68.4
click at [260, 152] on div "Si hay disponibilidad en esta habitación" at bounding box center [335, 146] width 277 height 26
click at [265, 157] on div "Si hay disponibilidad en esta habitación" at bounding box center [335, 146] width 277 height 26
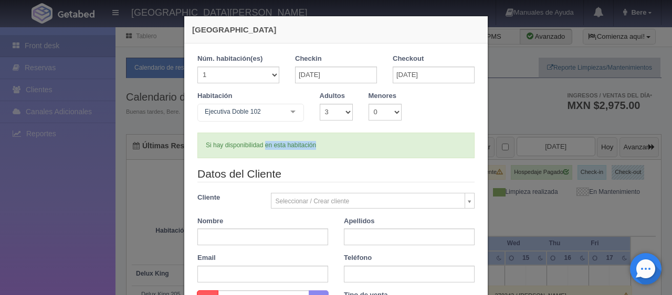
drag, startPoint x: 334, startPoint y: 151, endPoint x: 261, endPoint y: 149, distance: 73.0
click at [261, 149] on div "Si hay disponibilidad en esta habitación" at bounding box center [335, 146] width 277 height 26
click at [257, 152] on div "Si hay disponibilidad en esta habitación" at bounding box center [335, 146] width 277 height 26
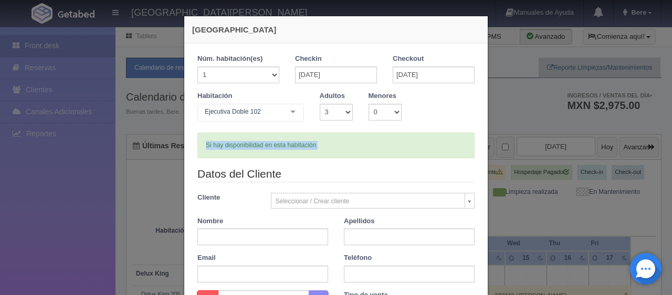
click at [328, 150] on div "Si hay disponibilidad en esta habitación" at bounding box center [335, 146] width 277 height 26
drag, startPoint x: 331, startPoint y: 142, endPoint x: 246, endPoint y: 150, distance: 85.4
click at [246, 150] on div "Si hay disponibilidad en esta habitación" at bounding box center [335, 146] width 277 height 26
click at [320, 150] on div "Si hay disponibilidad en esta habitación" at bounding box center [335, 146] width 277 height 26
drag, startPoint x: 328, startPoint y: 141, endPoint x: 246, endPoint y: 146, distance: 82.0
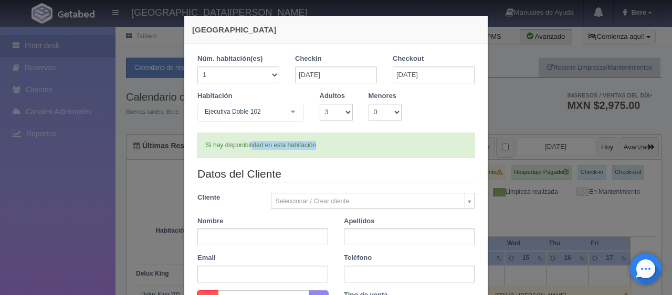
click at [246, 146] on div "Si hay disponibilidad en esta habitación" at bounding box center [335, 146] width 277 height 26
click at [322, 159] on form "1 Núm. habitación(es) 1 2 3 4 5 6 7 8 9 10 11 12 13 14 15 16 17 18 19 20 Checki…" at bounding box center [335, 248] width 277 height 389
drag, startPoint x: 326, startPoint y: 140, endPoint x: 247, endPoint y: 159, distance: 81.5
click at [244, 156] on div "Si hay disponibilidad en esta habitación" at bounding box center [335, 146] width 277 height 26
click at [269, 159] on form "1 Núm. habitación(es) 1 2 3 4 5 6 7 8 9 10 11 12 13 14 15 16 17 18 19 20 Checki…" at bounding box center [335, 248] width 277 height 389
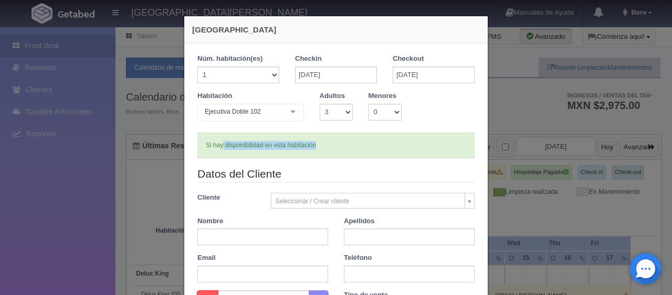
drag, startPoint x: 328, startPoint y: 146, endPoint x: 217, endPoint y: 154, distance: 111.0
click at [217, 154] on div "Si hay disponibilidad en esta habitación" at bounding box center [335, 146] width 277 height 26
click at [280, 153] on div "Si hay disponibilidad en esta habitación" at bounding box center [335, 146] width 277 height 26
click at [311, 142] on div "Si hay disponibilidad en esta habitación" at bounding box center [335, 146] width 277 height 26
click at [318, 153] on div "Si hay disponibilidad en esta habitación" at bounding box center [335, 146] width 277 height 26
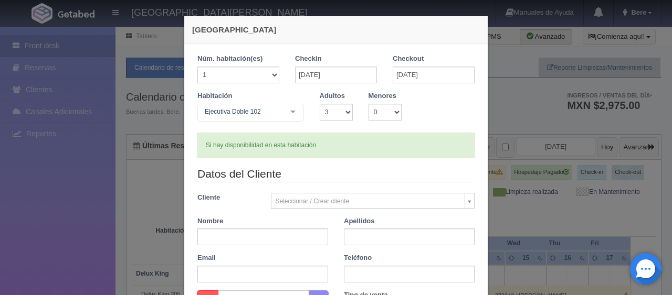
click at [294, 141] on div "Si hay disponibilidad en esta habitación" at bounding box center [335, 146] width 277 height 26
click at [256, 150] on div "Si hay disponibilidad en esta habitación" at bounding box center [335, 146] width 277 height 26
click at [335, 149] on div "Si hay disponibilidad en esta habitación" at bounding box center [335, 146] width 277 height 26
drag, startPoint x: 309, startPoint y: 147, endPoint x: 242, endPoint y: 149, distance: 67.2
click at [242, 149] on div "Si hay disponibilidad en esta habitación" at bounding box center [335, 146] width 277 height 26
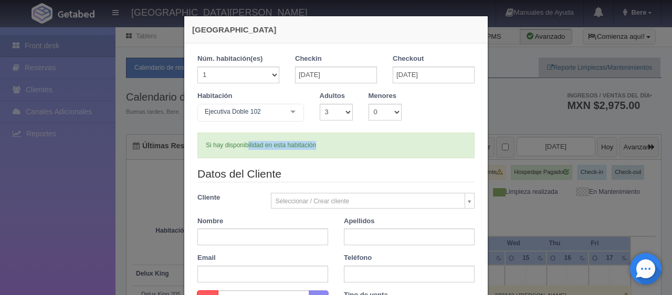
click at [268, 157] on div "Si hay disponibilidad en esta habitación" at bounding box center [335, 146] width 277 height 26
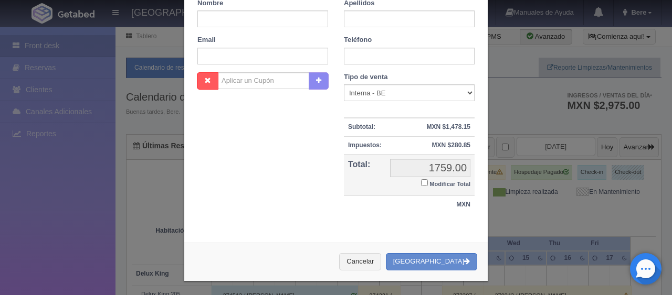
scroll to position [8, 0]
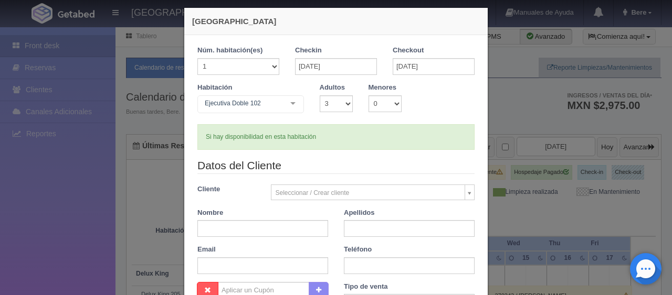
drag, startPoint x: 294, startPoint y: 155, endPoint x: 303, endPoint y: 155, distance: 9.5
click at [303, 155] on form "1 Núm. habitación(es) 1 2 3 4 5 6 7 8 9 10 11 12 13 14 15 16 17 18 19 20 Checki…" at bounding box center [335, 240] width 277 height 389
click at [358, 136] on div "Si hay disponibilidad en esta habitación" at bounding box center [335, 137] width 277 height 26
click at [347, 133] on div "Si hay disponibilidad en esta habitación" at bounding box center [335, 137] width 277 height 26
click at [347, 132] on div "Si hay disponibilidad en esta habitación" at bounding box center [335, 137] width 277 height 26
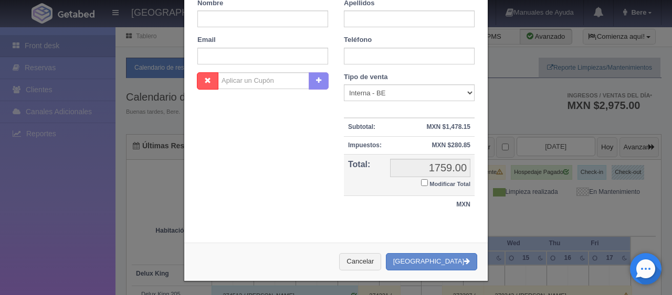
scroll to position [0, 0]
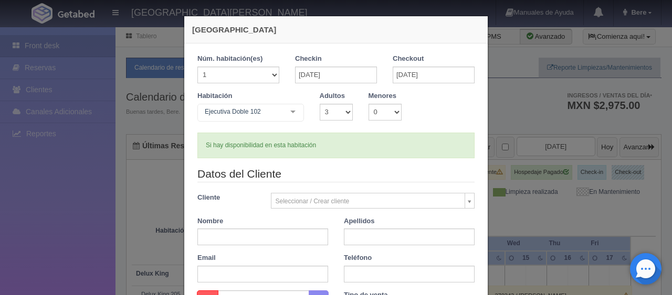
click at [331, 149] on div "Si hay disponibilidad en esta habitación" at bounding box center [335, 146] width 277 height 26
click at [326, 143] on div "Si hay disponibilidad en esta habitación" at bounding box center [335, 146] width 277 height 26
drag, startPoint x: 283, startPoint y: 232, endPoint x: 300, endPoint y: 222, distance: 19.5
click at [284, 232] on input "text" at bounding box center [262, 237] width 131 height 17
click at [327, 138] on div "Si hay disponibilidad en esta habitación" at bounding box center [335, 146] width 277 height 26
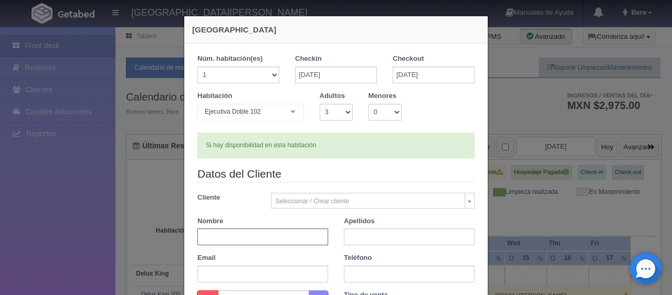
click at [237, 239] on input "text" at bounding box center [262, 237] width 131 height 17
click at [224, 161] on form "1 Núm. habitación(es) 1 2 3 4 5 6 7 8 9 10 11 12 13 14 15 16 17 18 19 20 Checki…" at bounding box center [335, 248] width 277 height 389
click at [265, 239] on input "text" at bounding box center [262, 237] width 131 height 17
click at [339, 146] on div "Si hay disponibilidad en esta habitación" at bounding box center [335, 146] width 277 height 26
click at [332, 155] on div "Si hay disponibilidad en esta habitación" at bounding box center [335, 146] width 277 height 26
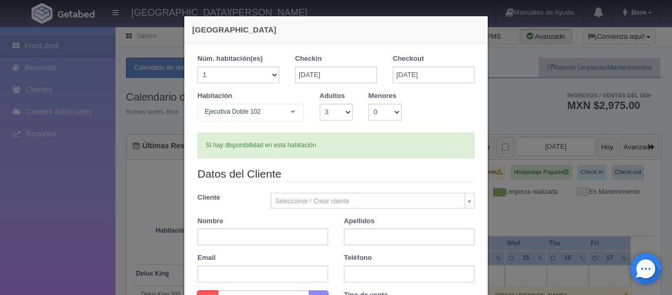
click at [340, 154] on div "Si hay disponibilidad en esta habitación" at bounding box center [335, 146] width 277 height 26
click at [347, 156] on div "Si hay disponibilidad en esta habitación" at bounding box center [335, 146] width 277 height 26
click at [343, 152] on div "Si hay disponibilidad en esta habitación" at bounding box center [335, 146] width 277 height 26
click at [308, 153] on div "Si hay disponibilidad en esta habitación" at bounding box center [335, 146] width 277 height 26
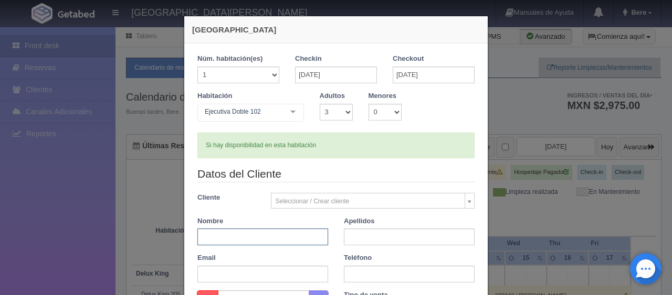
drag, startPoint x: 267, startPoint y: 236, endPoint x: 268, endPoint y: 229, distance: 6.4
click at [267, 236] on input "text" at bounding box center [262, 237] width 131 height 17
click at [359, 158] on form "1 Núm. habitación(es) 1 2 3 4 5 6 7 8 9 10 11 12 13 14 15 16 17 18 19 20 Checki…" at bounding box center [335, 248] width 277 height 389
click at [254, 229] on input "text" at bounding box center [262, 237] width 131 height 17
click at [249, 235] on input "text" at bounding box center [262, 237] width 131 height 17
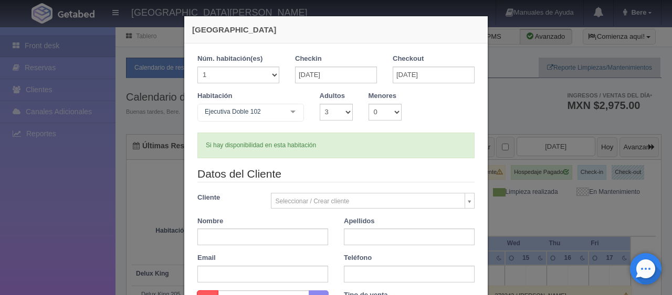
click at [417, 137] on div "Si hay disponibilidad en esta habitación" at bounding box center [335, 146] width 277 height 26
click at [334, 147] on div "Si hay disponibilidad en esta habitación" at bounding box center [335, 146] width 277 height 26
click at [255, 227] on div "Nombre" at bounding box center [262, 231] width 146 height 29
click at [252, 244] on input "text" at bounding box center [262, 237] width 131 height 17
type input "Rafael"
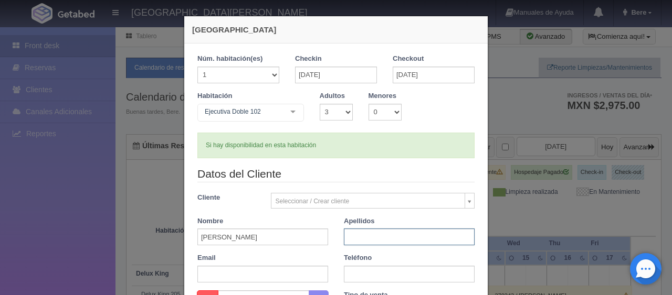
click at [357, 234] on input "text" at bounding box center [409, 237] width 131 height 17
type input "d"
drag, startPoint x: 274, startPoint y: 233, endPoint x: 195, endPoint y: 237, distance: 79.4
click at [197, 237] on input "Rafael" at bounding box center [262, 237] width 131 height 17
type input "Griselda"
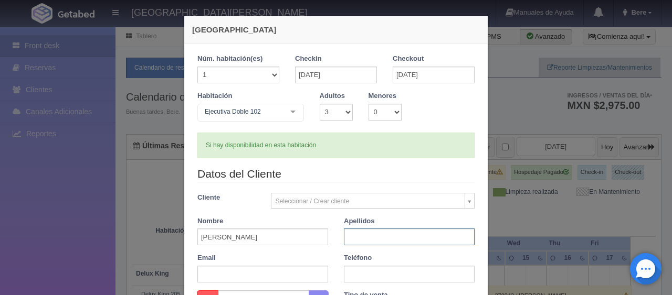
click at [353, 234] on input "text" at bounding box center [409, 237] width 131 height 17
click at [411, 239] on input "Dominguez" at bounding box center [409, 237] width 131 height 17
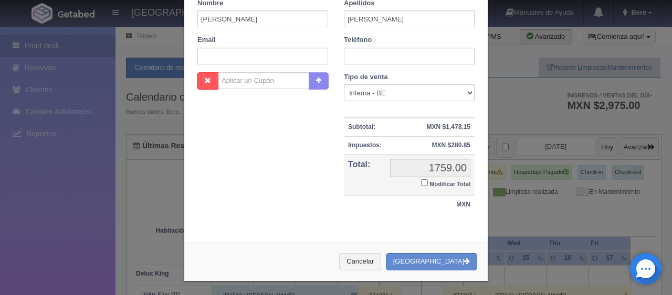
click at [419, 66] on div "Datos del Cliente Cliente Seleccionar / Crear cliente Nuevo Cliente Adriana Nav…" at bounding box center [335, 10] width 293 height 124
click at [417, 58] on input "text" at bounding box center [409, 56] width 131 height 17
click at [421, 25] on input "Dominguez Bayardo" at bounding box center [409, 18] width 131 height 17
click at [397, 51] on input "text" at bounding box center [409, 56] width 131 height 17
click at [382, 16] on input "Dominguez Bayardo" at bounding box center [409, 18] width 131 height 17
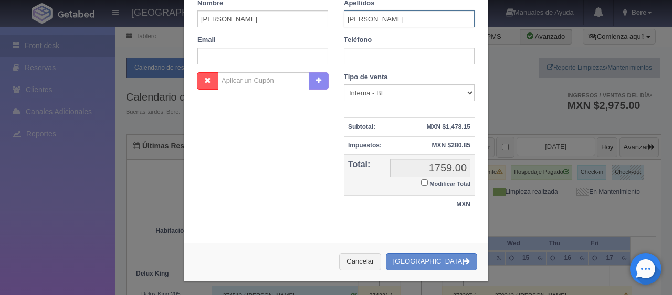
type input "Dominguez Vayardo"
click at [364, 60] on input "text" at bounding box center [409, 56] width 131 height 17
click at [328, 172] on div "Nombre Cupón : Descuentos : Tipo de venta Correo Electronico Interna - BE Llama…" at bounding box center [335, 148] width 293 height 153
click at [453, 177] on label "Modificar Total" at bounding box center [445, 183] width 49 height 12
click at [428, 180] on input "Modificar Total" at bounding box center [424, 183] width 7 height 7
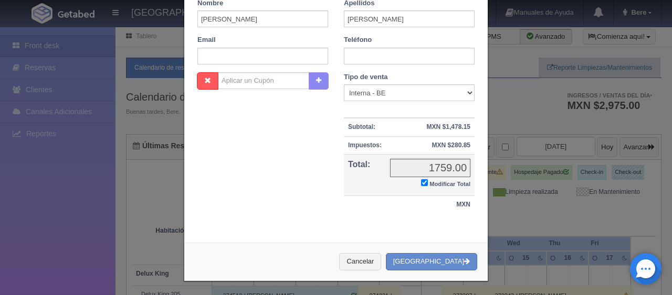
checkbox input "true"
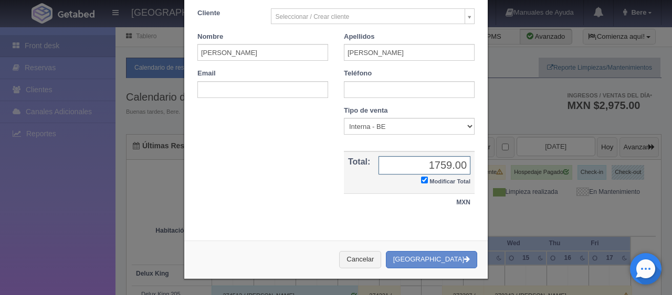
scroll to position [183, 0]
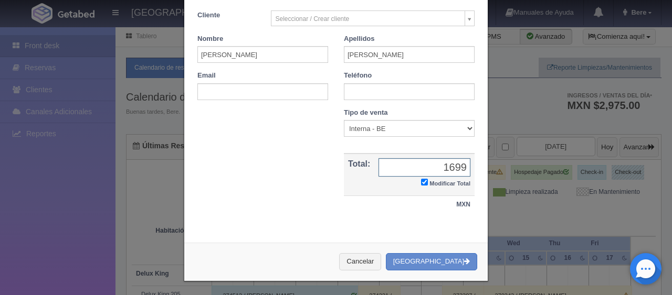
type input "1699"
click at [439, 89] on input "text" at bounding box center [409, 91] width 131 height 17
type input "3321694168"
click at [419, 132] on select "Correo Electronico Interna - BE Llamada OTA Externa Otro WALK IN" at bounding box center [409, 128] width 131 height 17
select select "phone"
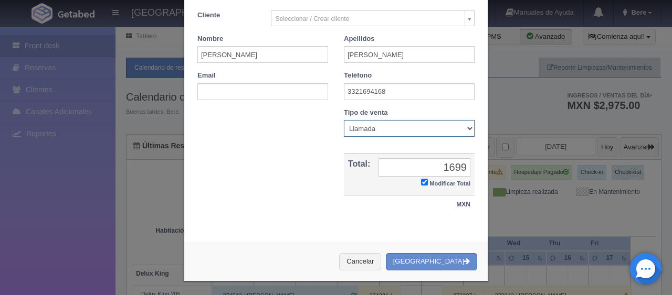
click at [344, 120] on select "Correo Electronico Interna - BE Llamada OTA Externa Otro WALK IN" at bounding box center [409, 128] width 131 height 17
click at [300, 161] on div "Nombre Cupón : Descuentos : Tipo de venta Correo Electronico Interna - BE Llama…" at bounding box center [335, 166] width 293 height 117
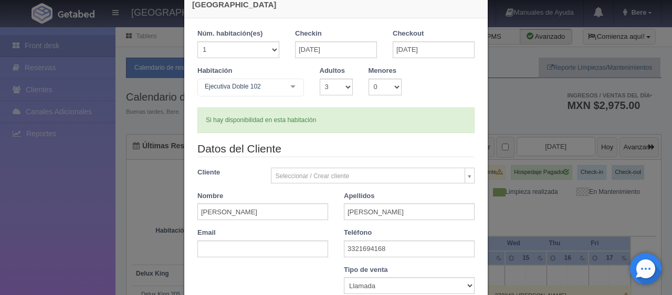
click at [345, 129] on div "Si hay disponibilidad en esta habitación" at bounding box center [335, 121] width 277 height 26
click at [340, 129] on div "Si hay disponibilidad en esta habitación" at bounding box center [335, 121] width 277 height 26
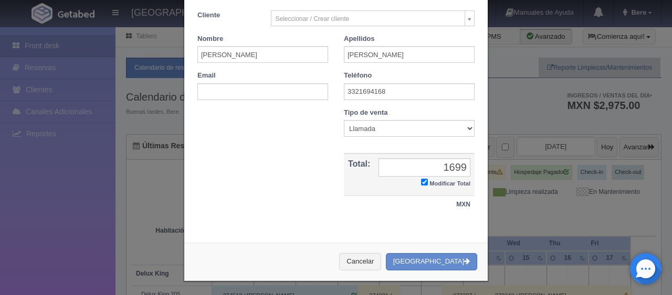
click at [243, 203] on div "Nombre Cupón : Descuentos : Tipo de venta Correo Electronico Interna - BE Llama…" at bounding box center [335, 166] width 293 height 117
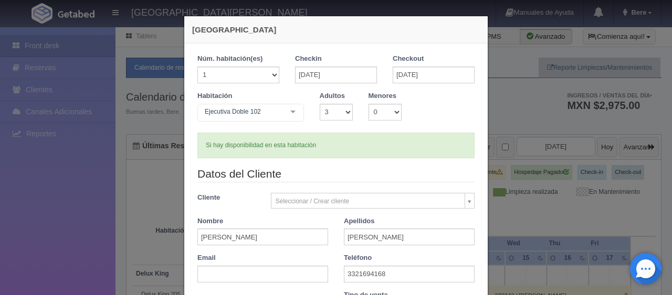
click at [372, 160] on form "1 Núm. habitación(es) 1 2 3 4 5 6 7 8 9 10 11 12 13 14 15 16 17 18 19 20 Checki…" at bounding box center [335, 230] width 277 height 353
click at [373, 162] on form "1 Núm. habitación(es) 1 2 3 4 5 6 7 8 9 10 11 12 13 14 15 16 17 18 19 20 Checki…" at bounding box center [335, 230] width 277 height 353
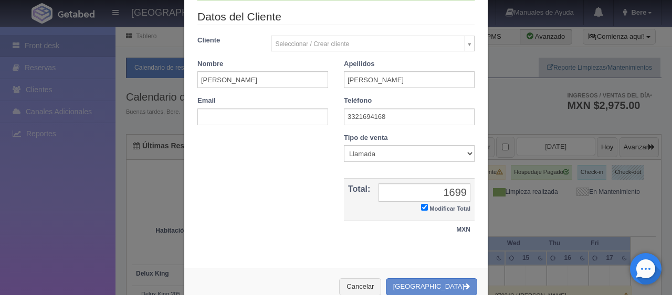
click at [283, 155] on div "Nombre Cupón : Descuentos : Tipo de venta Correo Electronico Interna - BE Llama…" at bounding box center [335, 191] width 293 height 117
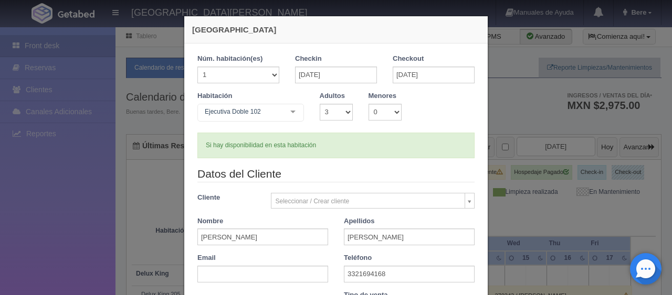
click at [321, 160] on form "1 Núm. habitación(es) 1 2 3 4 5 6 7 8 9 10 11 12 13 14 15 16 17 18 19 20 Checki…" at bounding box center [335, 230] width 277 height 353
drag, startPoint x: 336, startPoint y: 139, endPoint x: 252, endPoint y: 145, distance: 84.2
click at [252, 142] on div "Si hay disponibilidad en esta habitación" at bounding box center [335, 146] width 277 height 26
click at [244, 156] on div "Si hay disponibilidad en esta habitación" at bounding box center [335, 146] width 277 height 26
click at [246, 159] on form "1 Núm. habitación(es) 1 2 3 4 5 6 7 8 9 10 11 12 13 14 15 16 17 18 19 20 Checki…" at bounding box center [335, 230] width 277 height 353
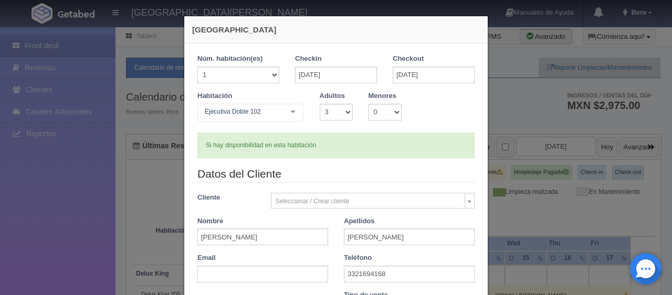
scroll to position [183, 0]
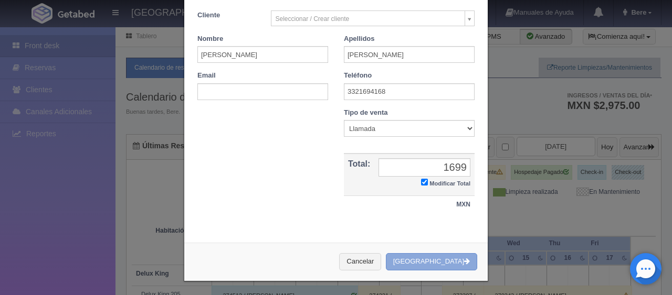
click at [436, 257] on button "[GEOGRAPHIC_DATA]" at bounding box center [431, 262] width 91 height 17
click at [292, 185] on div "Nombre Cupón : Descuentos : Tipo de venta Correo Electronico Interna - BE Llama…" at bounding box center [335, 166] width 293 height 117
click at [430, 259] on button "[GEOGRAPHIC_DATA]" at bounding box center [431, 262] width 91 height 17
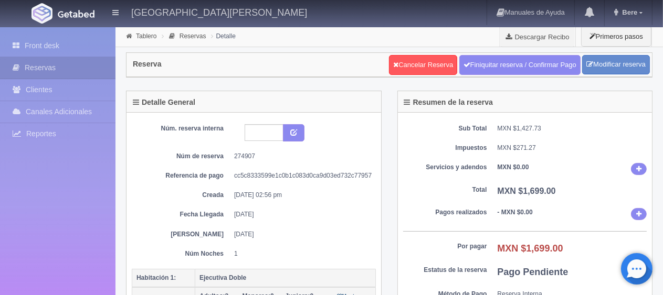
click at [366, 183] on div "Núm. reserva interna Núm de reserva 274907 Referencia de pago cc5c8333599e1c0b1…" at bounding box center [254, 191] width 244 height 134
click at [346, 195] on dd "[DATE] 02:56 pm" at bounding box center [301, 195] width 134 height 9
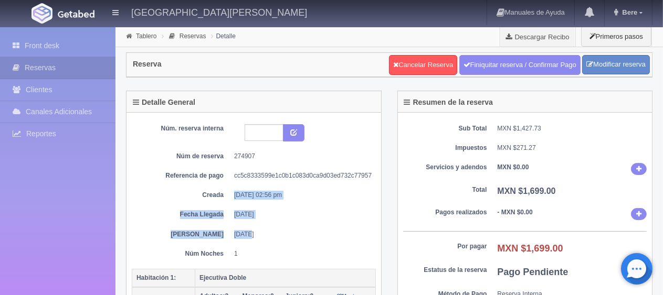
drag, startPoint x: 235, startPoint y: 236, endPoint x: 215, endPoint y: 165, distance: 73.8
click at [189, 177] on div "Núm. reserva interna Núm de reserva 274907 Referencia de pago cc5c8333599e1c0b1…" at bounding box center [254, 191] width 244 height 134
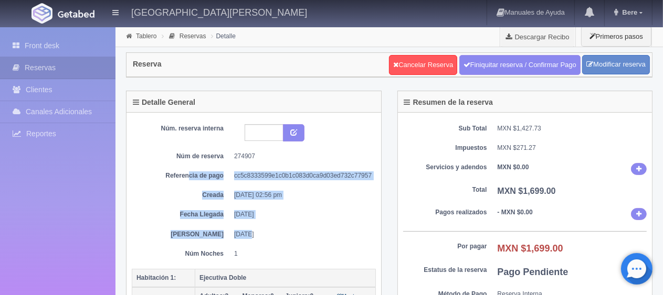
click at [255, 208] on div "Núm. reserva interna Núm de reserva 274907 Referencia de pago cc5c8333599e1c0b1…" at bounding box center [254, 191] width 244 height 134
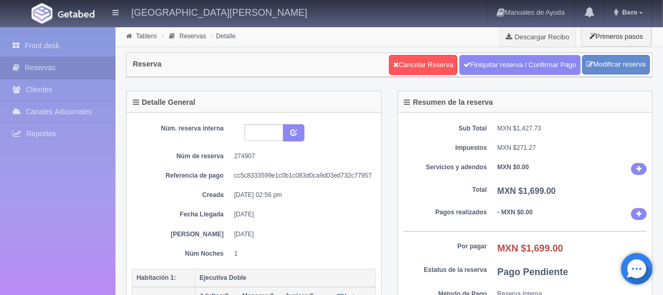
click at [282, 194] on dd "[DATE] 02:56 pm" at bounding box center [301, 195] width 134 height 9
click at [318, 227] on div "Núm. reserva interna Núm de reserva 274907 Referencia de pago cc5c8333599e1c0b1…" at bounding box center [254, 191] width 244 height 134
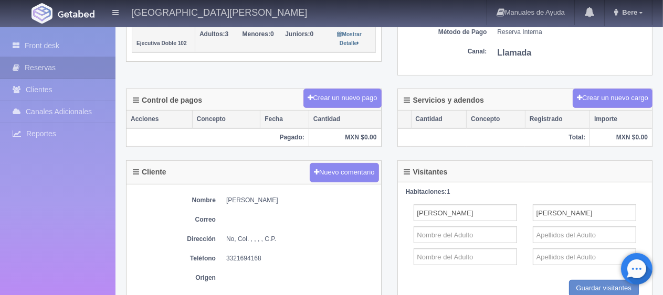
scroll to position [405, 0]
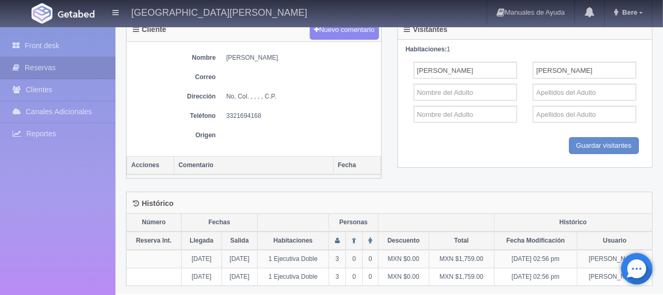
drag, startPoint x: 334, startPoint y: 47, endPoint x: 210, endPoint y: 56, distance: 124.7
click at [210, 56] on div "Nombre [PERSON_NAME] Correo Dirección No, Col. , , , , C.P. Teléfono [PHONE_NUM…" at bounding box center [253, 99] width 255 height 114
click at [221, 54] on dl "Nombre [PERSON_NAME]" at bounding box center [254, 58] width 244 height 9
click at [227, 50] on div "Nombre [PERSON_NAME] Correo Dirección No, Col. , , , , C.P. Teléfono [PHONE_NUM…" at bounding box center [253, 99] width 255 height 114
click at [227, 54] on dd "[PERSON_NAME]" at bounding box center [301, 58] width 150 height 9
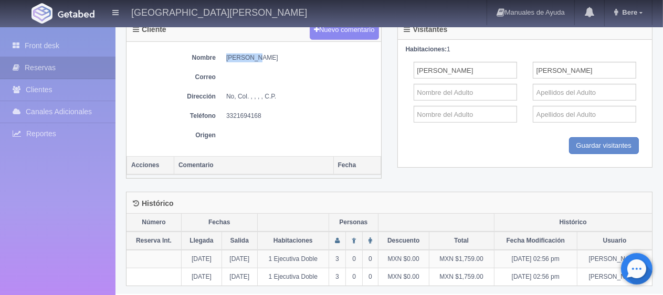
click at [227, 54] on dd "[PERSON_NAME]" at bounding box center [301, 58] width 150 height 9
copy div "[PERSON_NAME]"
drag, startPoint x: 273, startPoint y: 114, endPoint x: 222, endPoint y: 114, distance: 50.9
click at [222, 114] on dl "Teléfono [PHONE_NUMBER]" at bounding box center [254, 116] width 244 height 9
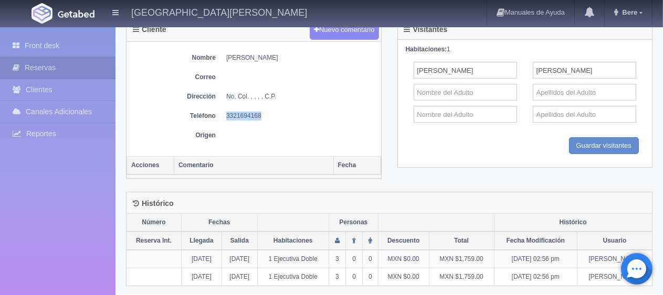
copy dd "3321694168"
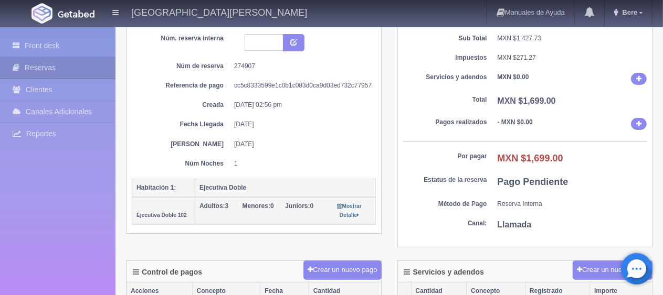
scroll to position [0, 0]
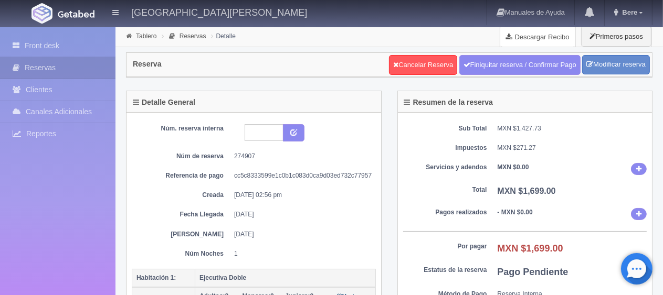
click at [533, 43] on link "Descargar Recibo" at bounding box center [537, 36] width 75 height 21
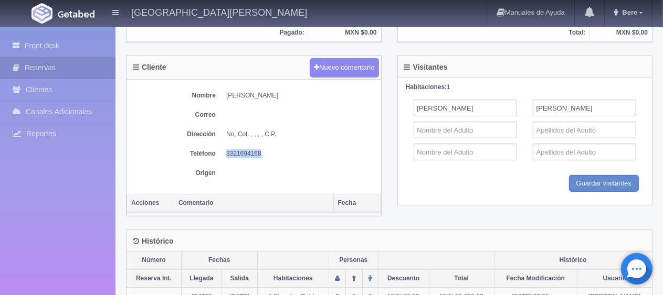
scroll to position [405, 0]
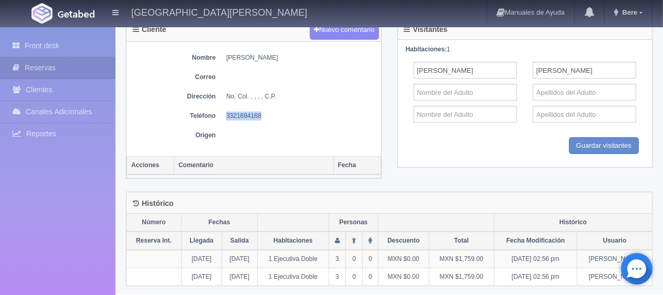
click at [288, 197] on div "Histórico" at bounding box center [388, 204] width 525 height 22
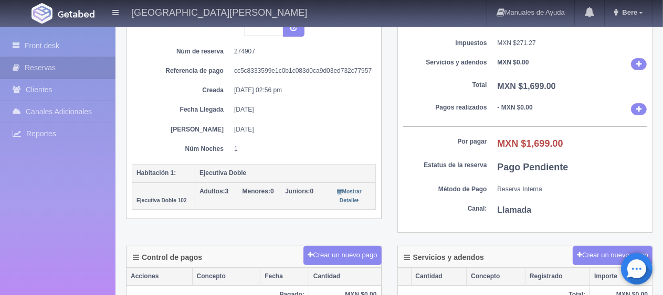
scroll to position [0, 0]
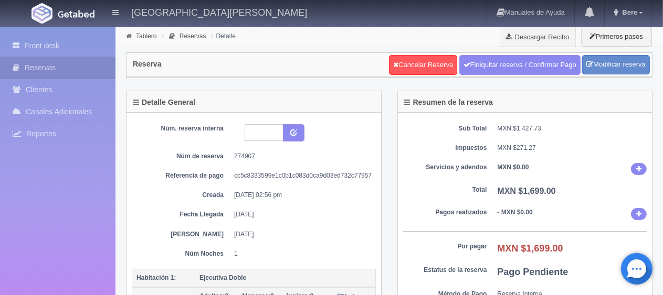
click at [372, 206] on div "Núm. reserva interna Núm de reserva 274907 Referencia de pago cc5c8333599e1c0b1…" at bounding box center [254, 191] width 244 height 134
click at [55, 47] on link "Front desk" at bounding box center [57, 46] width 115 height 22
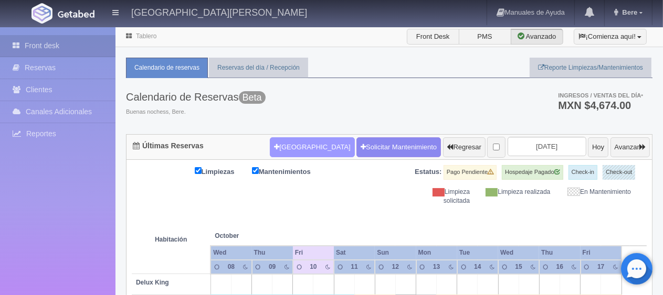
click at [277, 150] on button "[GEOGRAPHIC_DATA]" at bounding box center [312, 148] width 85 height 20
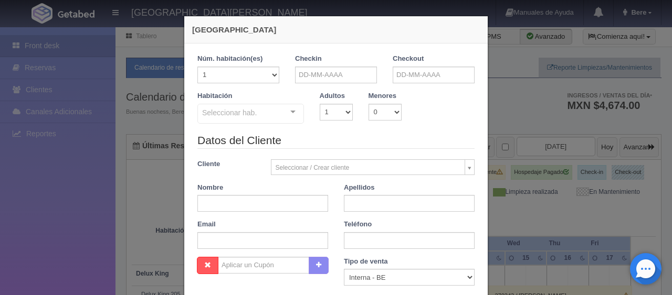
checkbox input "false"
click at [343, 78] on input "text" at bounding box center [336, 75] width 82 height 17
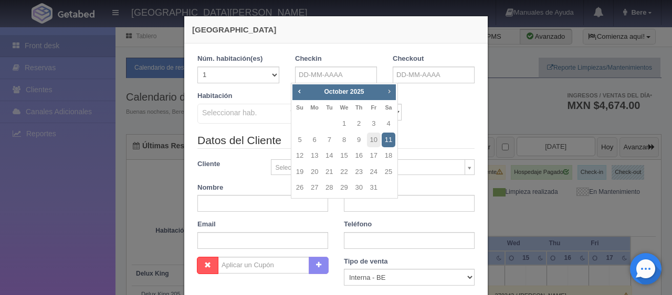
click at [390, 92] on span "Next" at bounding box center [389, 91] width 8 height 8
click at [380, 158] on link "14" at bounding box center [374, 156] width 14 height 15
type input "[DATE]"
checkbox input "false"
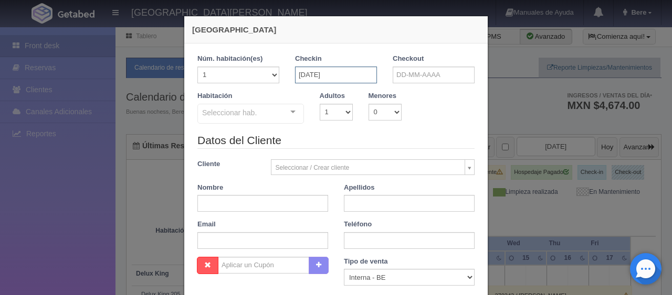
click at [338, 79] on input "[DATE]" at bounding box center [336, 75] width 82 height 17
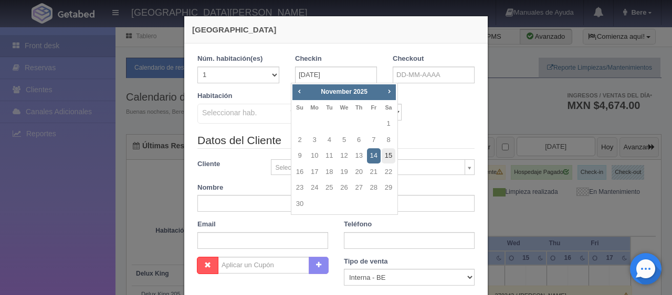
click at [391, 157] on link "15" at bounding box center [389, 156] width 14 height 15
type input "[DATE]"
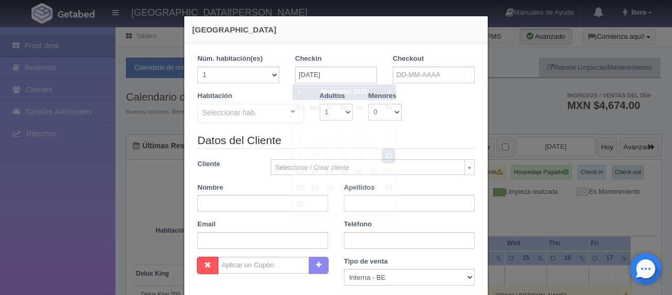
checkbox input "false"
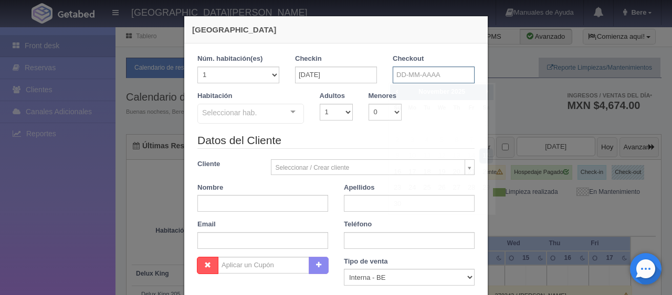
click at [440, 76] on input "text" at bounding box center [434, 75] width 82 height 17
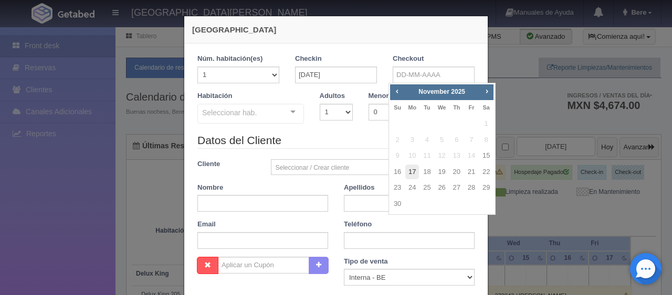
click at [408, 173] on link "17" at bounding box center [412, 172] width 14 height 15
type input "[DATE]"
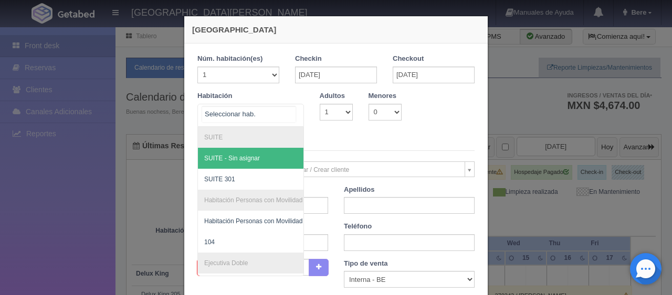
click at [271, 118] on div at bounding box center [250, 115] width 107 height 23
checkbox input "false"
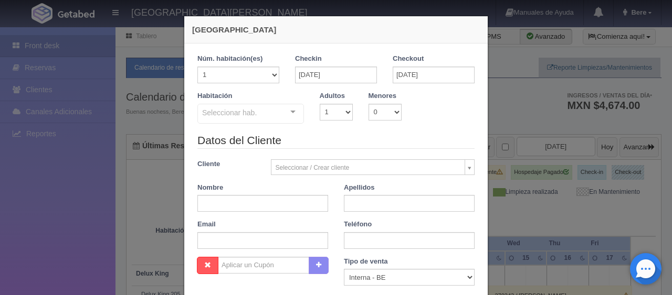
click at [374, 133] on form "1 Núm. habitación(es) 1 2 3 4 5 6 7 8 9 10 11 12 13 14 15 16 17 18 19 20 Checki…" at bounding box center [335, 231] width 277 height 355
